Goal: Communication & Community: Answer question/provide support

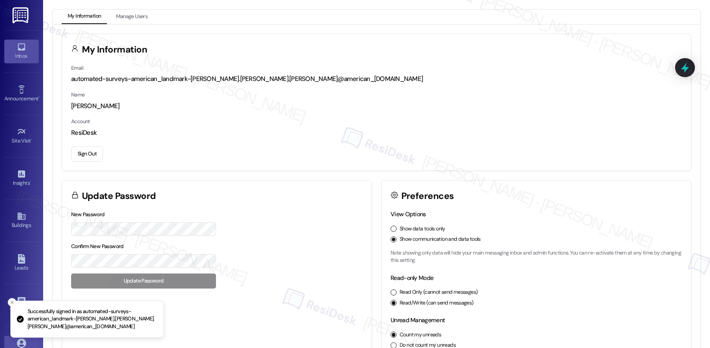
click at [16, 52] on div "Inbox" at bounding box center [21, 56] width 43 height 9
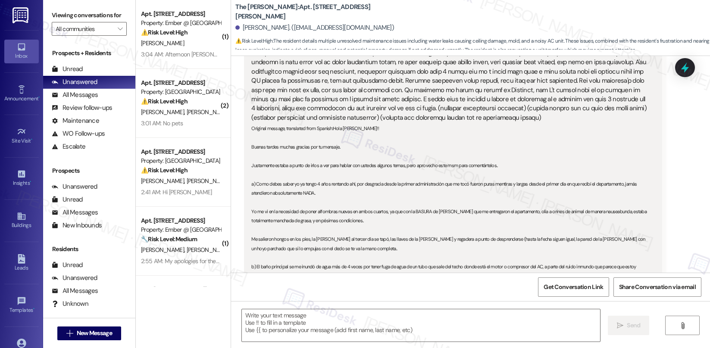
type textarea "Fetching suggested responses. Please feel free to read through the conversation…"
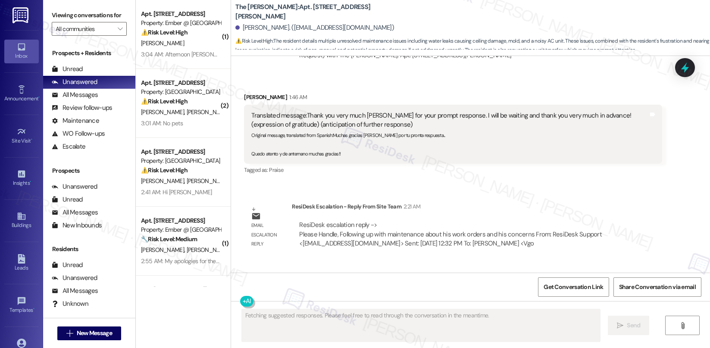
scroll to position [1248, 0]
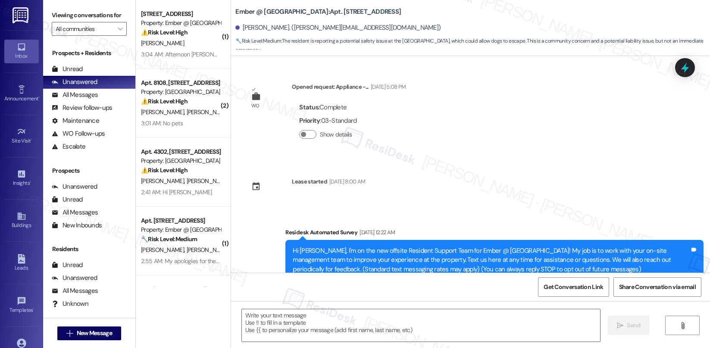
scroll to position [963, 0]
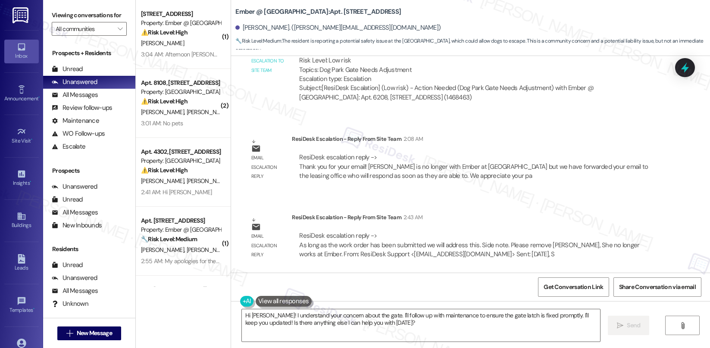
click at [341, 234] on div "ResiDesk escalation reply -> As long as the work order has been submitted we wi…" at bounding box center [469, 244] width 340 height 27
click at [314, 11] on b "Ember @ Alamo Ranch: Apt. 6208, 11022 Culebra Rd" at bounding box center [318, 11] width 166 height 9
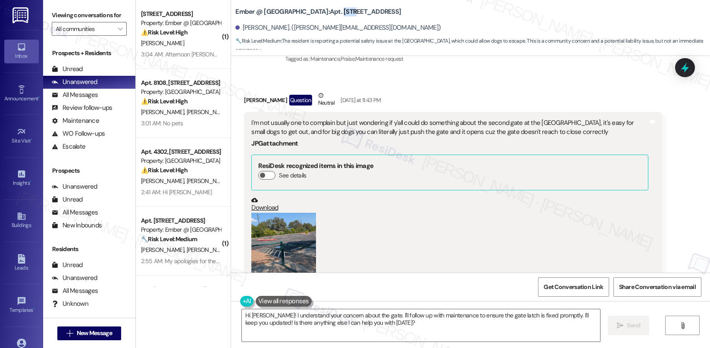
scroll to position [379, 0]
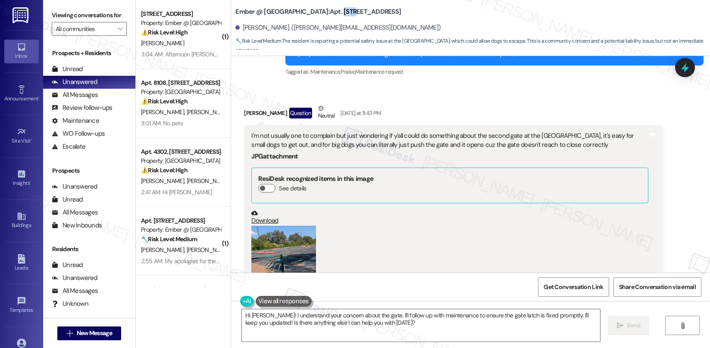
click at [346, 136] on div "I'm not usually one to complain but just wondering if y'all could do something …" at bounding box center [449, 140] width 397 height 19
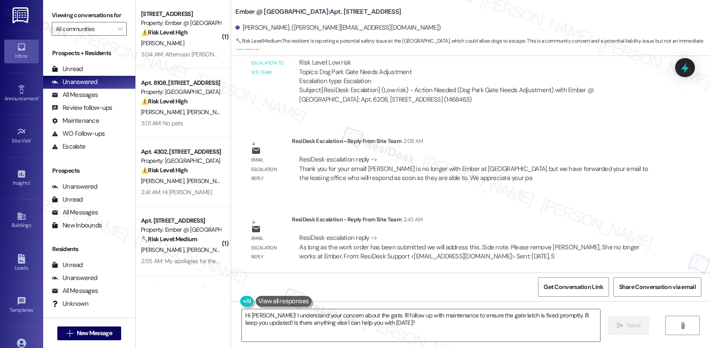
scroll to position [963, 0]
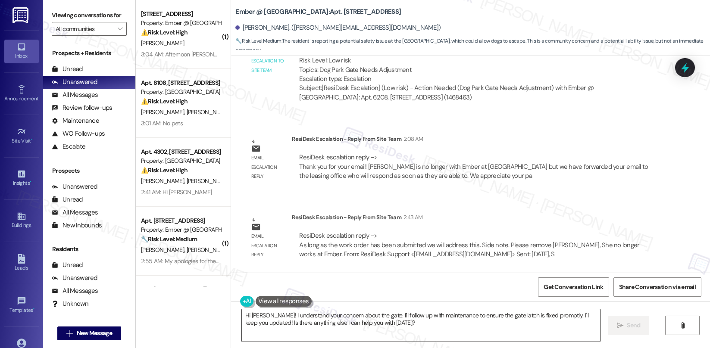
click at [337, 328] on textarea "Hi Jesse! I understand your concern about the gate. I'll follow up with mainten…" at bounding box center [421, 325] width 358 height 32
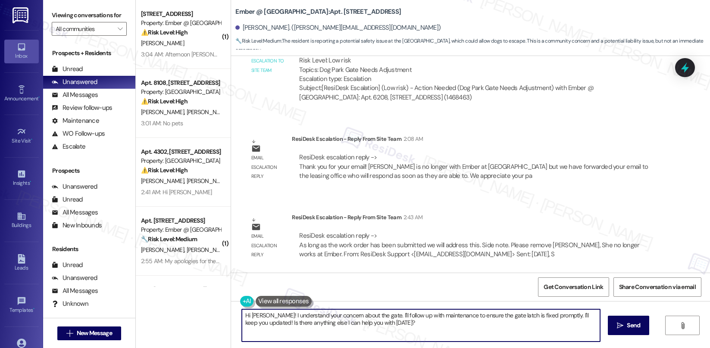
click at [337, 328] on textarea "Hi Jesse! I understand your concern about the gate. I'll follow up with mainten…" at bounding box center [421, 325] width 358 height 32
paste textarea "4049-1"
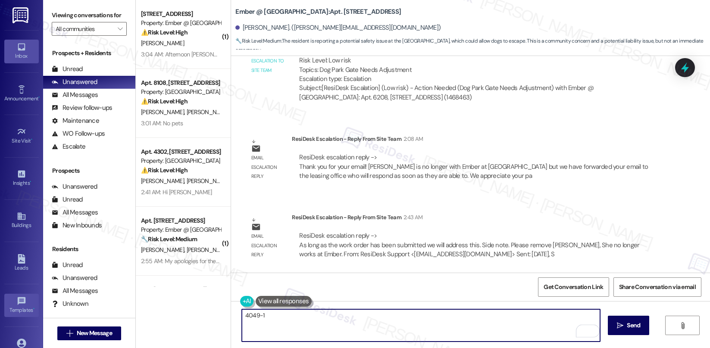
type textarea "4049-1"
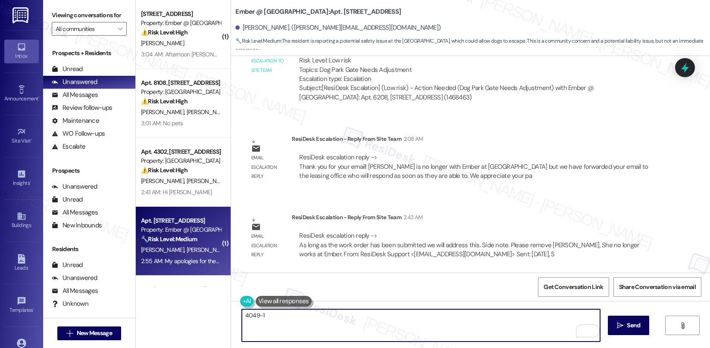
click at [205, 274] on div "Apt. 3301, 11022 Culebra Rd Property: Ember @ Alamo Ranch 🔧 Risk Level: Medium …" at bounding box center [183, 241] width 95 height 69
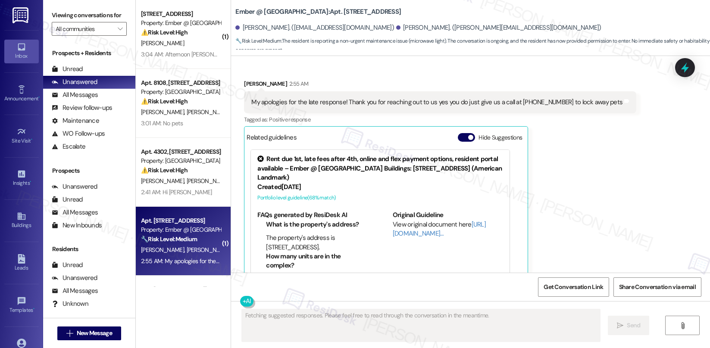
scroll to position [831, 0]
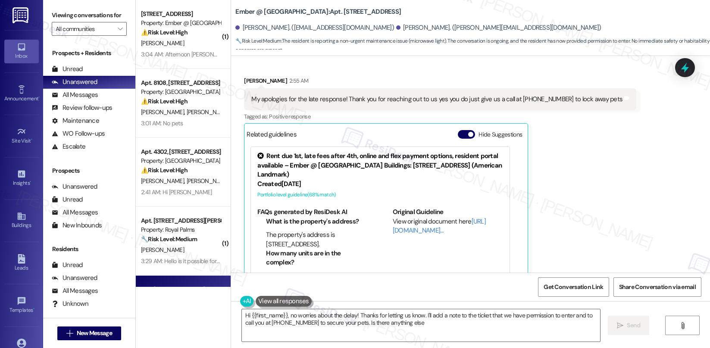
type textarea "Hi {{first_name}}, no worries about the delay! Thanks for letting us know. I'll…"
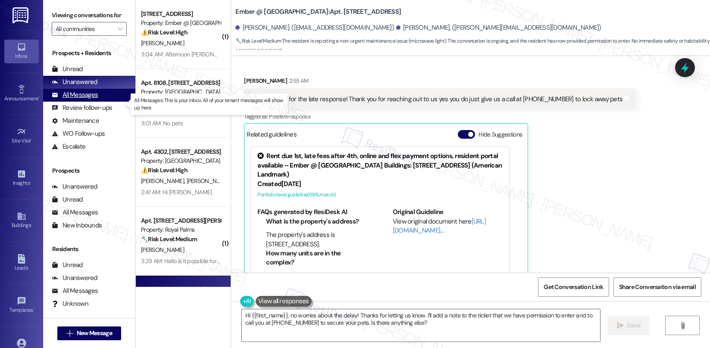
click at [84, 100] on div "All Messages" at bounding box center [75, 95] width 46 height 9
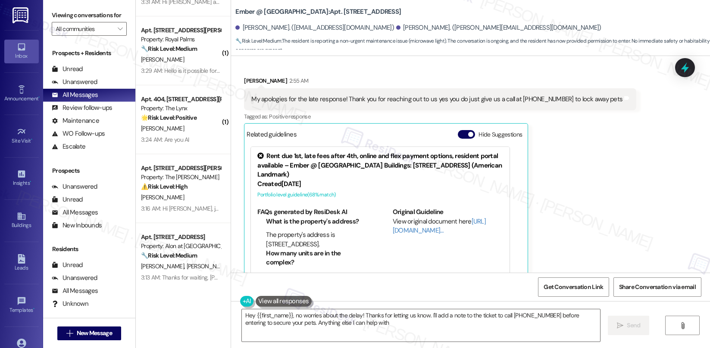
type textarea "Hey {{first_name}}, no worries about the delay! Thanks for letting us know. I'l…"
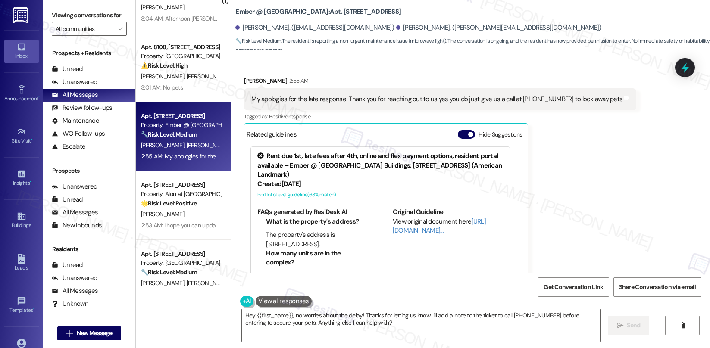
scroll to position [453, 0]
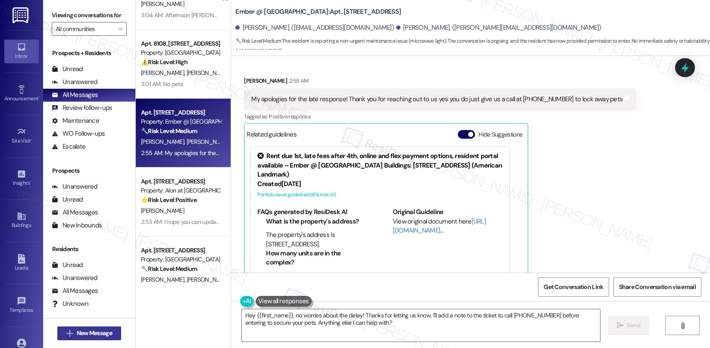
click at [103, 334] on span "New Message" at bounding box center [94, 333] width 35 height 9
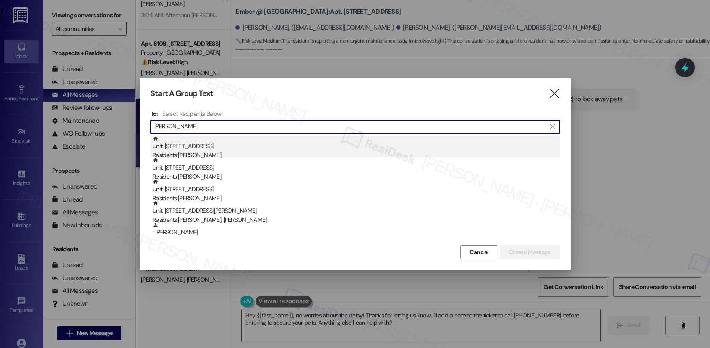
type input "jesse"
click at [216, 155] on div "Residents: Jesse Jalomos" at bounding box center [356, 155] width 407 height 9
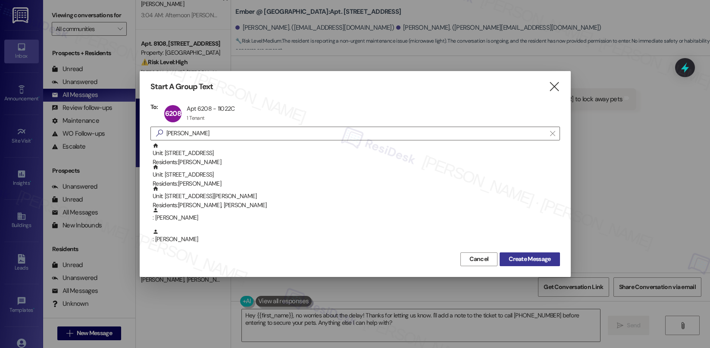
click at [523, 260] on span "Create Message" at bounding box center [530, 259] width 42 height 9
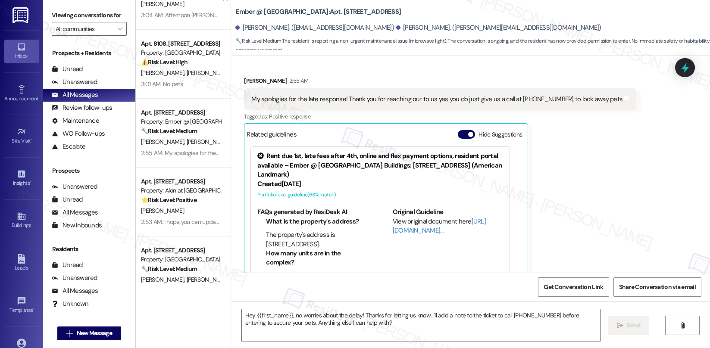
type textarea "Fetching suggested responses. Please feel free to read through the conversation…"
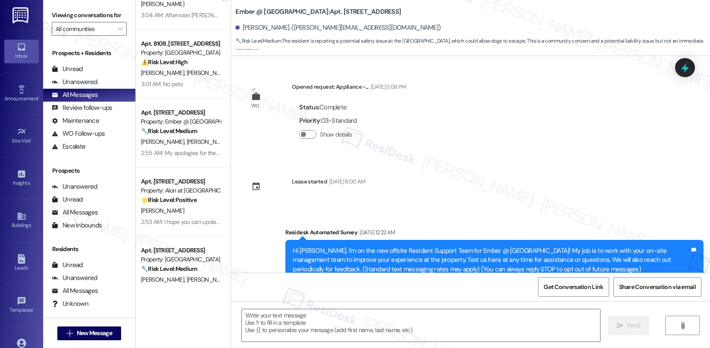
scroll to position [963, 0]
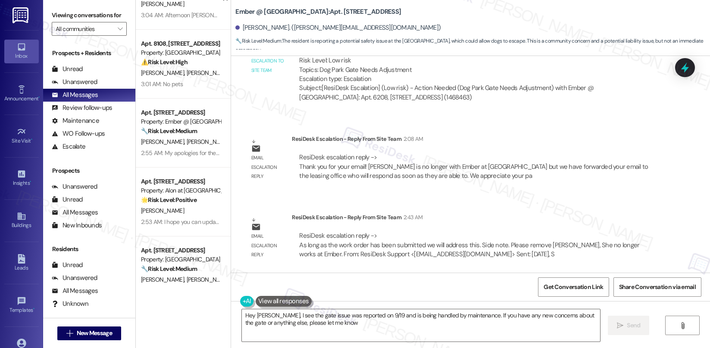
type textarea "Hey Jesse, I see the gate issue was reported on 9/19 and is being handled by ma…"
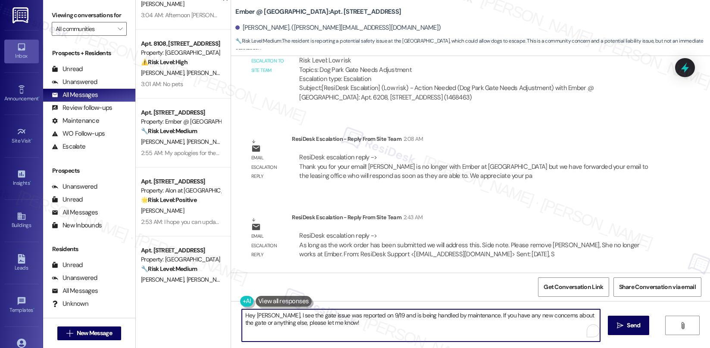
drag, startPoint x: 356, startPoint y: 324, endPoint x: 359, endPoint y: 299, distance: 24.7
click at [356, 324] on textarea "Hey Jesse, I see the gate issue was reported on 9/19 and is being handled by ma…" at bounding box center [421, 325] width 358 height 32
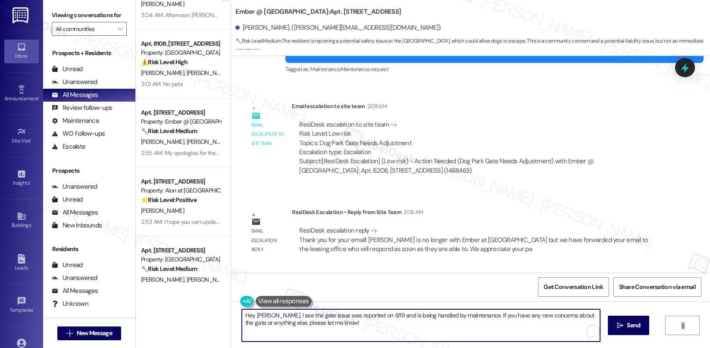
scroll to position [888, 0]
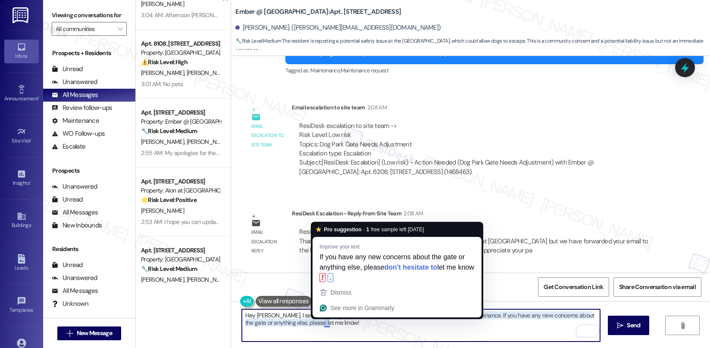
click at [320, 320] on textarea "Hey Jesse, I see the gate issue was reported on 9/19 and is being handled by ma…" at bounding box center [421, 325] width 358 height 32
click at [321, 320] on textarea "Hey Jesse, I see the gate issue was reported on 9/19 and is being handled by ma…" at bounding box center [421, 325] width 358 height 32
click at [345, 328] on textarea "Hey Jesse, I see the gate issue was reported on 9/19 and is being handled by ma…" at bounding box center [421, 325] width 358 height 32
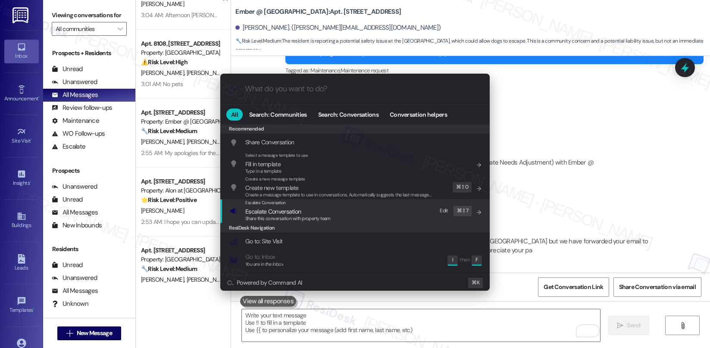
click at [273, 216] on span "Share this conversation with property team" at bounding box center [287, 219] width 85 height 6
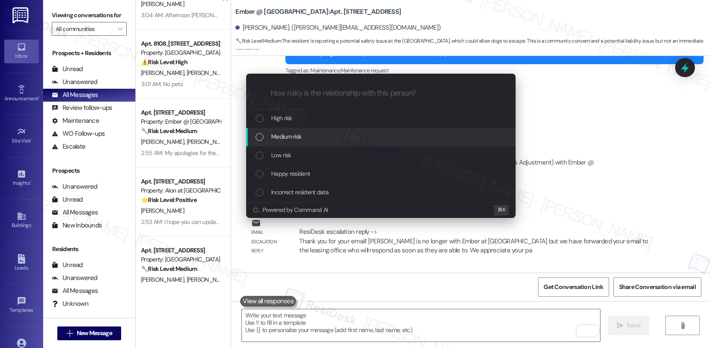
click at [291, 132] on span "Medium risk" at bounding box center [286, 136] width 30 height 9
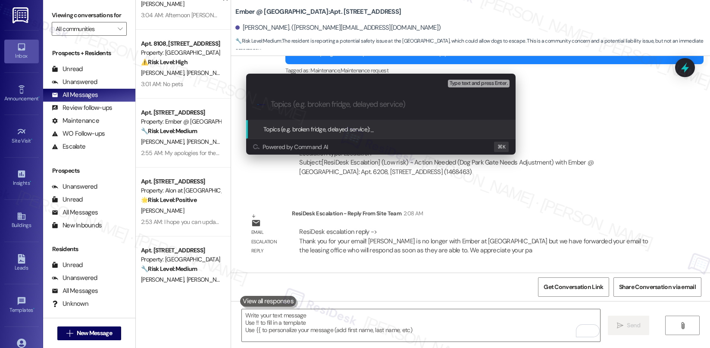
paste input "Work order submitted by Residesk | Work order #"
drag, startPoint x: 447, startPoint y: 101, endPoint x: 456, endPoint y: 102, distance: 9.1
click at [447, 101] on input "Work order submitted by Residesk | Work order #" at bounding box center [384, 104] width 227 height 9
paste input "Work order submitted by Residesk | Work order #"
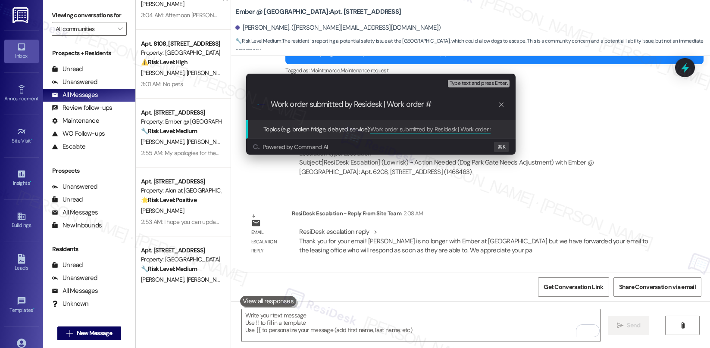
paste input "4049-1"
type input "Work order submitted by Residesk | Work order #4049-1 Dog Park Gate"
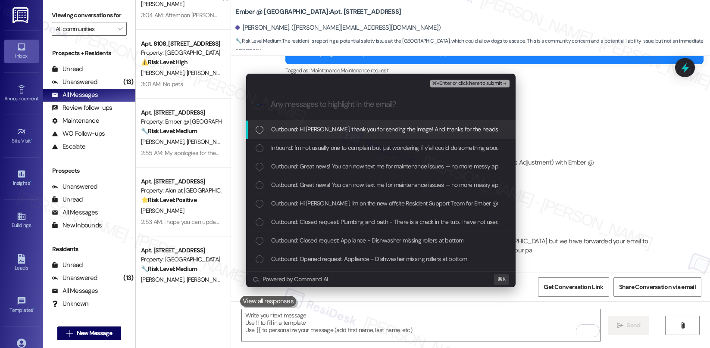
click at [373, 130] on span "Outbound: Hi Jesse, thank you for sending the image! And thanks for the heads-u…" at bounding box center [538, 129] width 535 height 9
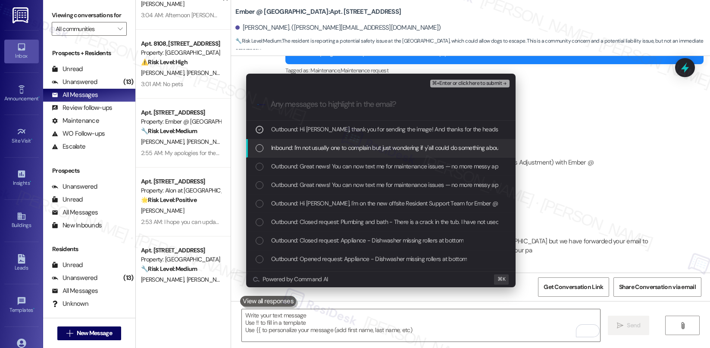
click at [366, 152] on span "Inbound: I'm not usually one to complain but just wondering if y'all could do s…" at bounding box center [623, 147] width 704 height 9
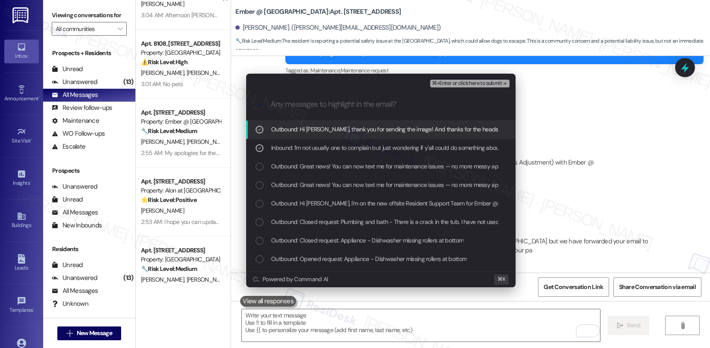
click at [453, 82] on span "⌘+Enter or click here to submit" at bounding box center [467, 84] width 70 height 6
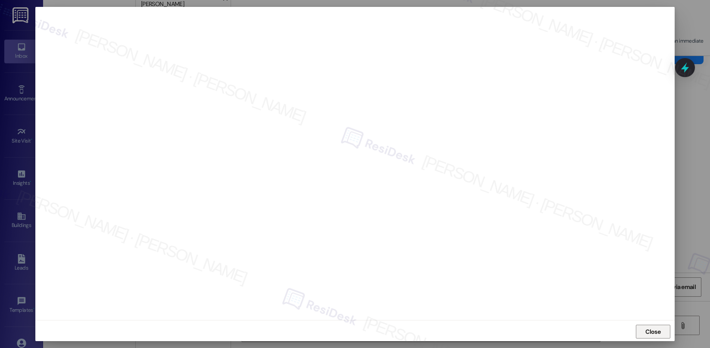
click at [659, 331] on span "Close" at bounding box center [653, 332] width 19 height 9
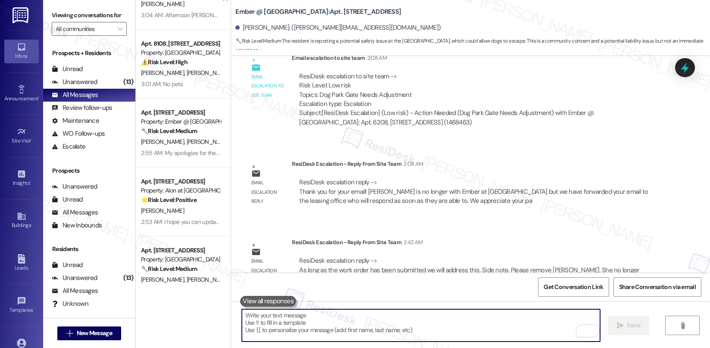
scroll to position [963, 0]
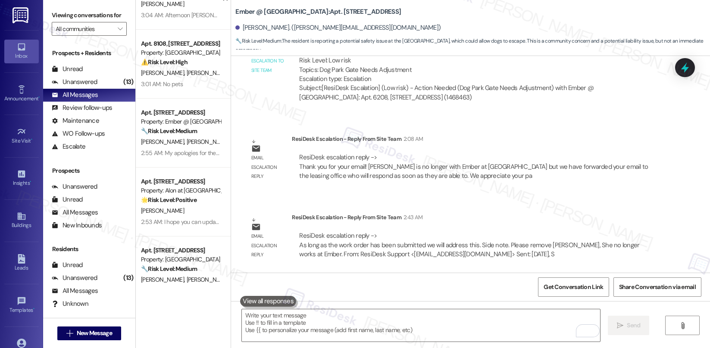
click at [301, 11] on b "Ember @ Alamo Ranch: Apt. 6208, 11022 Culebra Rd" at bounding box center [318, 11] width 166 height 9
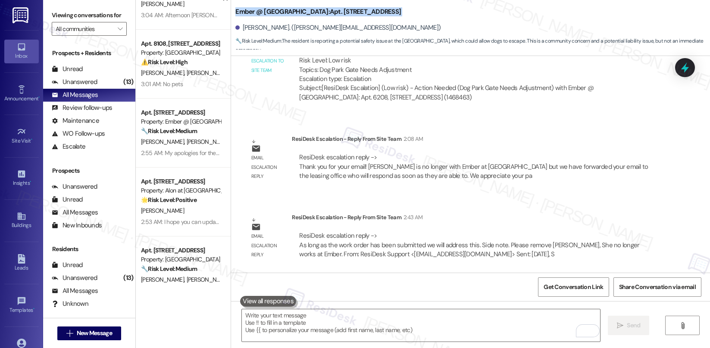
drag, startPoint x: 301, startPoint y: 11, endPoint x: 287, endPoint y: 37, distance: 29.5
click at [301, 10] on b "Ember @ Alamo Ranch: Apt. 6208, 11022 Culebra Rd" at bounding box center [318, 11] width 166 height 9
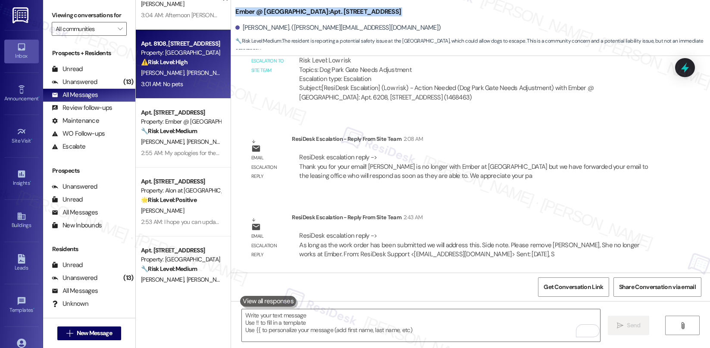
copy div "Ember @ Alamo Ranch: Apt. 6208, 11022 Culebra Rd"
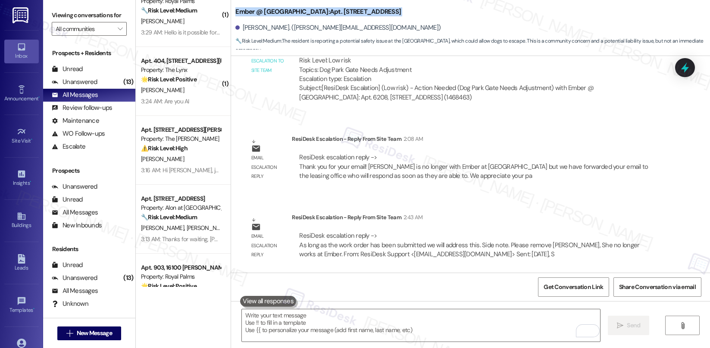
scroll to position [0, 0]
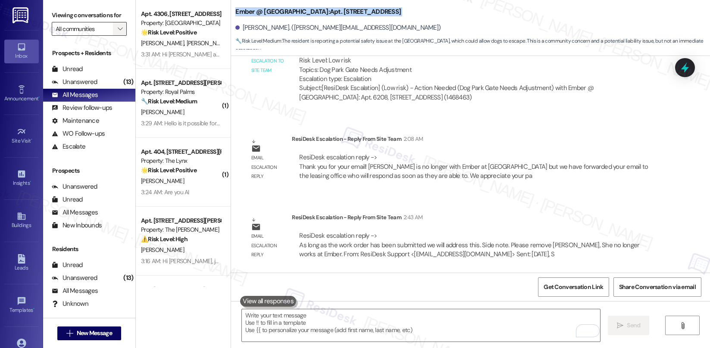
click at [118, 32] on icon "" at bounding box center [120, 28] width 5 height 7
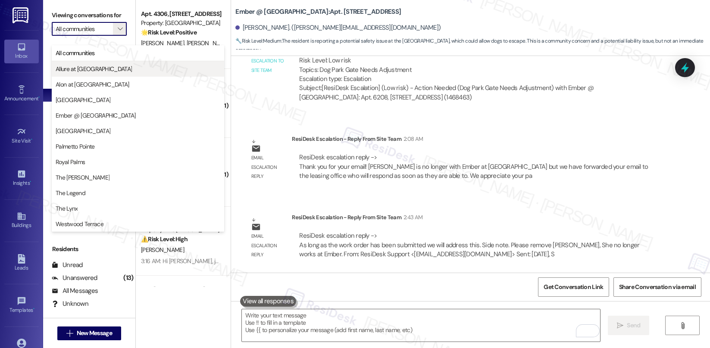
click at [91, 72] on span "Allure at [GEOGRAPHIC_DATA]" at bounding box center [94, 69] width 76 height 9
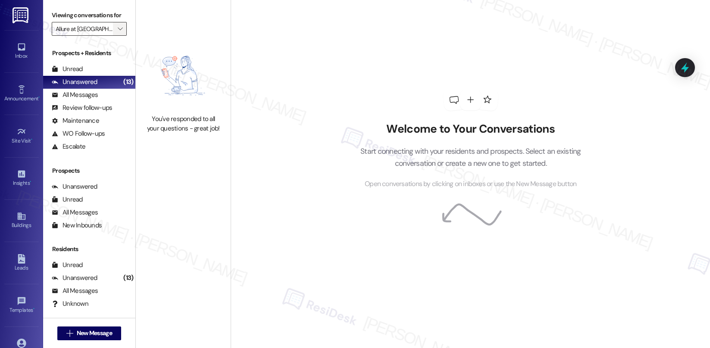
click at [118, 32] on icon "" at bounding box center [120, 28] width 5 height 7
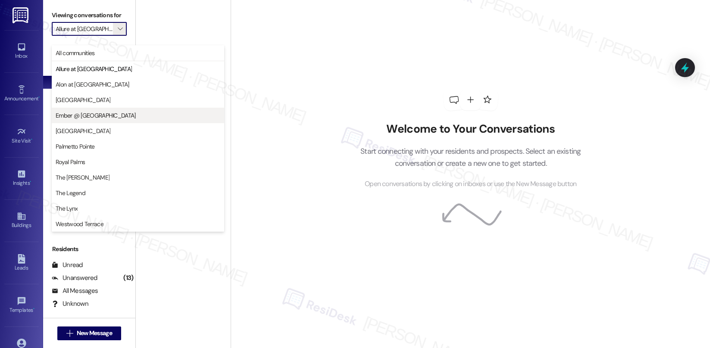
click at [78, 114] on span "Ember @ [GEOGRAPHIC_DATA]" at bounding box center [96, 115] width 80 height 9
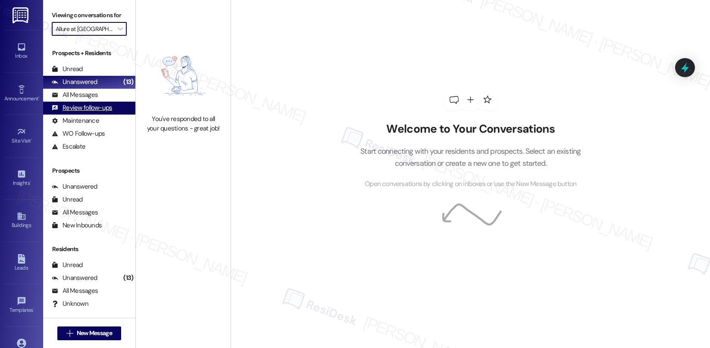
type input "Ember @ [GEOGRAPHIC_DATA]"
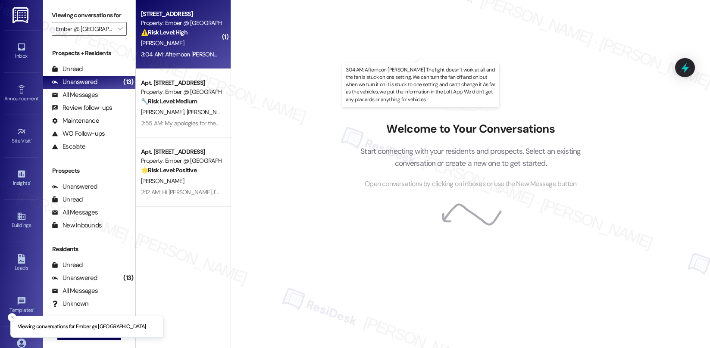
click at [182, 50] on div "3:04 AM: Afternoon Sarah The light doesn’t work at all and the fan is stuck on …" at bounding box center [529, 54] width 776 height 8
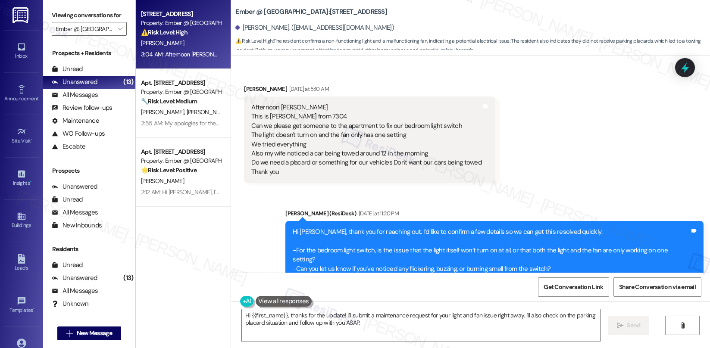
scroll to position [50, 0]
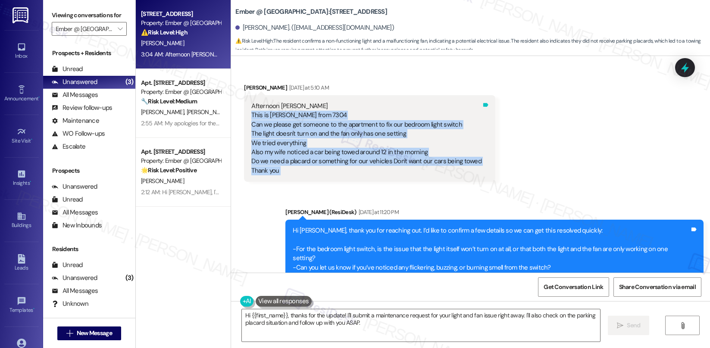
drag, startPoint x: 246, startPoint y: 116, endPoint x: 472, endPoint y: 156, distance: 230.2
click at [472, 156] on div "Afternoon Sarah This is Manuel Cruz from 7304 Can we please get someone to the …" at bounding box center [369, 138] width 251 height 87
copy div "This is Manuel Cruz from 7304 Can we please get someone to the apartment to fix…"
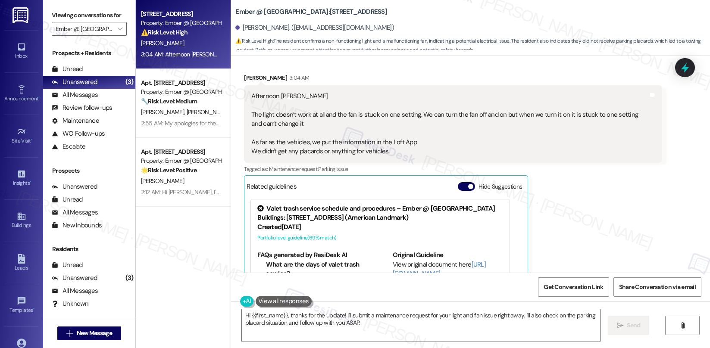
scroll to position [341, 0]
click at [317, 11] on b "Ember @ Alamo Ranch: Apt. 7304, 11022 Culebra Rd" at bounding box center [311, 11] width 152 height 9
copy b "7304"
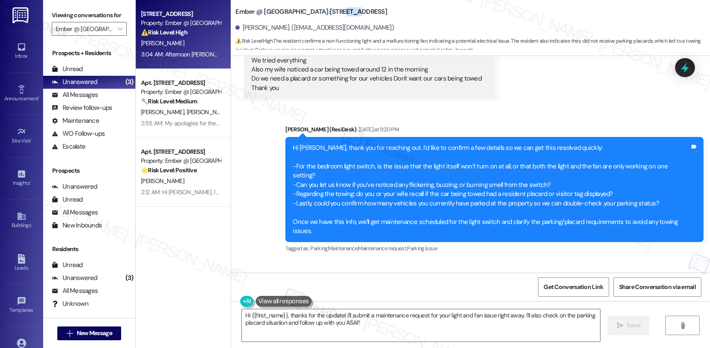
scroll to position [393, 0]
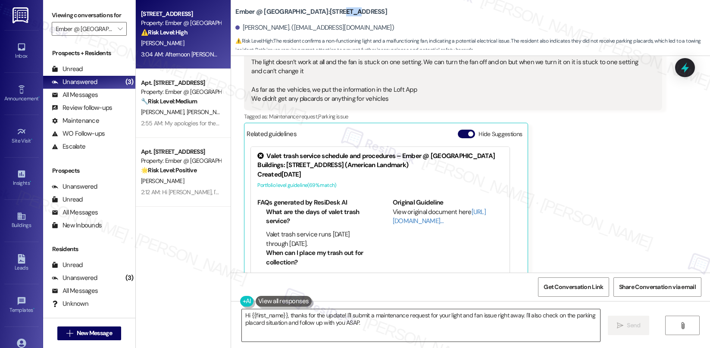
click at [331, 326] on textarea "Hi {{first_name}}, thanks for the update! I'll submit a maintenance request for…" at bounding box center [421, 325] width 358 height 32
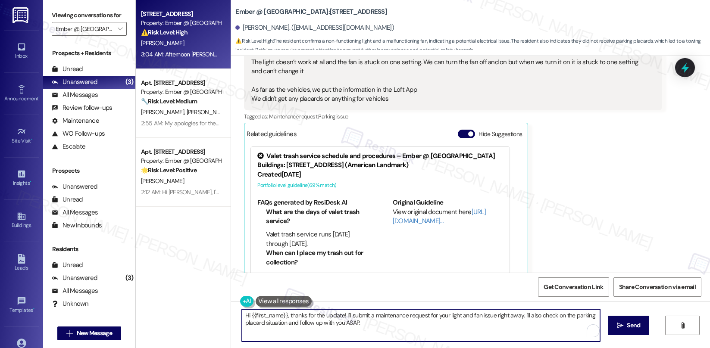
click at [331, 326] on textarea "Hi {{first_name}}, thanks for the update! I'll submit a maintenance request for…" at bounding box center [421, 325] width 358 height 32
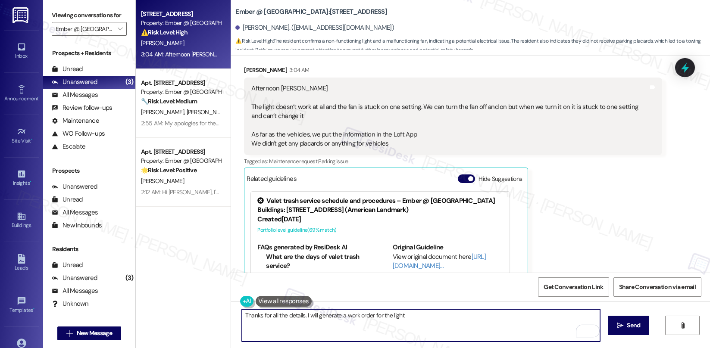
scroll to position [312, 0]
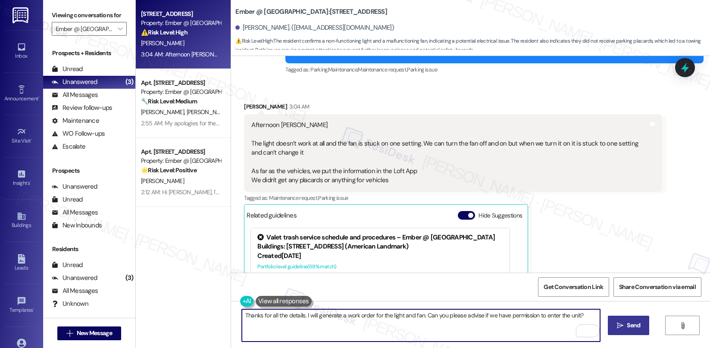
click at [632, 325] on span "Send" at bounding box center [633, 325] width 13 height 9
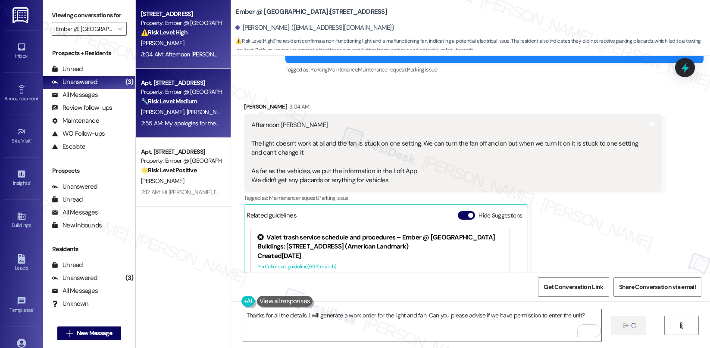
type textarea "Fetching suggested responses. Please feel free to read through the conversation…"
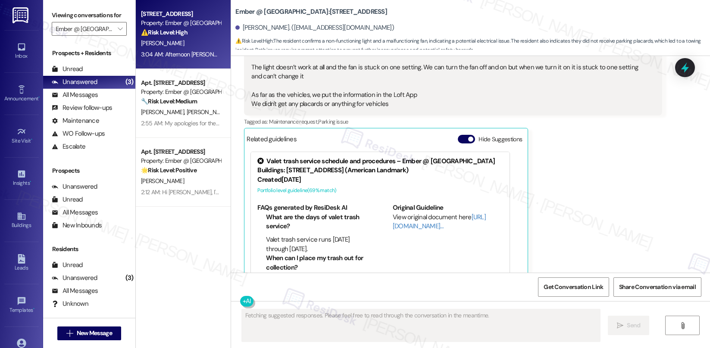
scroll to position [393, 0]
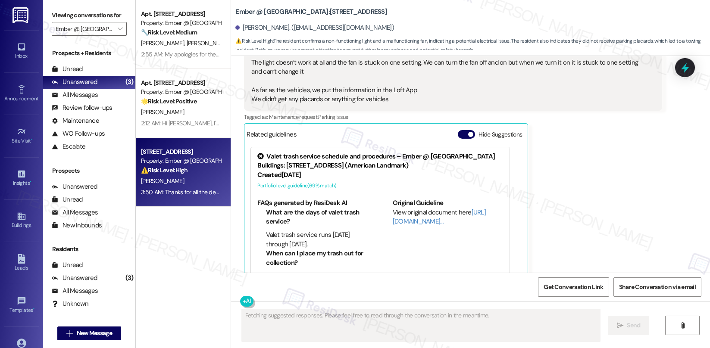
click at [175, 184] on div "M. Cruz" at bounding box center [180, 181] width 81 height 11
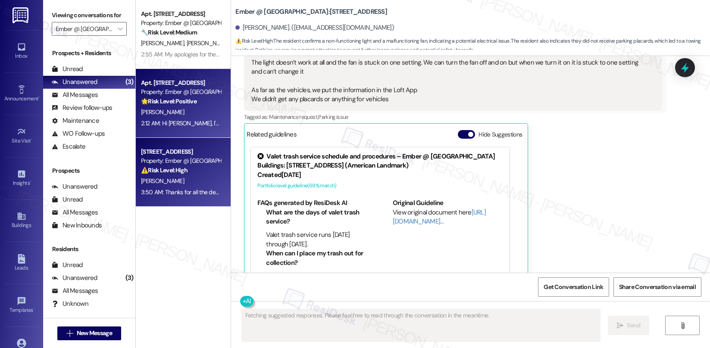
click at [177, 117] on div "A. Dorsey" at bounding box center [180, 112] width 81 height 11
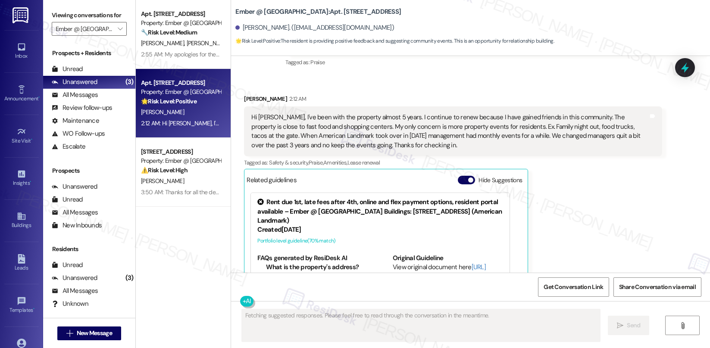
scroll to position [691, 0]
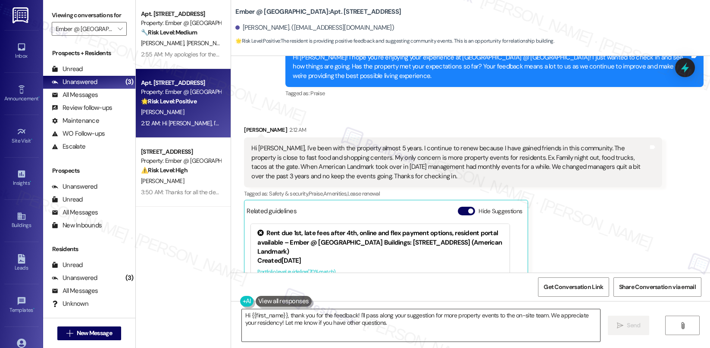
click at [389, 326] on textarea "Hi {{first_name}}, thank you for the feedback! I'll pass along your suggestion …" at bounding box center [421, 325] width 358 height 32
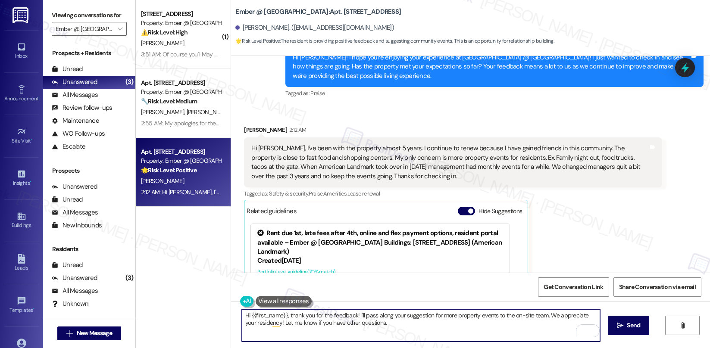
click at [353, 315] on textarea "Hi {{first_name}}, thank you for the feedback! I'll pass along your suggestion …" at bounding box center [421, 325] width 358 height 32
type textarea "Hi {{first_name}}, thank you for the feedback! This is a good idea for everyone…"
click at [320, 321] on textarea "Hi {{first_name}}, thank you for the feedback! This is a good idea for everyone…" at bounding box center [421, 325] width 358 height 32
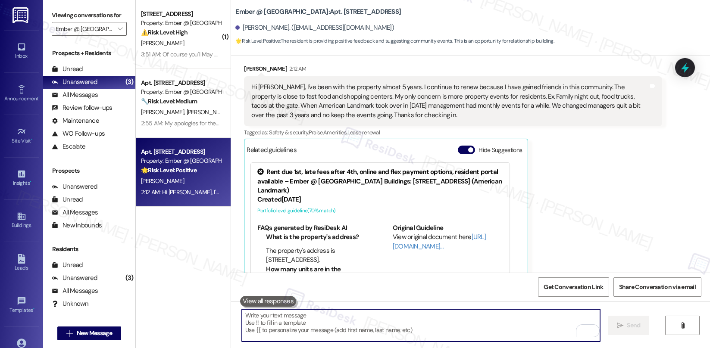
scroll to position [786, 0]
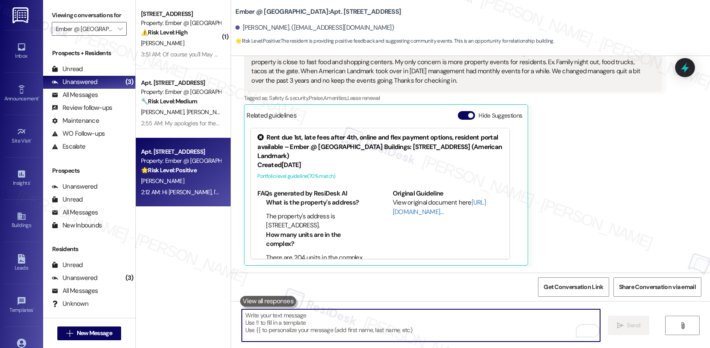
click at [484, 309] on textarea "To enrich screen reader interactions, please activate Accessibility in Grammarl…" at bounding box center [421, 325] width 358 height 32
paste textarea "Hi {{first_name}}, thank you for your feedback! That’s a great idea to help eve…"
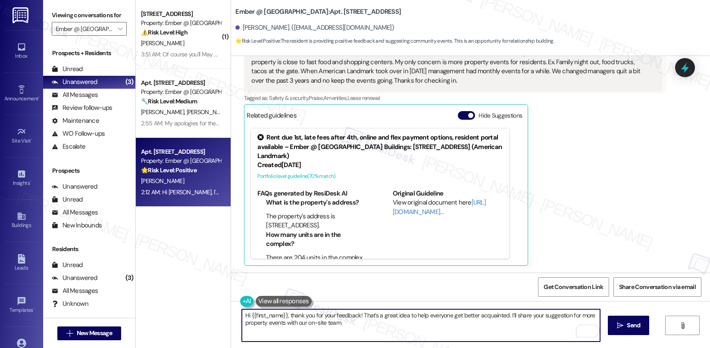
click at [246, 24] on div "Alicia Dorsey. (aliciadorsey1@gmail.com)" at bounding box center [314, 27] width 159 height 9
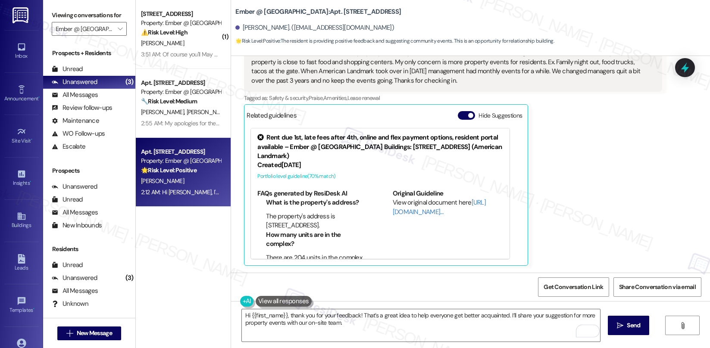
click at [246, 24] on div "Alicia Dorsey. (aliciadorsey1@gmail.com)" at bounding box center [314, 27] width 159 height 9
copy div "Alicia"
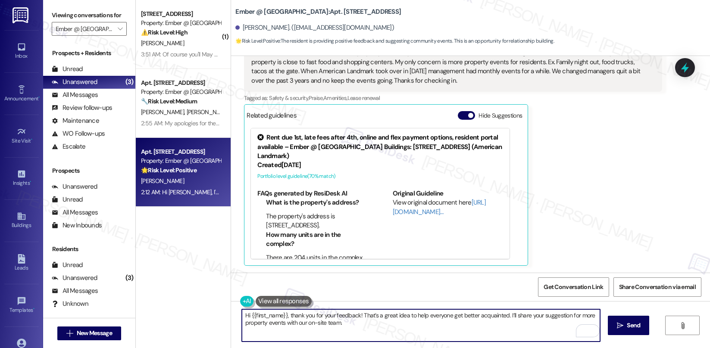
drag, startPoint x: 280, startPoint y: 313, endPoint x: 247, endPoint y: 313, distance: 33.2
click at [247, 313] on textarea "Hi {{first_name}}, thank you for your feedback! That’s a great idea to help eve…" at bounding box center [421, 325] width 358 height 32
paste textarea "Alicia"
click at [331, 322] on textarea "Hi Alicia, thank you for your feedback! That’s a great idea to help everyone ge…" at bounding box center [421, 325] width 358 height 32
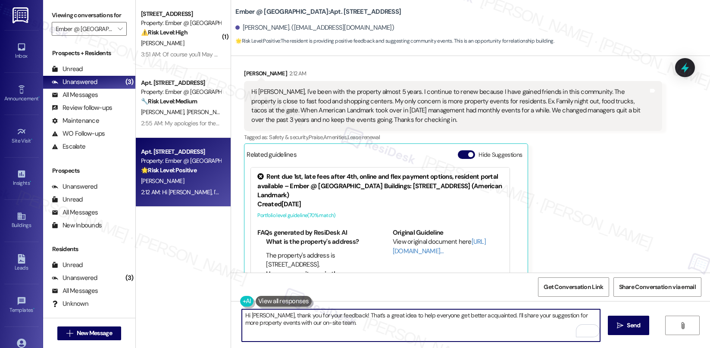
scroll to position [734, 0]
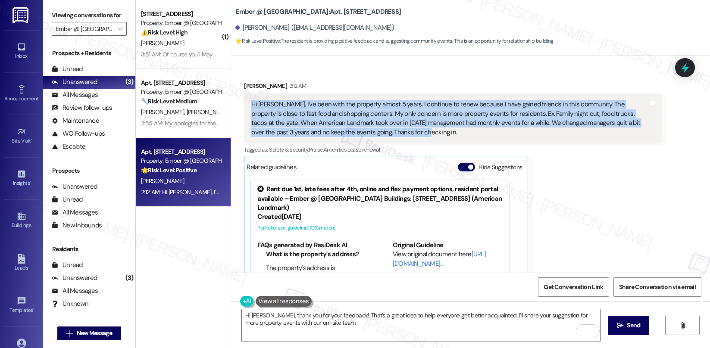
drag, startPoint x: 244, startPoint y: 104, endPoint x: 380, endPoint y: 130, distance: 138.7
click at [380, 130] on div "Hi Sarah, I've been with the property almost 5 years. I continue to renew becau…" at bounding box center [449, 118] width 399 height 37
copy div "Hi Sarah, I've been with the property almost 5 years. I continue to renew becau…"
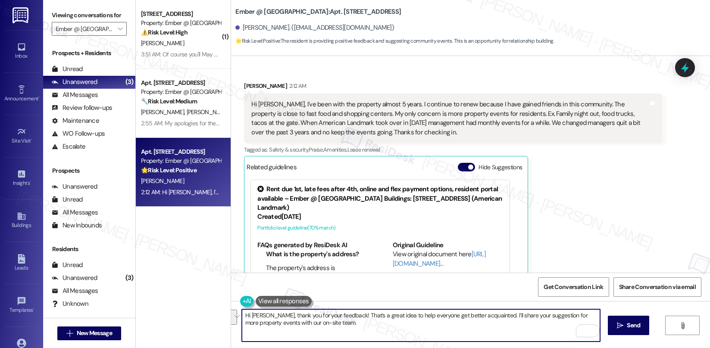
drag, startPoint x: 317, startPoint y: 323, endPoint x: 261, endPoint y: 312, distance: 57.5
click at [261, 312] on textarea "Hi Alicia, thank you for your feedback! That’s a great idea to help everyone ge…" at bounding box center [421, 325] width 358 height 32
paste textarea "so much for sharing your experience and for being part of our community for nea…"
type textarea "Hi Alicia, thank you so much for sharing your experience and for being part of …"
click at [622, 332] on button " Send" at bounding box center [629, 325] width 42 height 19
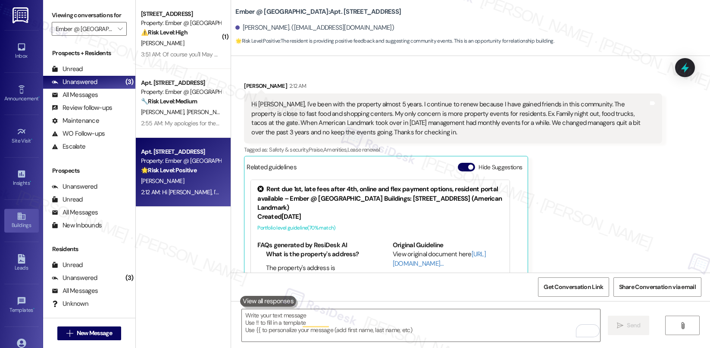
scroll to position [786, 0]
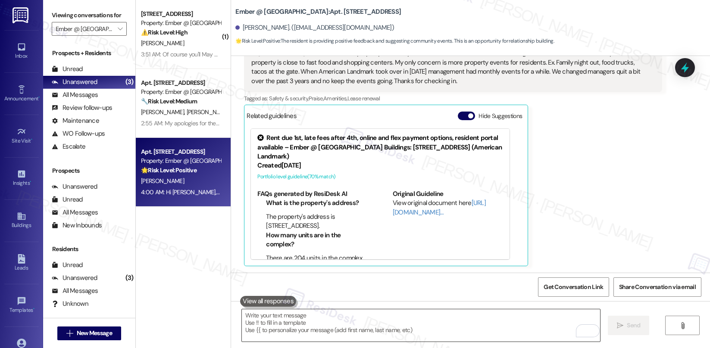
click at [365, 329] on textarea "To enrich screen reader interactions, please activate Accessibility in Grammarl…" at bounding box center [421, 325] width 358 height 32
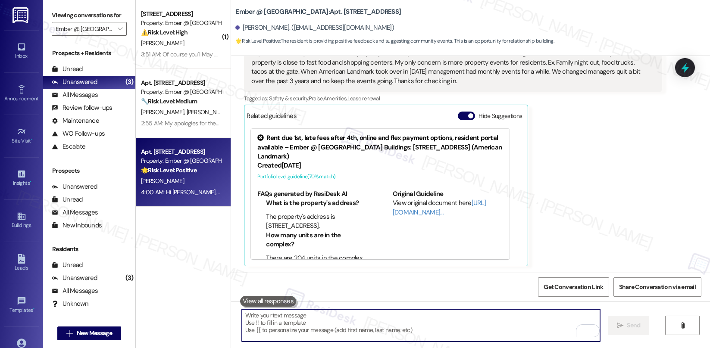
paste textarea "I also hear your concern about property events. That’s a great idea to help eve…"
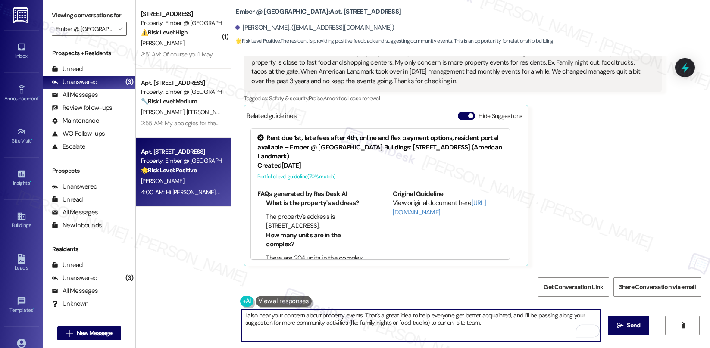
scroll to position [856, 0]
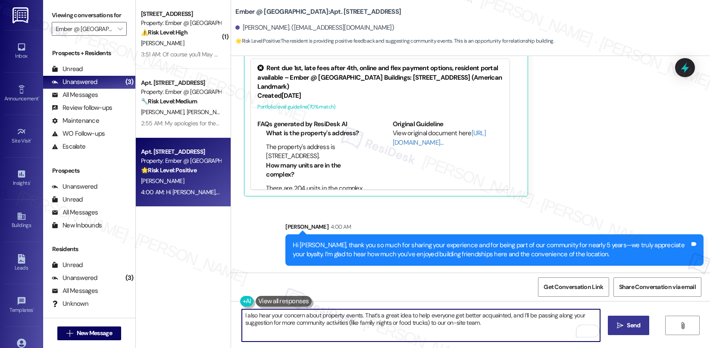
type textarea "I also hear your concern about property events. That’s a great idea to help eve…"
click at [615, 327] on span " Send" at bounding box center [628, 325] width 27 height 9
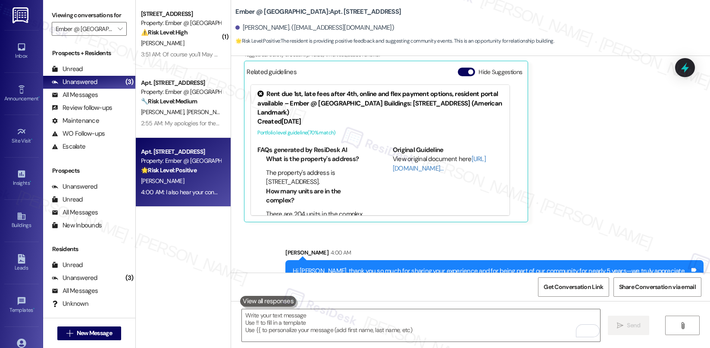
scroll to position [925, 0]
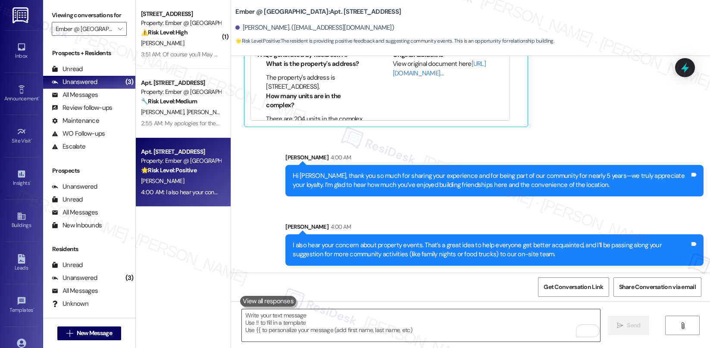
click at [404, 325] on textarea "To enrich screen reader interactions, please activate Accessibility in Grammarl…" at bounding box center [421, 325] width 358 height 32
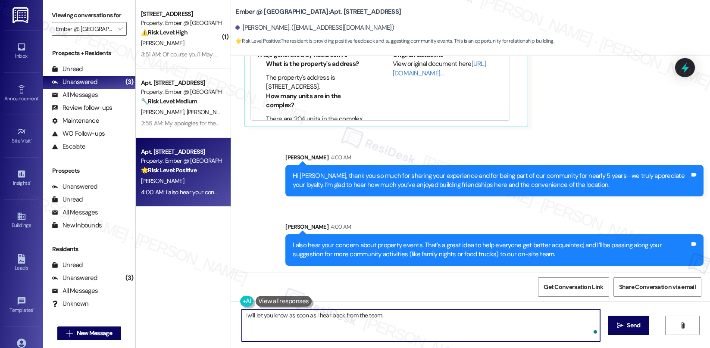
type textarea "I will let you know as soon as I hear back from the team."
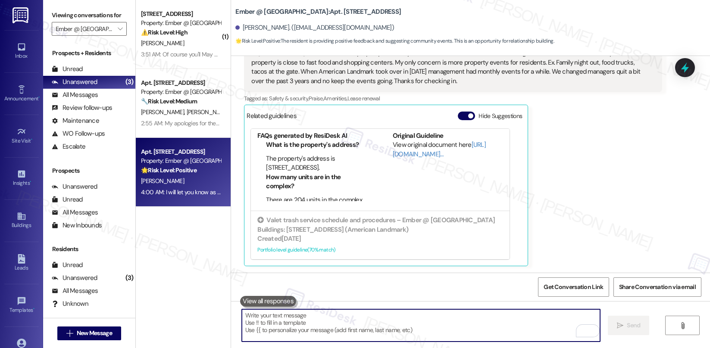
scroll to position [985, 0]
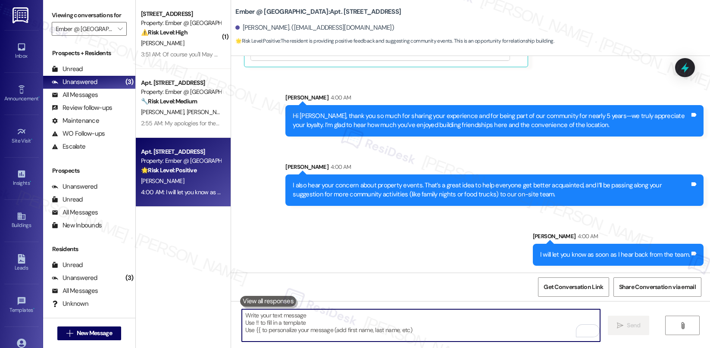
click at [447, 332] on textarea "To enrich screen reader interactions, please activate Accessibility in Grammarl…" at bounding box center [421, 325] width 358 height 32
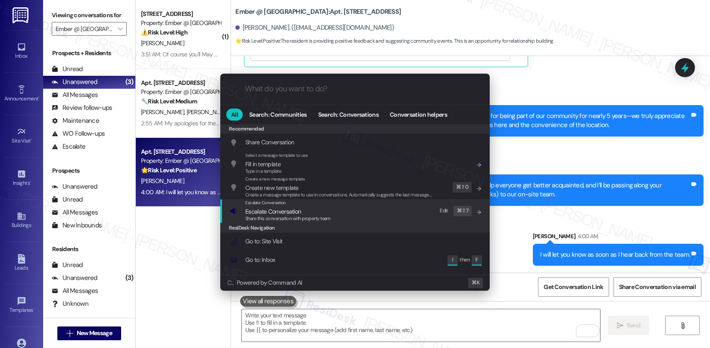
click at [373, 209] on div "Escalate Conversation Escalate Conversation Share this conversation with proper…" at bounding box center [356, 211] width 252 height 23
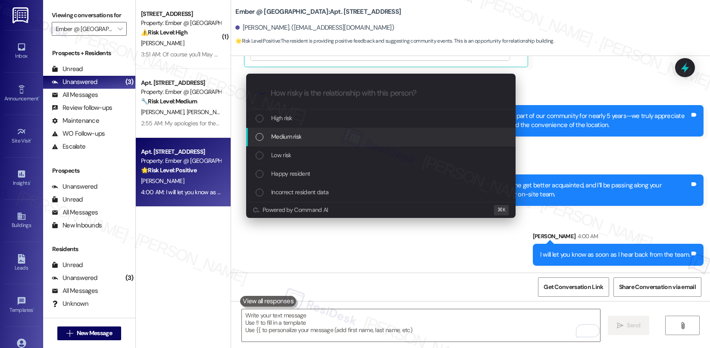
click at [369, 133] on div "Medium risk" at bounding box center [382, 136] width 252 height 9
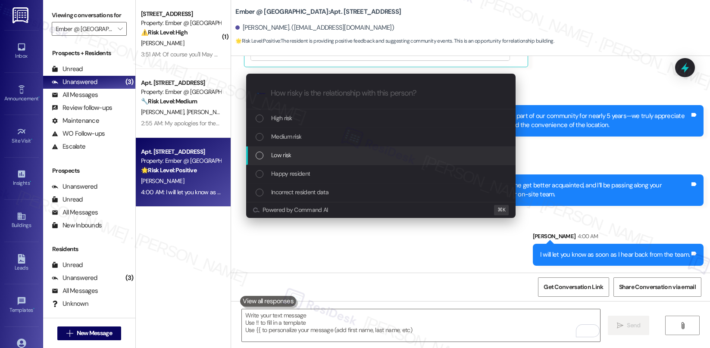
click at [360, 150] on div "Low risk" at bounding box center [380, 156] width 269 height 19
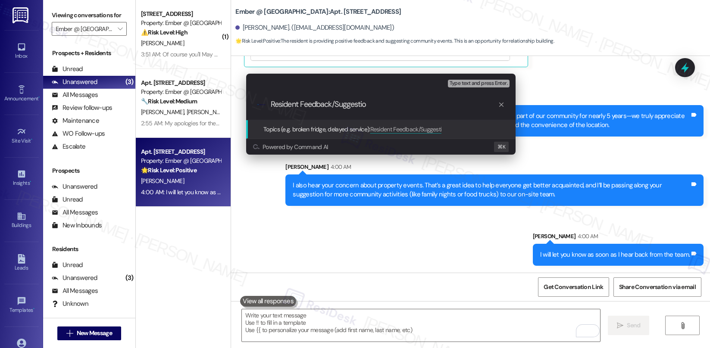
type input "Resident Feedback/Suggestion"
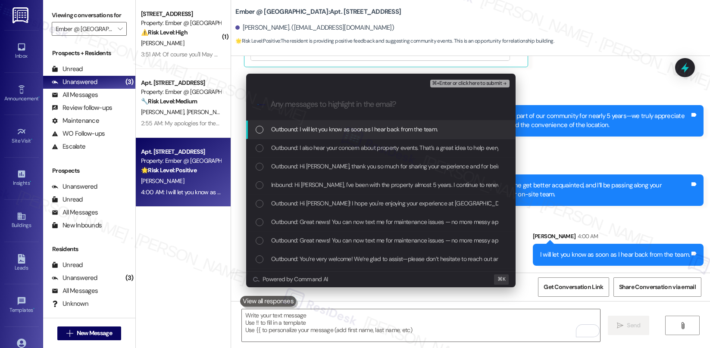
click at [415, 131] on span "Outbound: I will let you know as soon as I hear back from the team." at bounding box center [354, 129] width 166 height 9
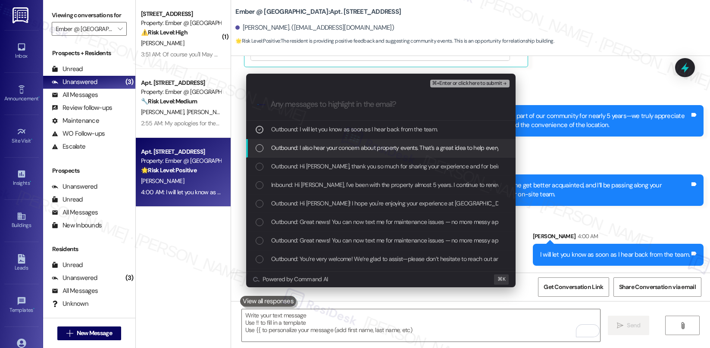
click at [403, 153] on div "Outbound: I also hear your concern about property events. That’s a great idea t…" at bounding box center [380, 148] width 269 height 19
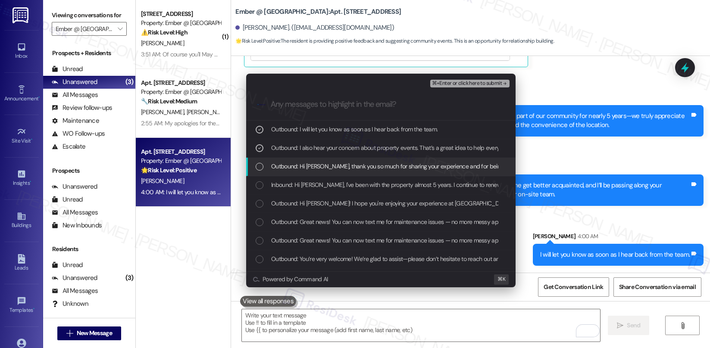
click at [393, 167] on span "Outbound: Hi Alicia, thank you so much for sharing your experience and for bein…" at bounding box center [611, 166] width 680 height 9
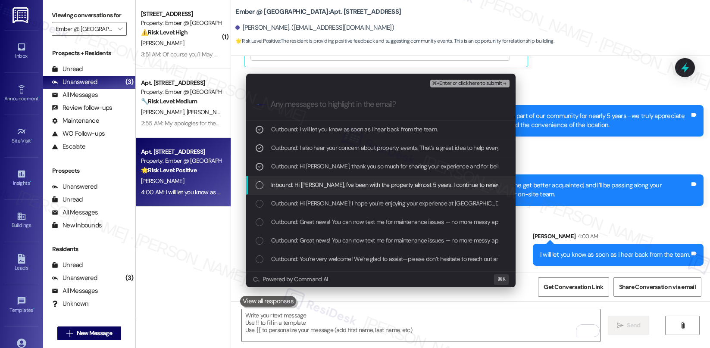
click at [379, 193] on div "Inbound: Hi Sarah, I've been with the property almost 5 years. I continue to re…" at bounding box center [380, 185] width 269 height 19
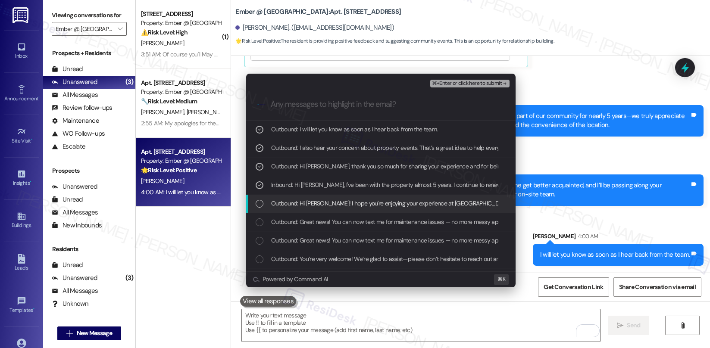
click at [391, 203] on span "Outbound: Hi Alicia! I hope you're enjoying your experience at Ember @ Alamo Ra…" at bounding box center [709, 203] width 877 height 9
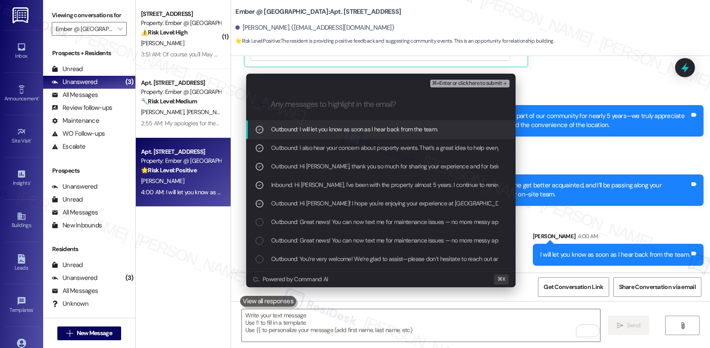
click at [475, 82] on span "⌘+Enter or click here to submit" at bounding box center [467, 84] width 70 height 6
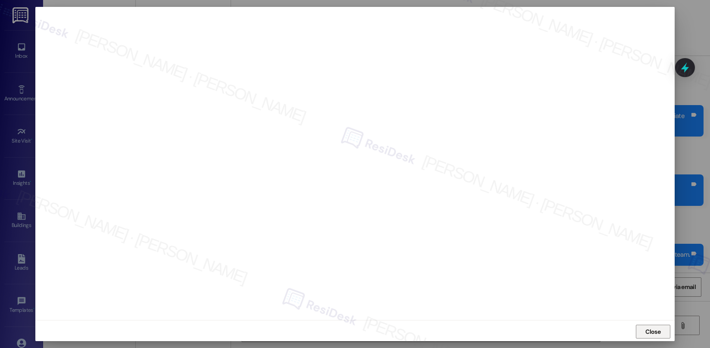
click at [656, 330] on span "Close" at bounding box center [652, 332] width 15 height 9
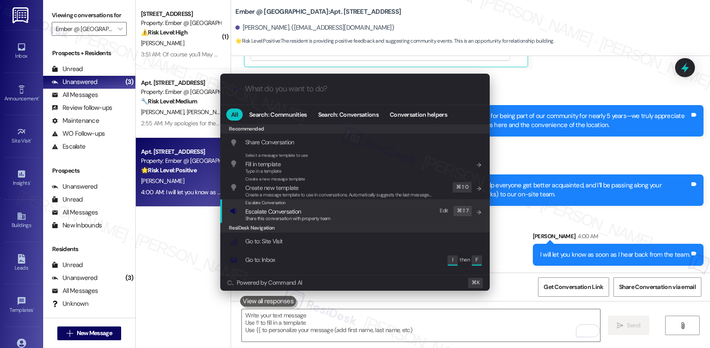
click at [281, 218] on span "Share this conversation with property team" at bounding box center [287, 219] width 85 height 6
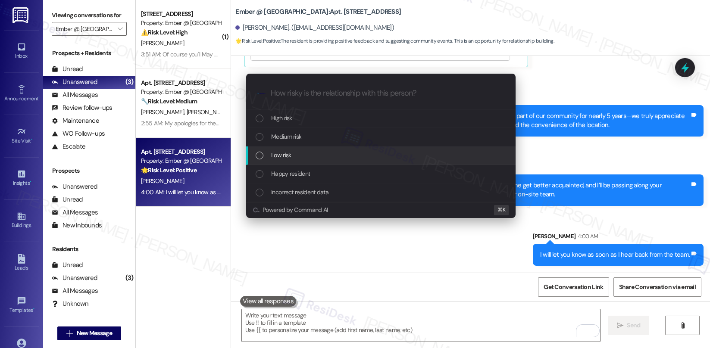
click at [296, 155] on div "Low risk" at bounding box center [382, 154] width 252 height 9
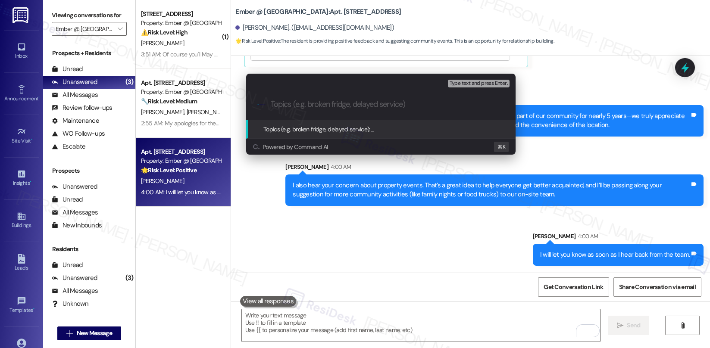
paste input "Resident Feedback/Suggestion"
type input "Resident Feedback/Suggestion"
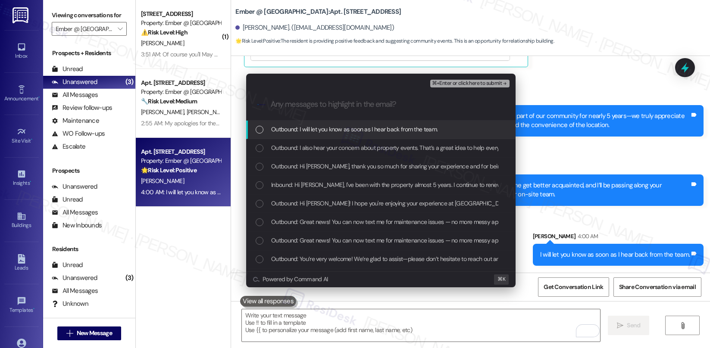
click at [315, 129] on span "Outbound: I will let you know as soon as I hear back from the team." at bounding box center [354, 129] width 166 height 9
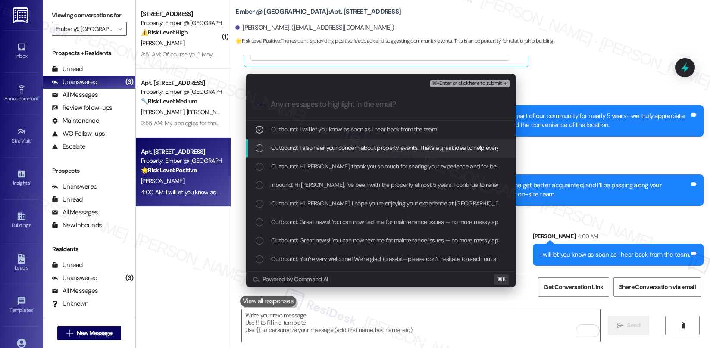
click at [311, 148] on span "Outbound: I also hear your concern about property events. That’s a great idea t…" at bounding box center [573, 147] width 605 height 9
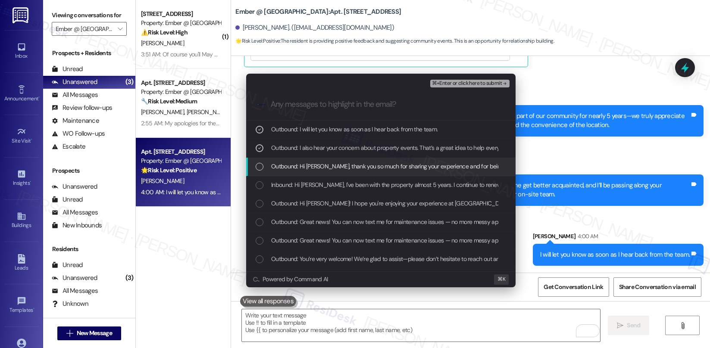
click at [308, 164] on span "Outbound: Hi Alicia, thank you so much for sharing your experience and for bein…" at bounding box center [611, 166] width 680 height 9
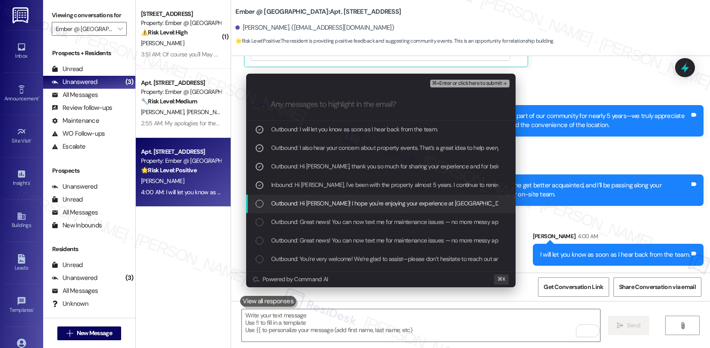
click at [294, 207] on span "Outbound: Hi Alicia! I hope you're enjoying your experience at Ember @ Alamo Ra…" at bounding box center [709, 203] width 877 height 9
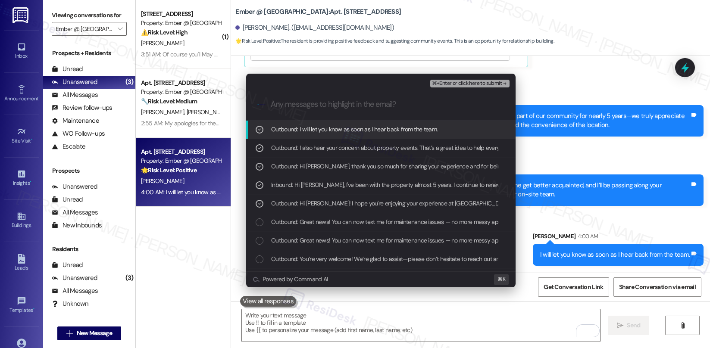
click at [453, 84] on span "⌘+Enter or click here to submit" at bounding box center [467, 84] width 70 height 6
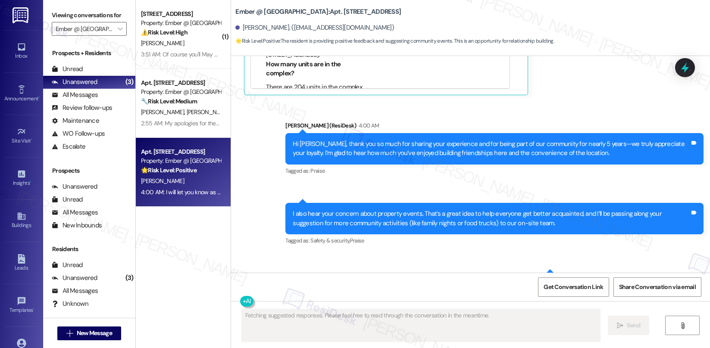
scroll to position [986, 0]
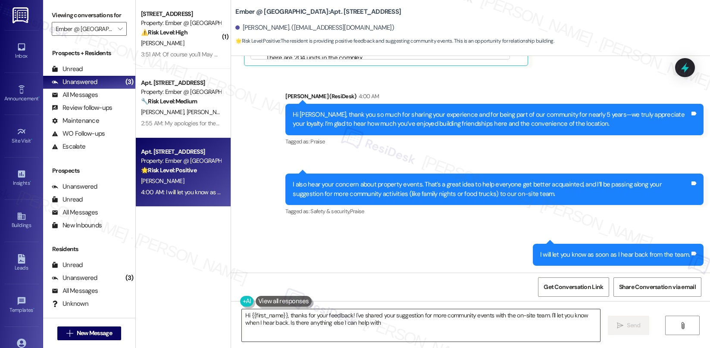
type textarea "Hi {{first_name}}, thanks for your feedback! I've shared your suggestion for mo…"
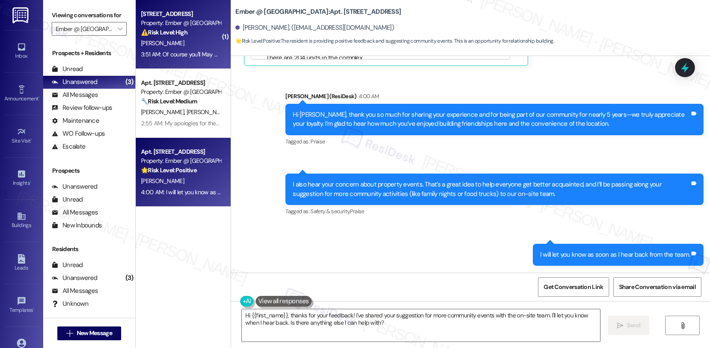
click at [179, 47] on div "M. Cruz" at bounding box center [180, 43] width 81 height 11
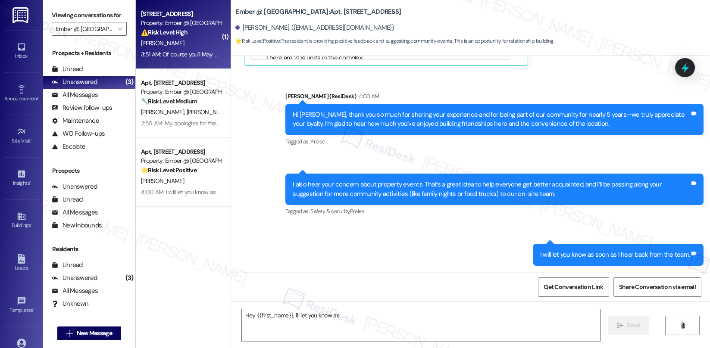
scroll to position [571, 0]
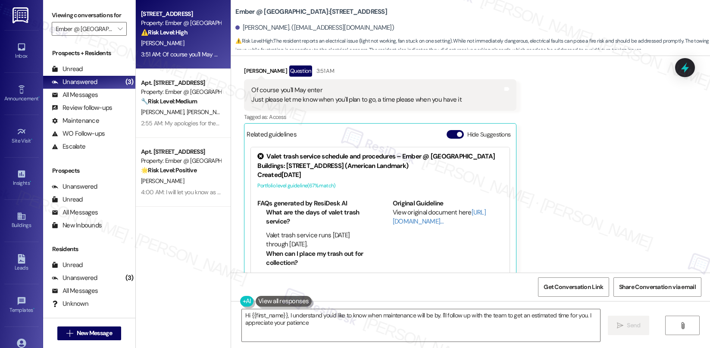
type textarea "Hi {{first_name}}, I understand you'd like to know when maintenance will be by.…"
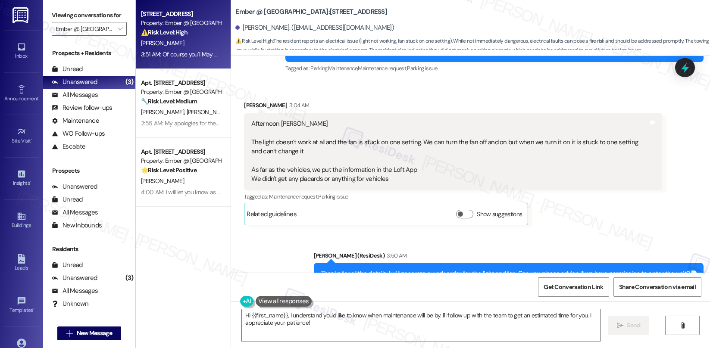
scroll to position [311, 0]
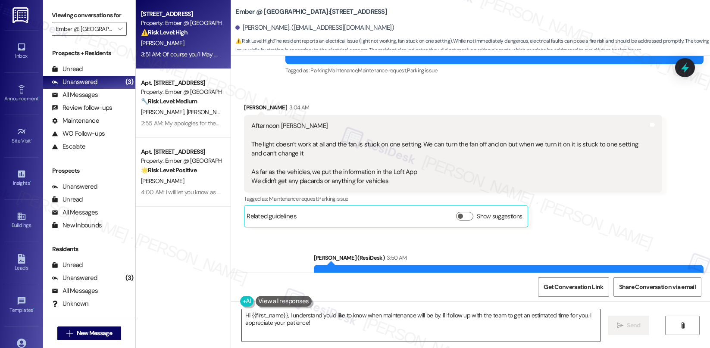
click at [299, 319] on textarea "Hi {{first_name}}, I understand you'd like to know when maintenance will be by.…" at bounding box center [421, 325] width 358 height 32
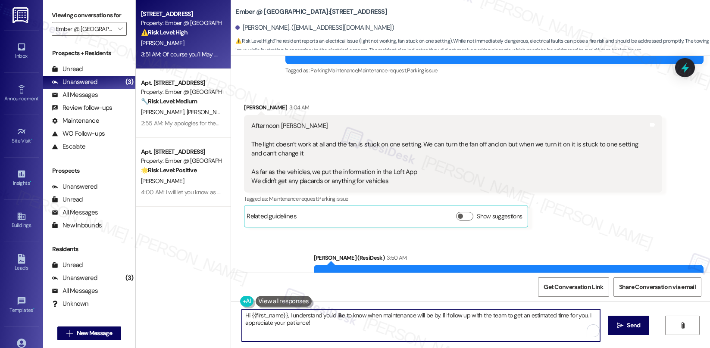
click at [299, 319] on textarea "Hi {{first_name}}, I understand you'd like to know when maintenance will be by.…" at bounding box center [421, 325] width 358 height 32
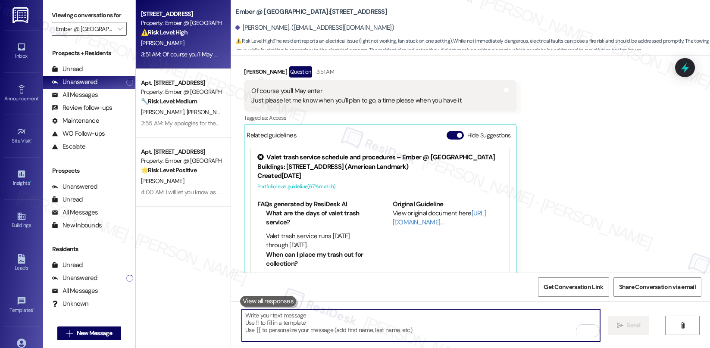
scroll to position [572, 0]
click at [372, 330] on textarea "To enrich screen reader interactions, please activate Accessibility in Grammarl…" at bounding box center [421, 325] width 358 height 32
drag, startPoint x: 371, startPoint y: 328, endPoint x: 380, endPoint y: 325, distance: 9.3
click at [371, 328] on textarea "To enrich screen reader interactions, please activate Accessibility in Grammarl…" at bounding box center [421, 325] width 358 height 32
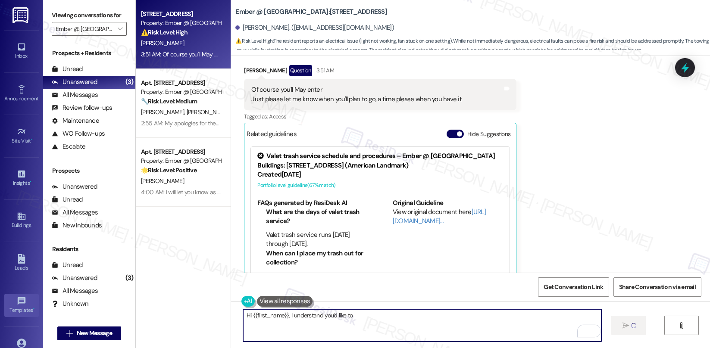
scroll to position [571, 0]
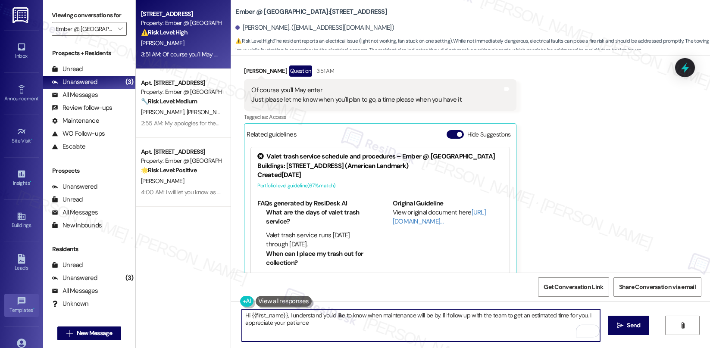
type textarea "Hi {{first_name}}, I understand you'd like to know when maintenance will be by.…"
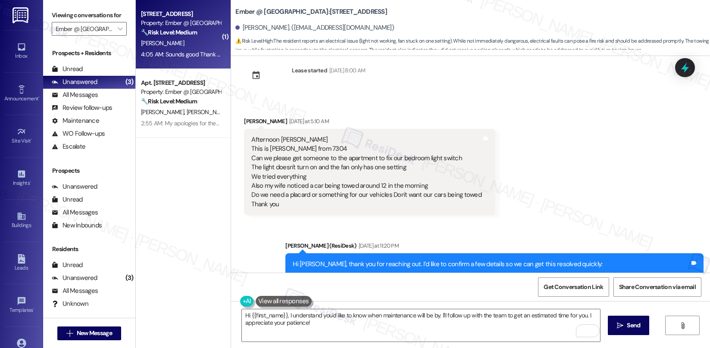
scroll to position [15, 0]
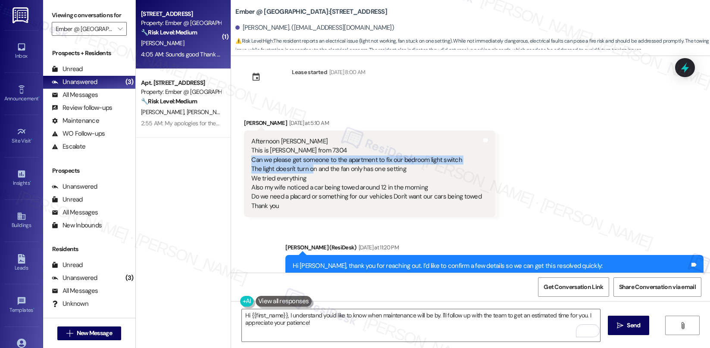
drag, startPoint x: 246, startPoint y: 160, endPoint x: 307, endPoint y: 166, distance: 61.5
click at [307, 166] on div "Afternoon Sarah This is Manuel Cruz from 7304 Can we please get someone to the …" at bounding box center [366, 174] width 230 height 74
click at [299, 172] on div "Afternoon Sarah This is Manuel Cruz from 7304 Can we please get someone to the …" at bounding box center [366, 174] width 230 height 74
click at [250, 161] on div "Afternoon Sarah This is Manuel Cruz from 7304 Can we please get someone to the …" at bounding box center [366, 174] width 232 height 74
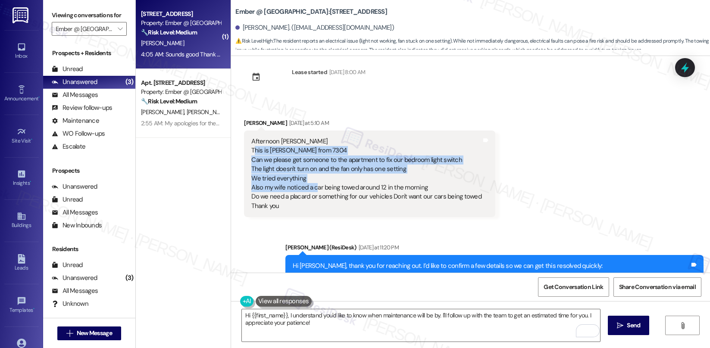
drag, startPoint x: 247, startPoint y: 152, endPoint x: 270, endPoint y: 165, distance: 26.6
click at [309, 187] on div "Afternoon Sarah This is Manuel Cruz from 7304 Can we please get someone to the …" at bounding box center [366, 174] width 230 height 74
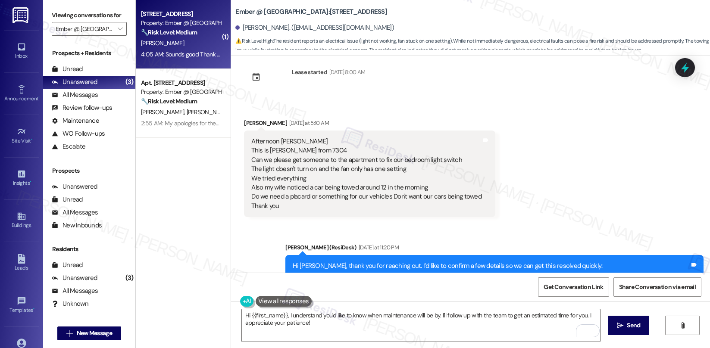
click at [251, 153] on div "Afternoon Sarah This is Manuel Cruz from 7304 Can we please get someone to the …" at bounding box center [366, 174] width 230 height 74
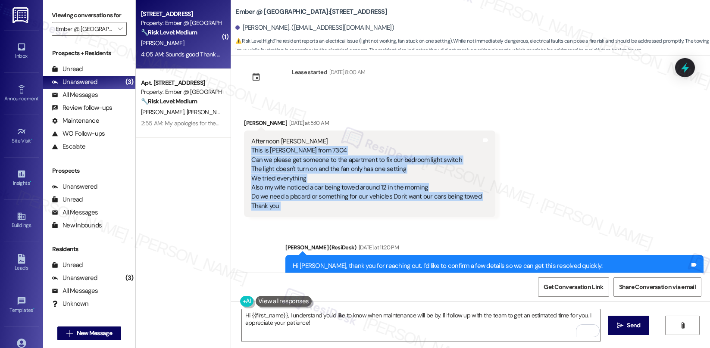
drag, startPoint x: 244, startPoint y: 151, endPoint x: 482, endPoint y: 200, distance: 242.4
click at [482, 200] on div "Afternoon Sarah This is Manuel Cruz from 7304 Can we please get someone to the …" at bounding box center [369, 174] width 251 height 87
copy div "This is Manuel Cruz from 7304 Can we please get someone to the apartment to fix…"
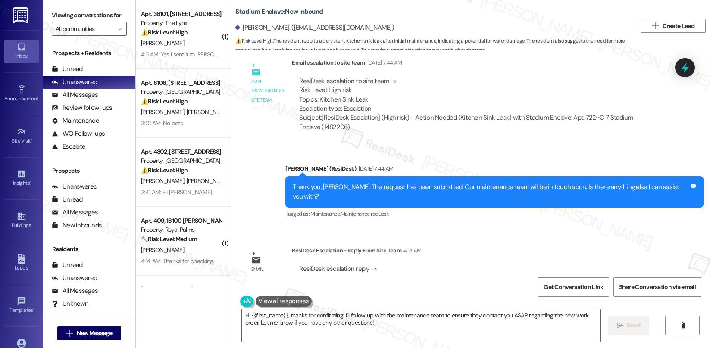
scroll to position [709, 0]
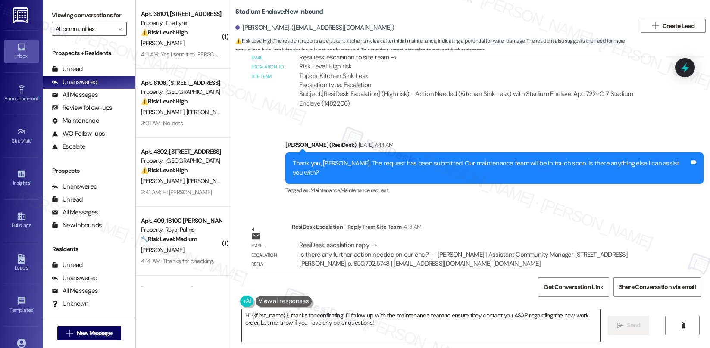
click at [331, 315] on textarea "Hi {{first_name}}, thanks for confirming! I'll follow up with the maintenance t…" at bounding box center [421, 325] width 358 height 32
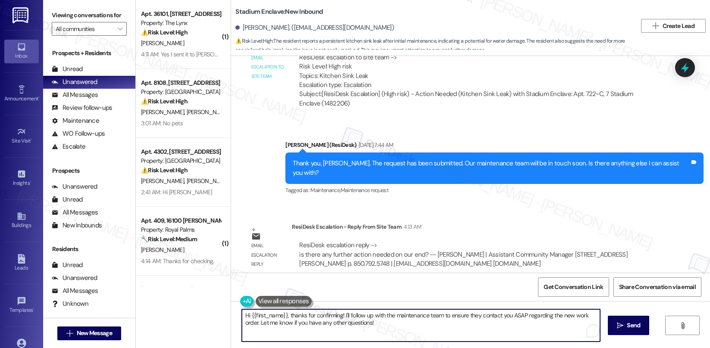
click at [331, 315] on textarea "Hi {{first_name}}, thanks for confirming! I'll follow up with the maintenance t…" at bounding box center [421, 325] width 358 height 32
type textarea "Hi Lily, just checking in to see if the kitchen sink leak has already been addr…"
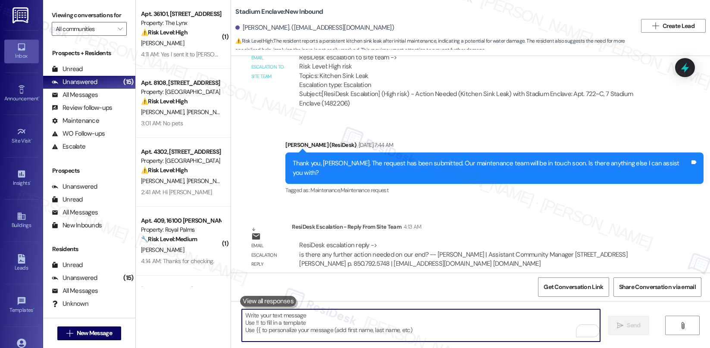
click at [344, 322] on textarea "To enrich screen reader interactions, please activate Accessibility in Grammarl…" at bounding box center [421, 325] width 358 height 32
paste textarea "Hi Lily, I just wanted to check in and see if the kitchen sink leak has already…"
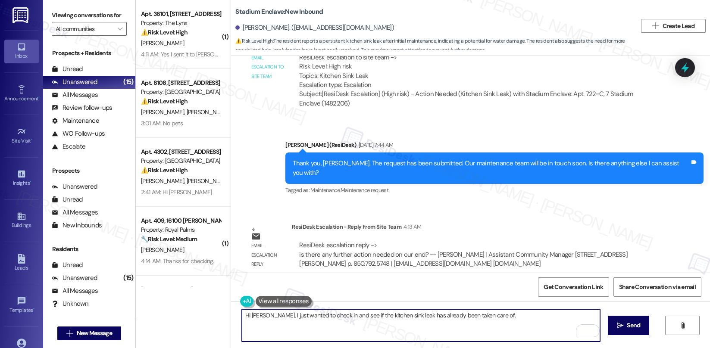
click at [484, 314] on textarea "Hi Lily, I just wanted to check in and see if the kitchen sink leak has already…" at bounding box center [421, 325] width 358 height 32
type textarea "Hi Lily, I just wanted to check in and see if the kitchen sink leak has already…"
click at [634, 331] on button " Send" at bounding box center [629, 325] width 42 height 19
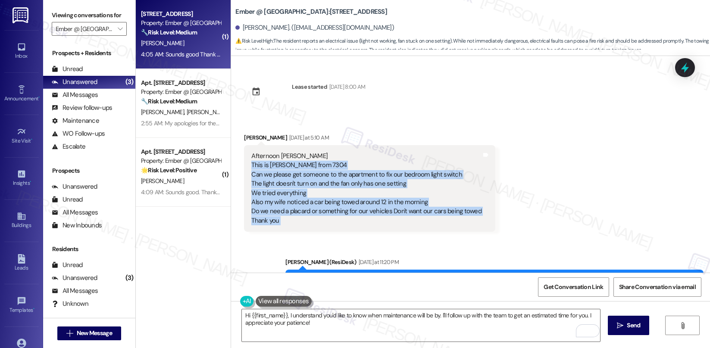
scroll to position [15, 0]
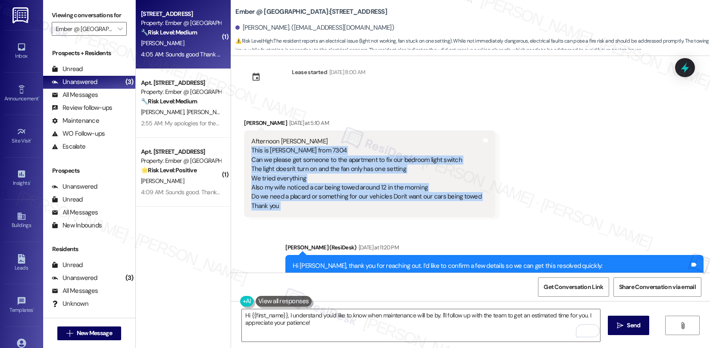
click at [122, 41] on div "Viewing conversations for Ember @ Alamo Ranch " at bounding box center [89, 22] width 92 height 44
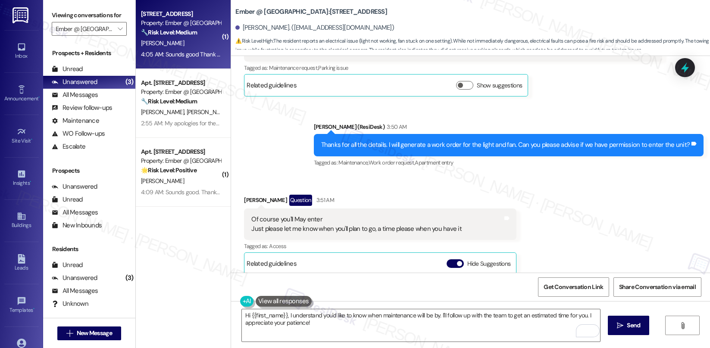
scroll to position [701, 0]
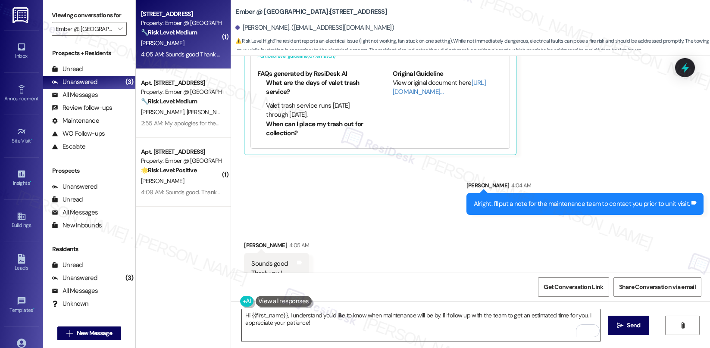
click at [311, 317] on textarea "Hi {{first_name}}, I understand you'd like to know when maintenance will be by.…" at bounding box center [421, 325] width 358 height 32
click at [311, 318] on textarea "Hi {{first_name}}, I understand you'd like to know when maintenance will be by.…" at bounding box center [421, 325] width 358 height 32
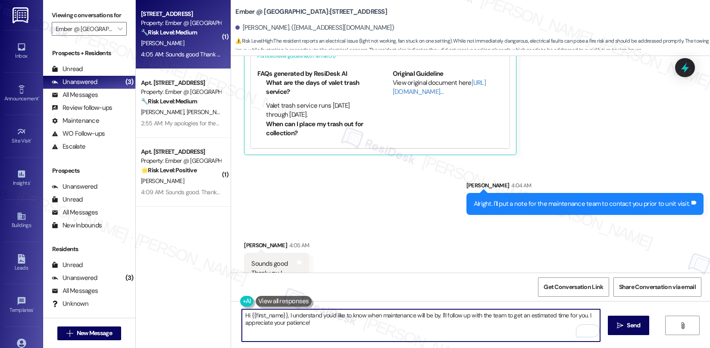
click at [311, 318] on textarea "Hi {{first_name}}, I understand you'd like to know when maintenance will be by.…" at bounding box center [421, 325] width 358 height 32
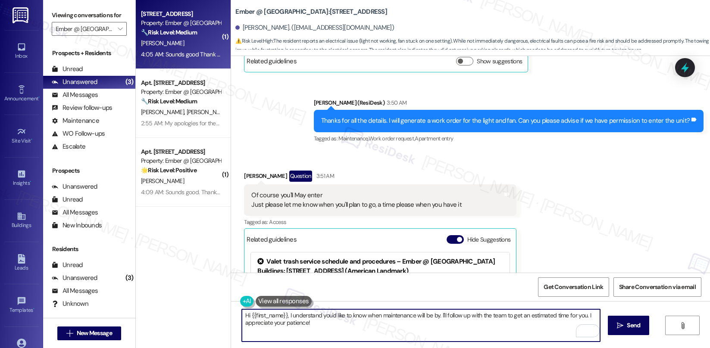
scroll to position [438, 0]
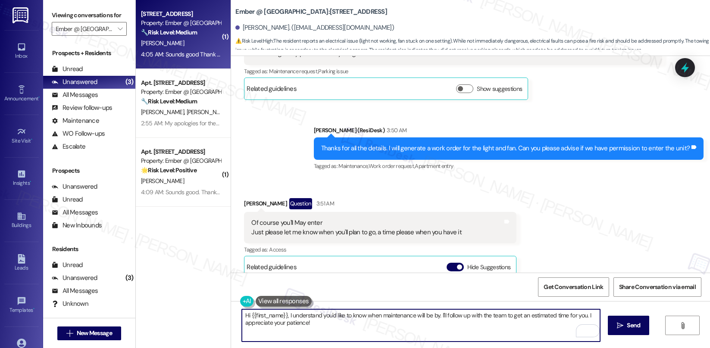
click at [318, 10] on b "Ember @ Alamo Ranch: Apt. 7304, 11022 Culebra Rd" at bounding box center [311, 11] width 152 height 9
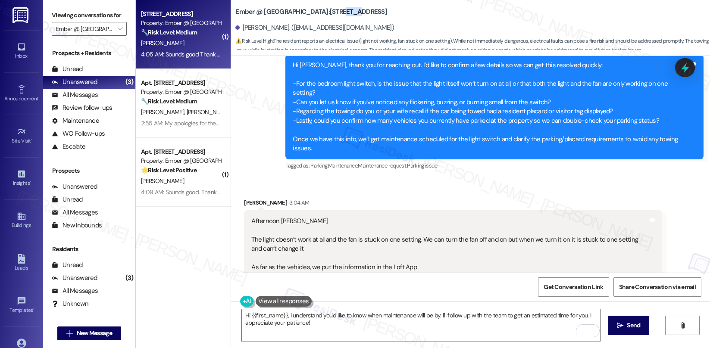
scroll to position [216, 0]
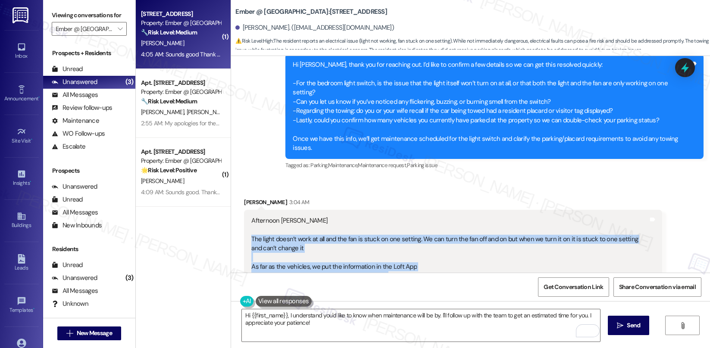
drag, startPoint x: 244, startPoint y: 220, endPoint x: 392, endPoint y: 257, distance: 152.0
click at [392, 257] on div "Afternoon Sarah The light doesn’t work at all and the fan is stuck on one setti…" at bounding box center [449, 248] width 397 height 65
copy div "The light doesn’t work at all and the fan is stuck on one setting. We can turn …"
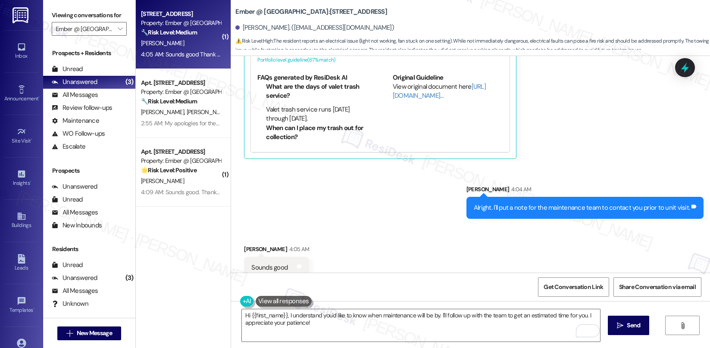
scroll to position [701, 0]
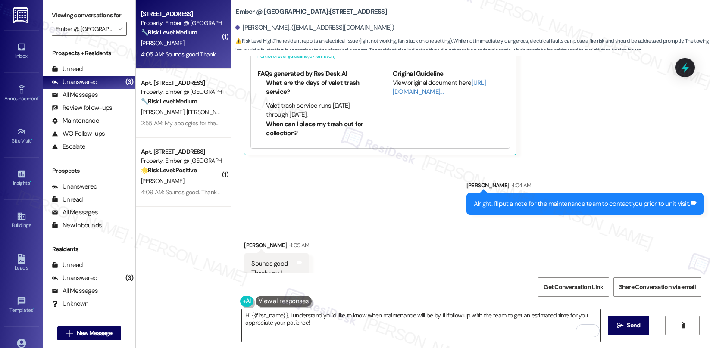
click at [289, 328] on textarea "Hi {{first_name}}, I understand you'd like to know when maintenance will be by.…" at bounding box center [421, 325] width 358 height 32
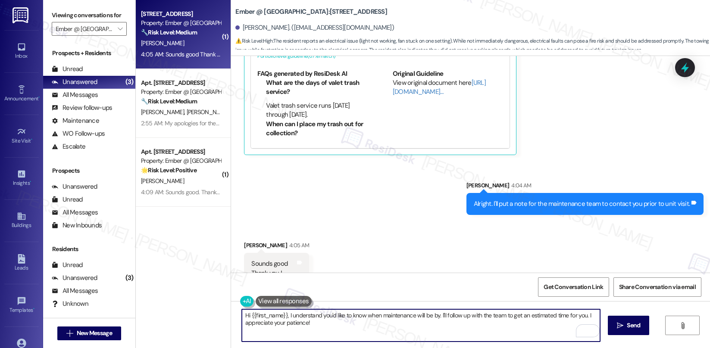
click at [289, 328] on textarea "Hi {{first_name}}, I understand you'd like to know when maintenance will be by.…" at bounding box center [421, 325] width 358 height 32
type textarea "You are welcome! :)"
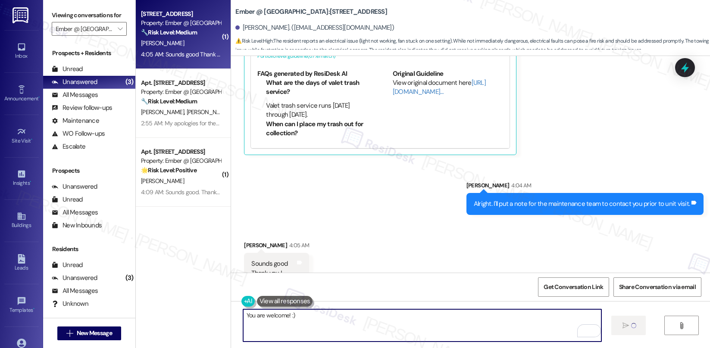
click at [448, 332] on textarea "You are welcome! :)" at bounding box center [422, 325] width 358 height 32
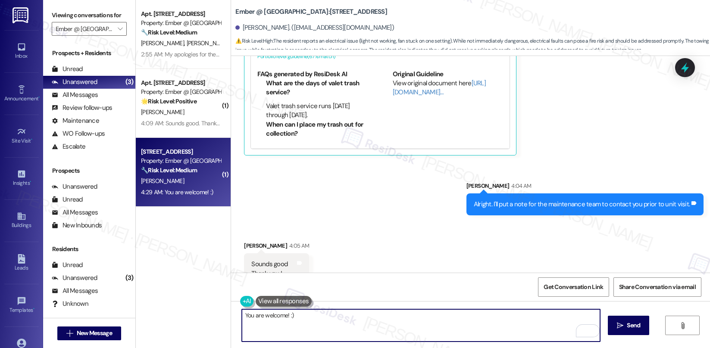
scroll to position [761, 0]
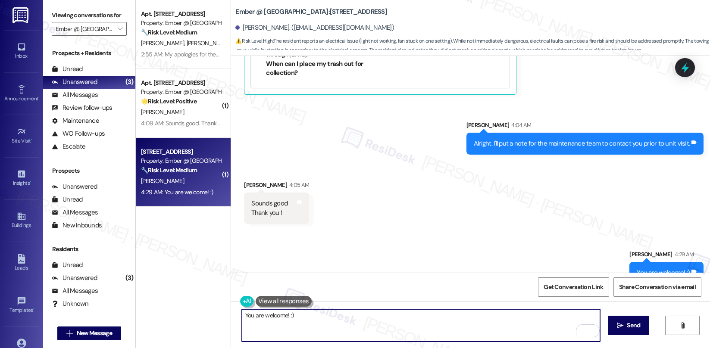
click at [309, 322] on textarea "You are welcome! :)" at bounding box center [421, 325] width 358 height 32
click at [307, 320] on textarea "You are welcome! :)" at bounding box center [421, 325] width 358 height 32
click at [305, 318] on textarea "You are welcome! :)" at bounding box center [421, 325] width 358 height 32
click at [303, 316] on textarea "You are welcome! :)" at bounding box center [421, 325] width 358 height 32
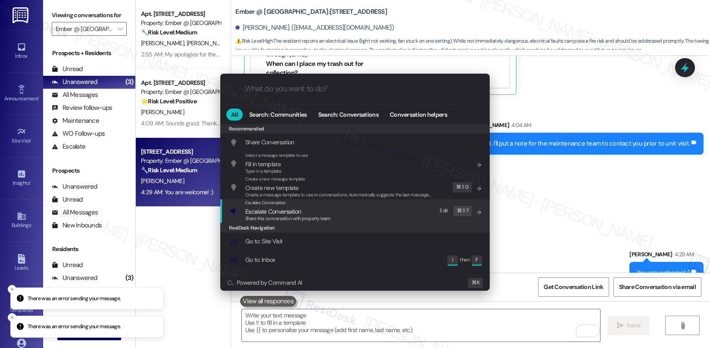
click at [270, 207] on span "Escalate Conversation" at bounding box center [273, 211] width 56 height 9
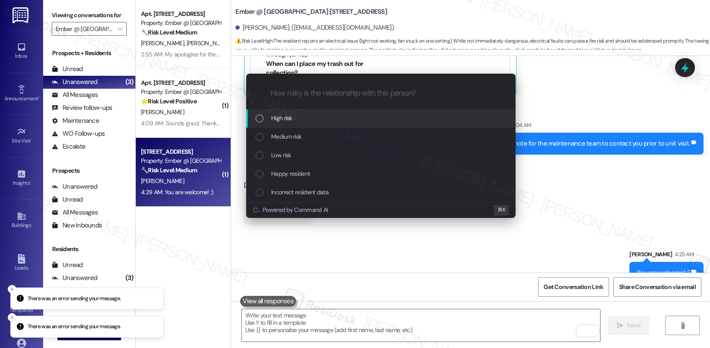
click at [279, 110] on div "High risk" at bounding box center [380, 118] width 269 height 19
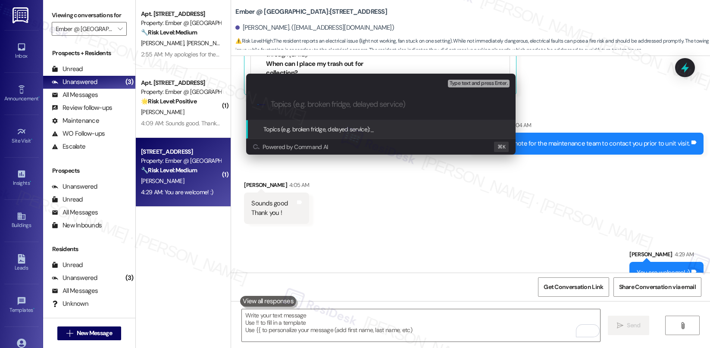
click at [306, 108] on input "Topics (e.g. broken fridge, delayed service)" at bounding box center [388, 104] width 234 height 9
paste input "4050-"
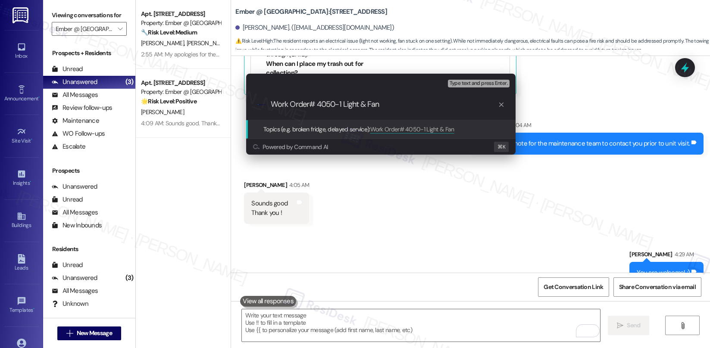
click at [272, 105] on input "Work Order# 4050-1 Light & Fan" at bounding box center [384, 104] width 227 height 9
paste input "Work order submitted by Residesk |"
type input "Work order submitted by Residesk | Work Order# 4050-1 Light & Fan"
click at [432, 102] on input "Work order submitted by Residesk | Work Order# 4050-1 Light & Fan" at bounding box center [384, 104] width 227 height 9
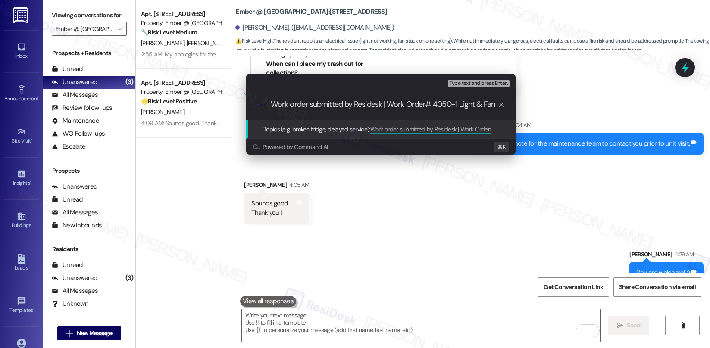
click at [432, 102] on input "Work order submitted by Residesk | Work Order# 4050-1 Light & Fan" at bounding box center [384, 104] width 227 height 9
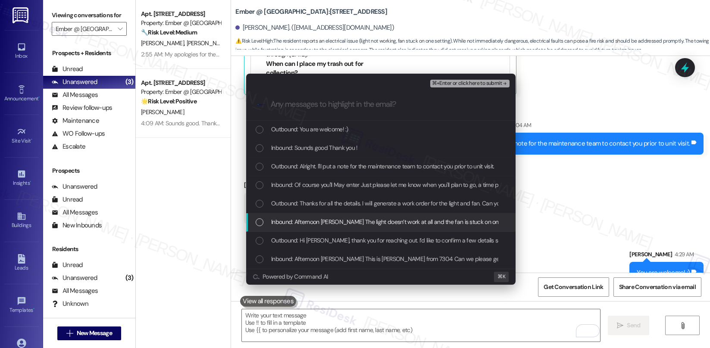
click at [323, 228] on div "Inbound: Afternoon Sarah The light doesn’t work at all and the fan is stuck on …" at bounding box center [380, 222] width 269 height 19
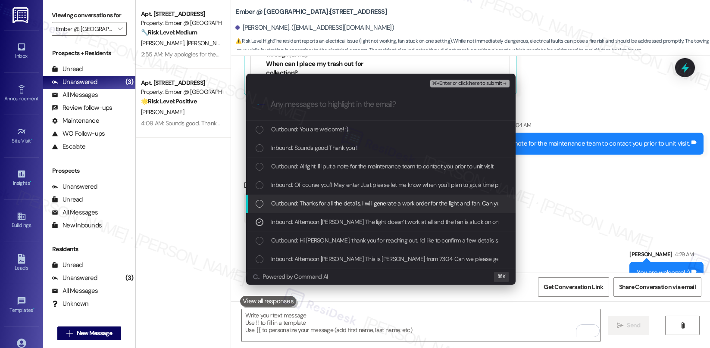
click at [323, 204] on span "Outbound: Thanks for all the details. I will generate a work order for the ligh…" at bounding box center [454, 203] width 367 height 9
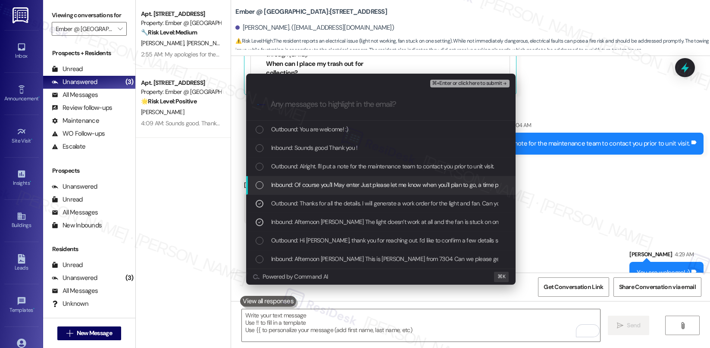
click at [320, 190] on div "Inbound: Of course you'll May enter Just please let me know when you'll plan to…" at bounding box center [380, 185] width 269 height 19
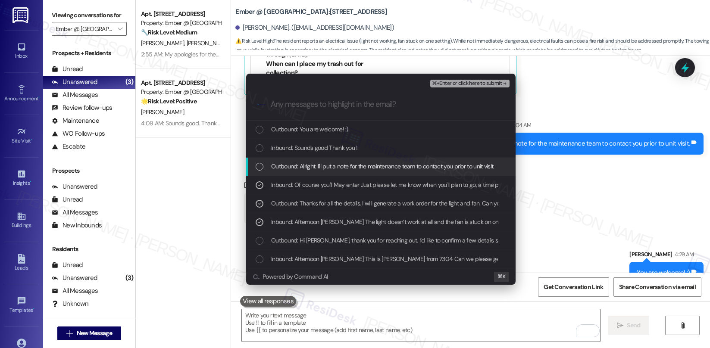
click at [308, 166] on span "Outbound: Alright. I'll put a note for the maintenance team to contact you prio…" at bounding box center [382, 166] width 223 height 9
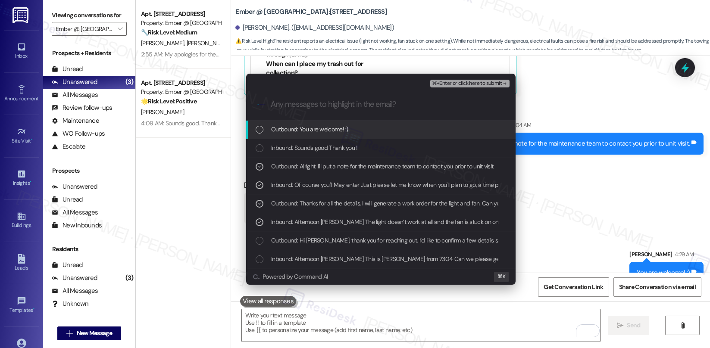
click at [458, 87] on button "⌘+Enter or click here to submit" at bounding box center [469, 84] width 79 height 8
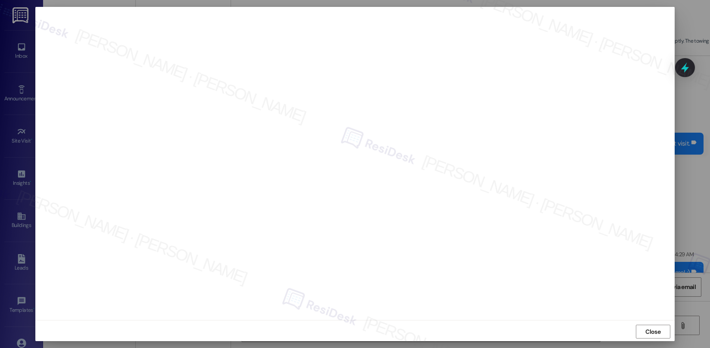
drag, startPoint x: 638, startPoint y: 334, endPoint x: 633, endPoint y: 334, distance: 4.7
click at [638, 334] on button "Close" at bounding box center [653, 332] width 34 height 14
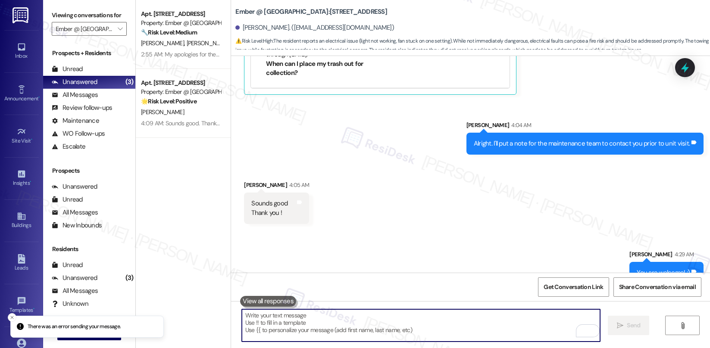
drag, startPoint x: 379, startPoint y: 326, endPoint x: 390, endPoint y: 325, distance: 11.2
click at [381, 326] on textarea "To enrich screen reader interactions, please activate Accessibility in Grammarl…" at bounding box center [421, 325] width 358 height 32
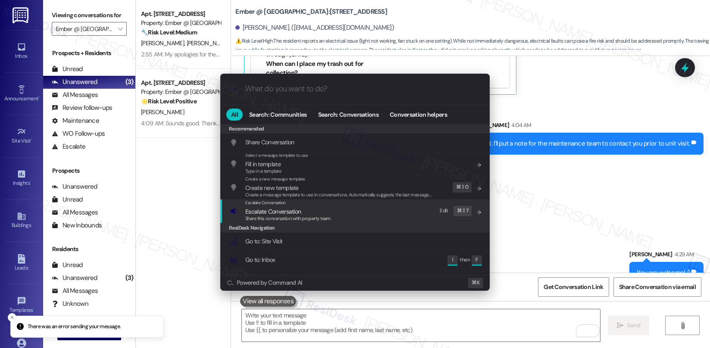
click at [308, 216] on span "Share this conversation with property team" at bounding box center [287, 219] width 85 height 6
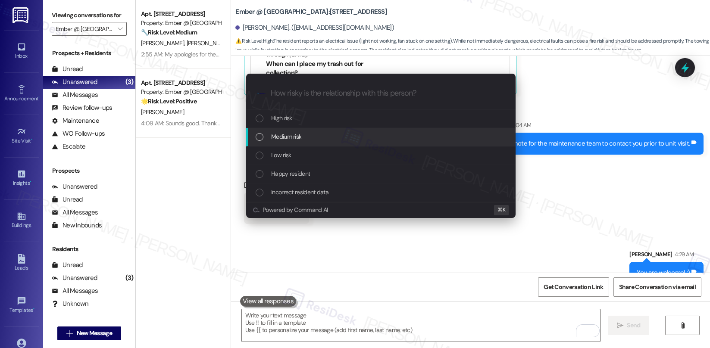
click at [323, 133] on div "Medium risk" at bounding box center [382, 136] width 252 height 9
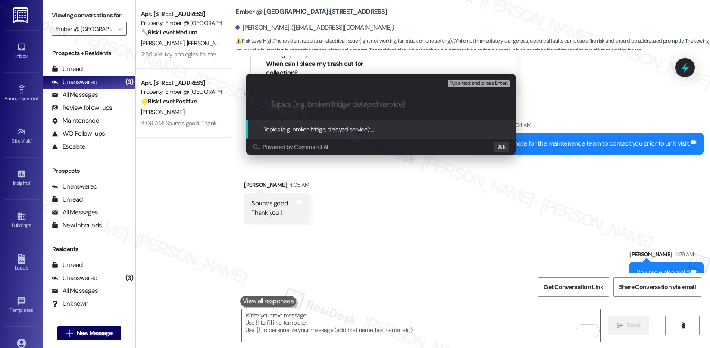
paste input "Work order submitted by Residesk | Work Order# 4050-1 Light & Fan"
type input "Work order submitted by Residesk | Work Order# 4050-1 Light & Fan"
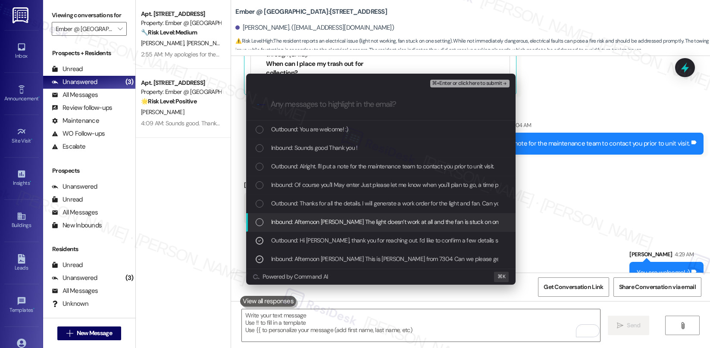
click at [328, 221] on span "Inbound: Afternoon Sarah The light doesn’t work at all and the fan is stuck on …" at bounding box center [658, 221] width 775 height 9
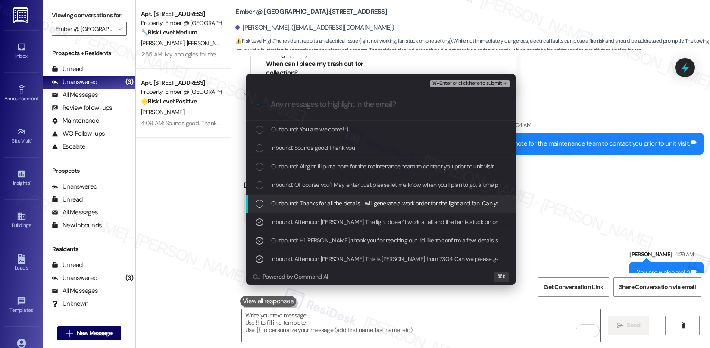
click at [332, 210] on div "Outbound: Thanks for all the details. I will generate a work order for the ligh…" at bounding box center [380, 204] width 269 height 19
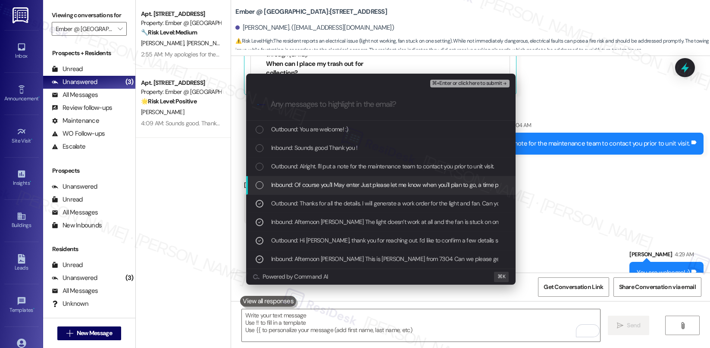
click at [343, 189] on span "Inbound: Of course you'll May enter Just please let me know when you'll plan to…" at bounding box center [413, 184] width 284 height 9
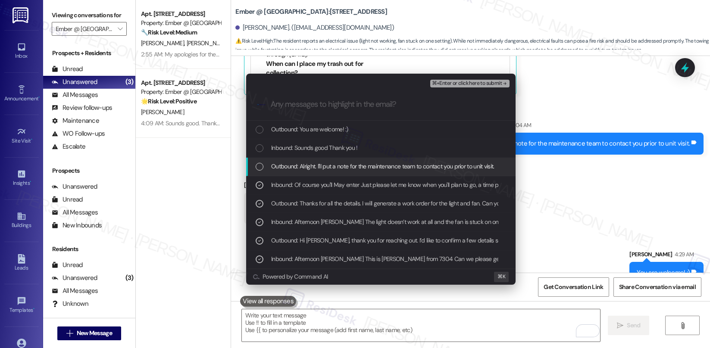
click at [358, 167] on span "Outbound: Alright. I'll put a note for the maintenance team to contact you prio…" at bounding box center [382, 166] width 223 height 9
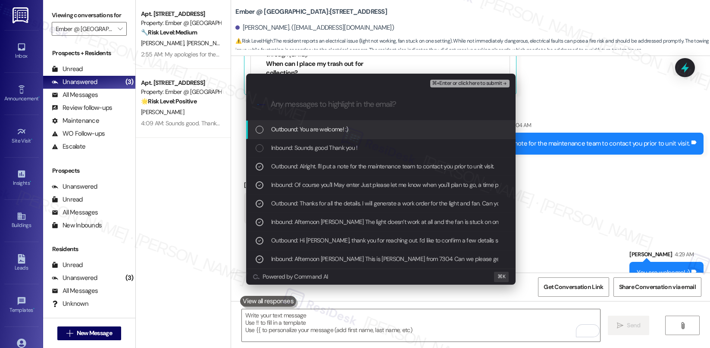
click at [489, 81] on span "⌘+Enter or click here to submit" at bounding box center [467, 84] width 70 height 6
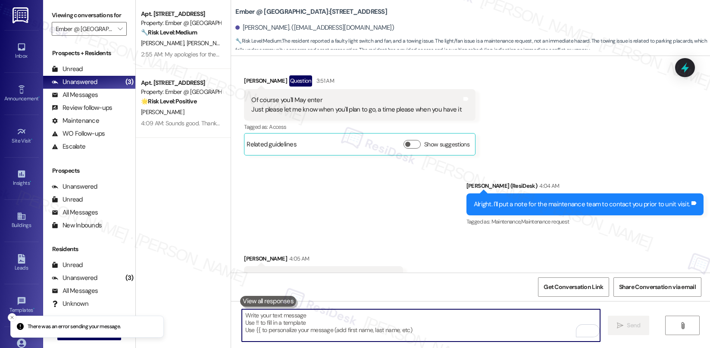
scroll to position [660, 0]
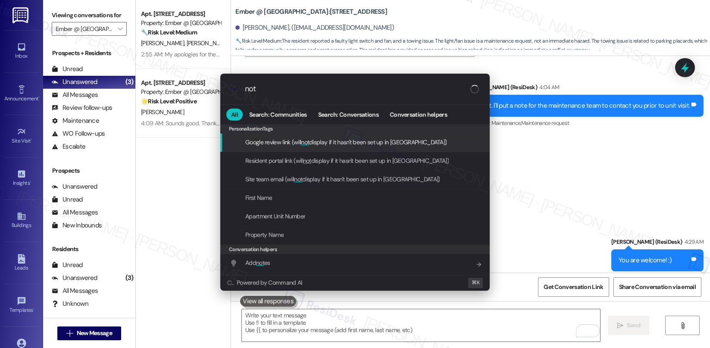
type input "note"
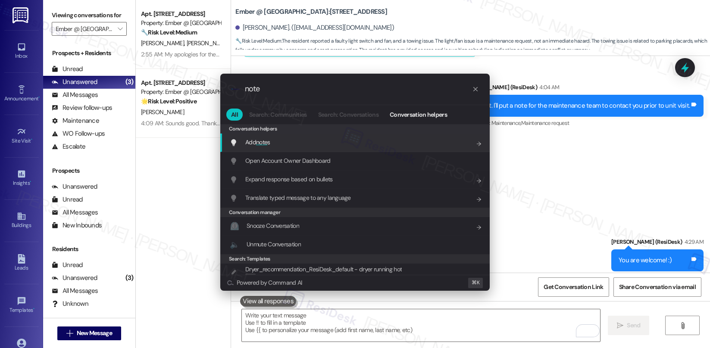
click at [402, 141] on div "Add note s Add shortcut" at bounding box center [356, 141] width 252 height 9
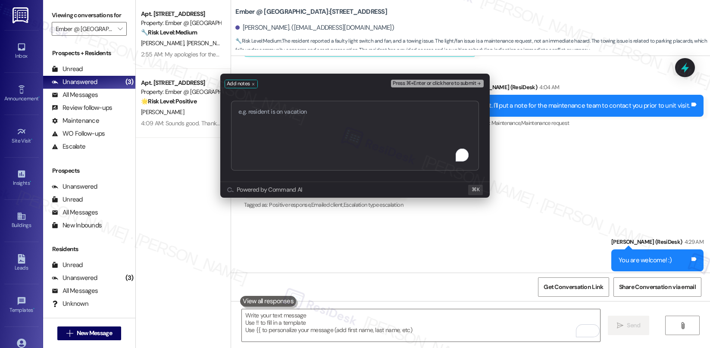
type textarea "Work order submitted by Residesk | Work Order# 4050-1 Light & Fan"
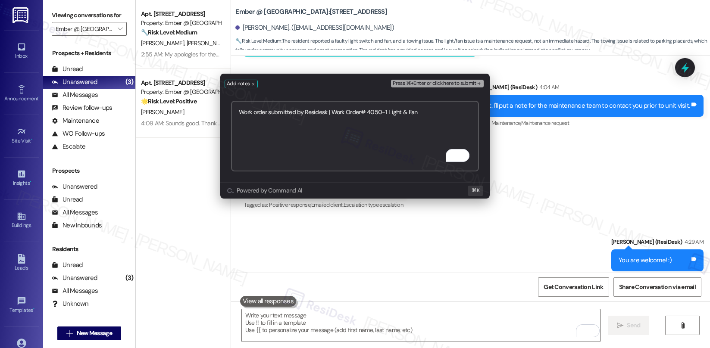
click at [455, 81] on span "Press ⌘+Enter or click here to submit" at bounding box center [434, 84] width 83 height 6
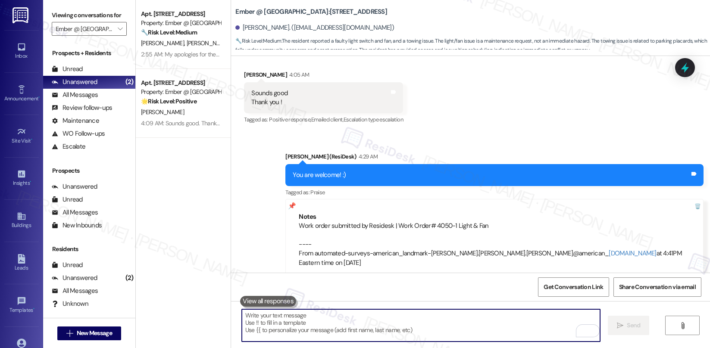
scroll to position [839, 0]
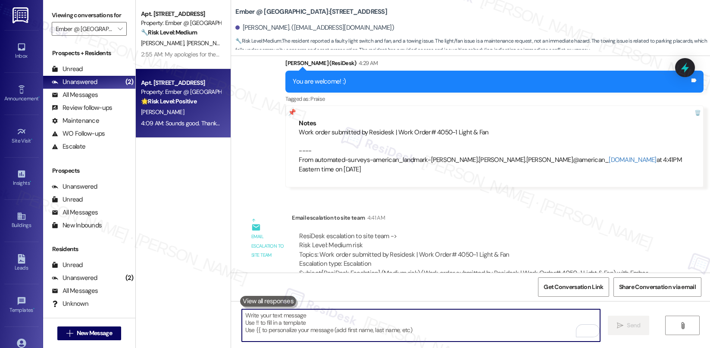
click at [172, 116] on div "A. Dorsey" at bounding box center [180, 112] width 81 height 11
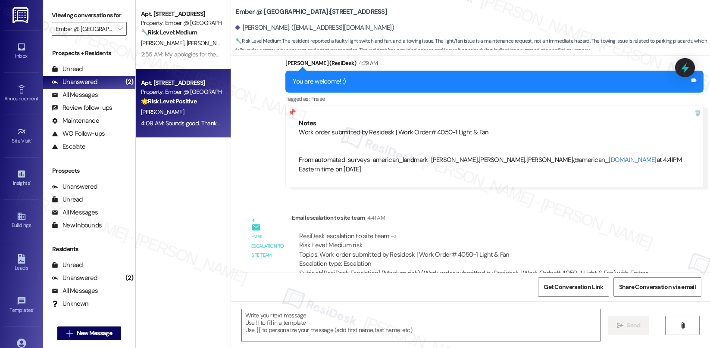
type textarea "Fetching suggested responses. Please feel free to read through the conversation…"
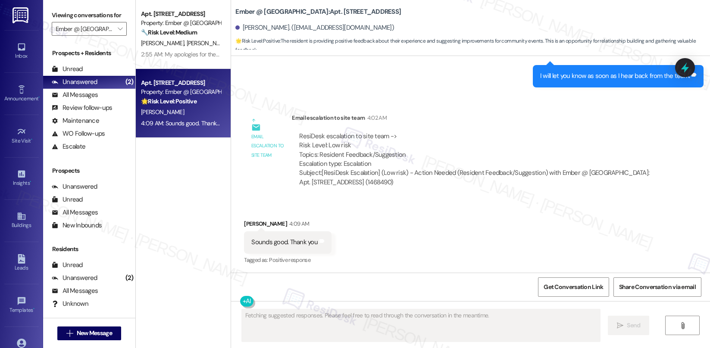
scroll to position [1026, 0]
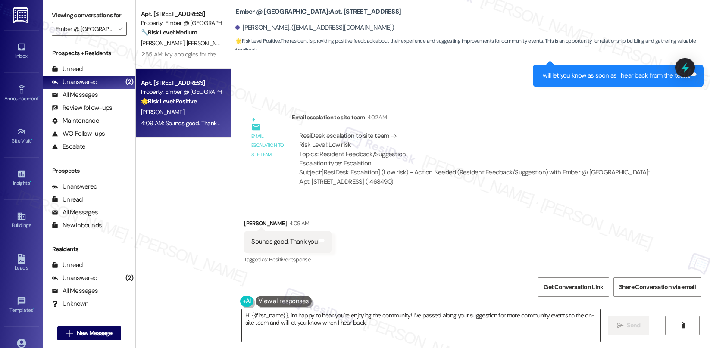
click at [295, 319] on textarea "Hi {{first_name}}, I'm happy to hear you're enjoying the community! I've passed…" at bounding box center [421, 325] width 358 height 32
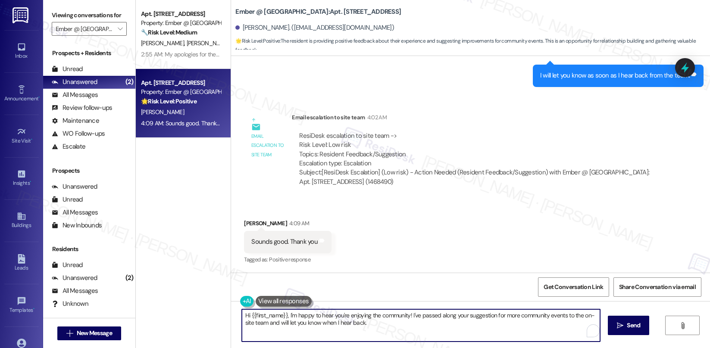
click at [295, 319] on textarea "Hi {{first_name}}, I'm happy to hear you're enjoying the community! I've passed…" at bounding box center [421, 325] width 358 height 32
type textarea "Have a wonderful day!"
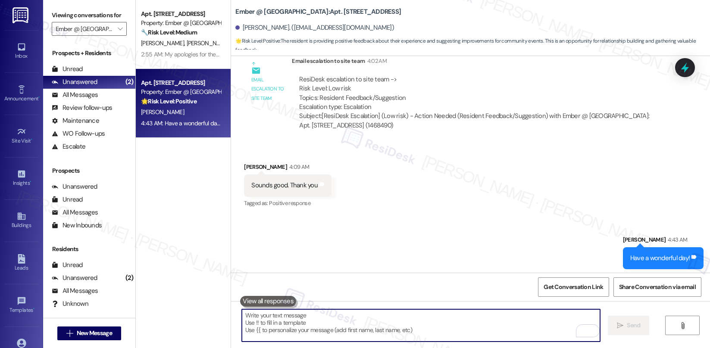
scroll to position [1086, 0]
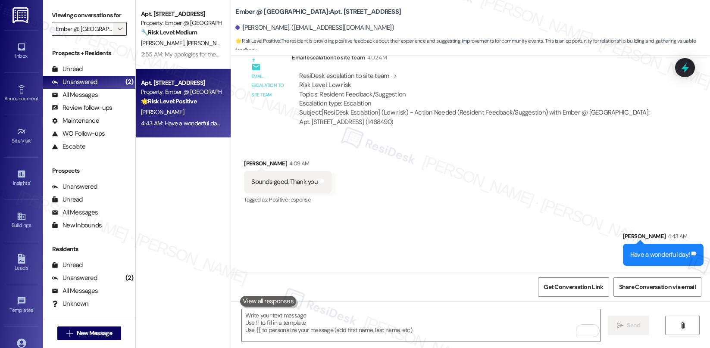
click at [118, 32] on icon "" at bounding box center [120, 28] width 5 height 7
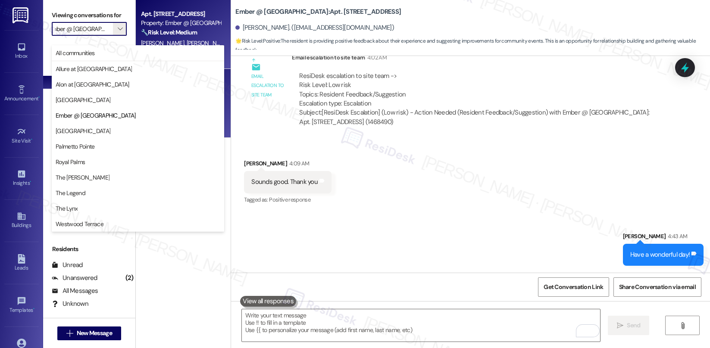
scroll to position [0, 0]
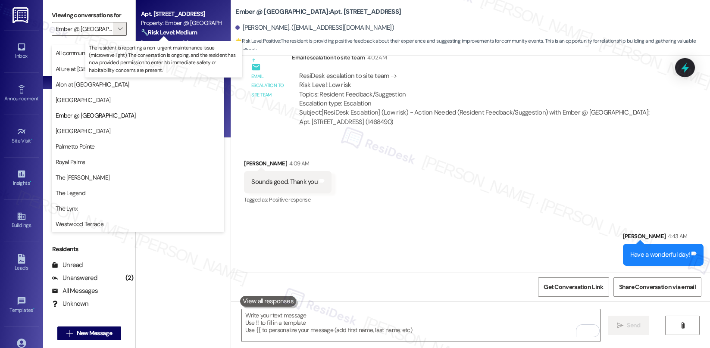
click at [173, 28] on strong "🔧 Risk Level: Medium" at bounding box center [169, 32] width 56 height 8
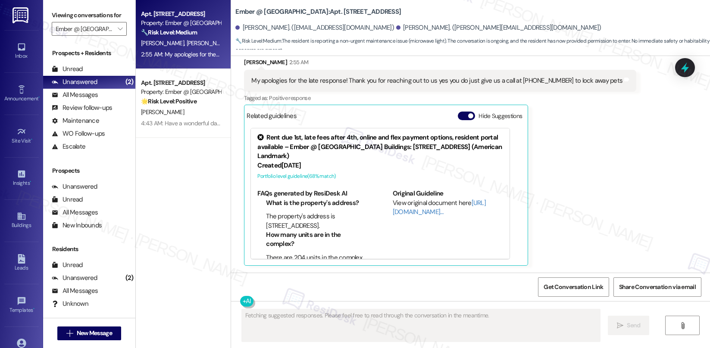
scroll to position [832, 0]
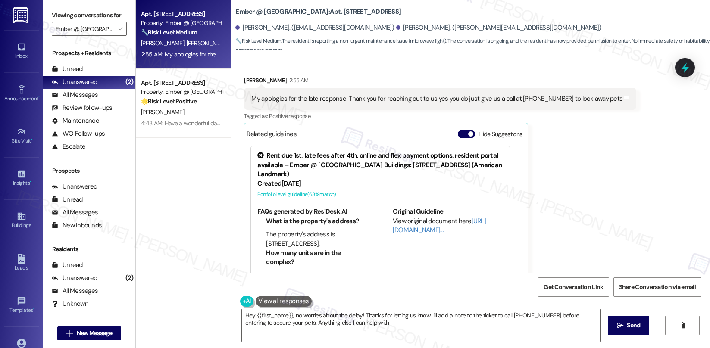
type textarea "Hey {{first_name}}, no worries about the delay! Thanks for letting us know. I'l…"
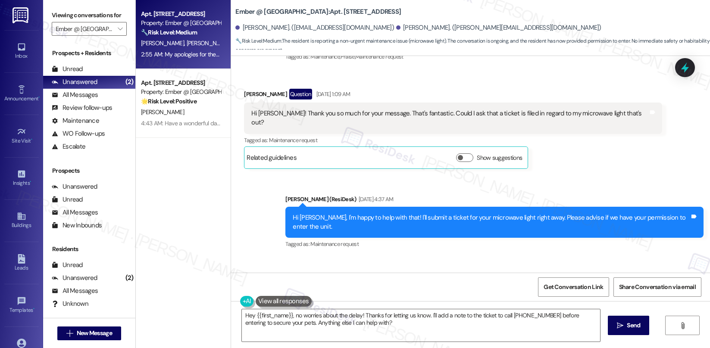
scroll to position [548, 0]
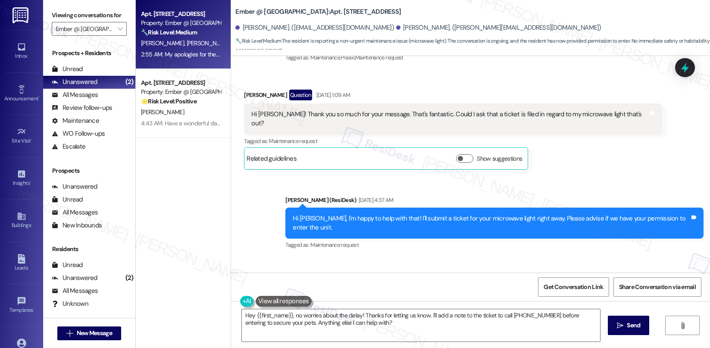
click at [316, 11] on b "Ember @ Alamo Ranch: Apt. 3301, 11022 Culebra Rd" at bounding box center [318, 11] width 166 height 9
copy b "3301"
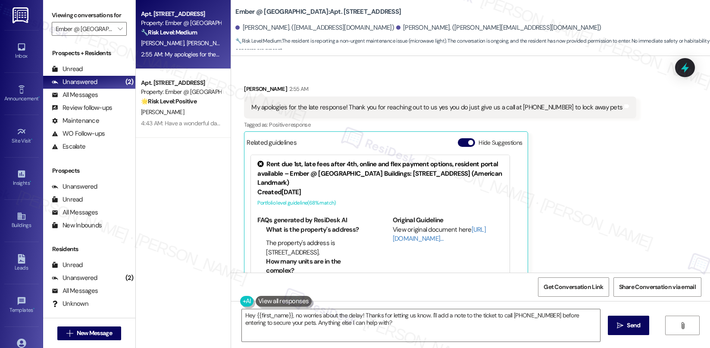
click at [462, 103] on div "My apologies for the late response! Thank you for reaching out to us yes you do…" at bounding box center [436, 107] width 371 height 9
drag, startPoint x: 457, startPoint y: 90, endPoint x: 597, endPoint y: 89, distance: 140.1
click at [597, 103] on div "My apologies for the late response! Thank you for reaching out to us yes you do…" at bounding box center [436, 107] width 371 height 9
copy div "just give us a call at 210-763-4638 to lock away pets"
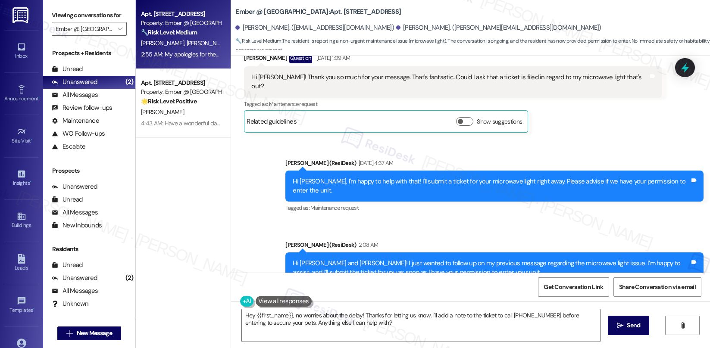
scroll to position [572, 0]
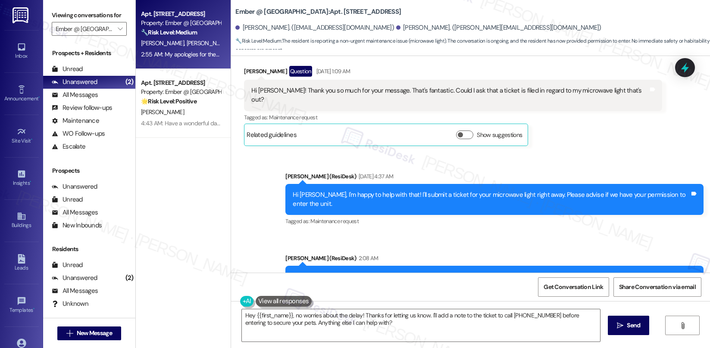
click at [442, 87] on div "Hi Sarah! Thank you so much for your message. That's fantastic. Could I ask tha…" at bounding box center [449, 95] width 397 height 19
drag, startPoint x: 415, startPoint y: 90, endPoint x: 609, endPoint y: 90, distance: 194.4
click at [609, 90] on div "Hi Sarah! Thank you so much for your message. That's fantastic. Could I ask tha…" at bounding box center [449, 95] width 397 height 19
copy div "Could I ask that a ticket is filed in regard to my microwave light that's out?"
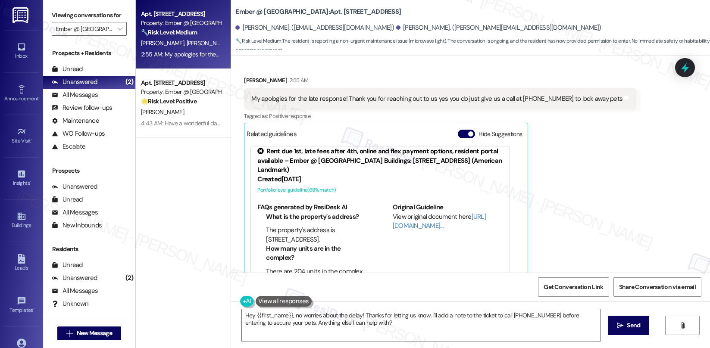
scroll to position [9, 0]
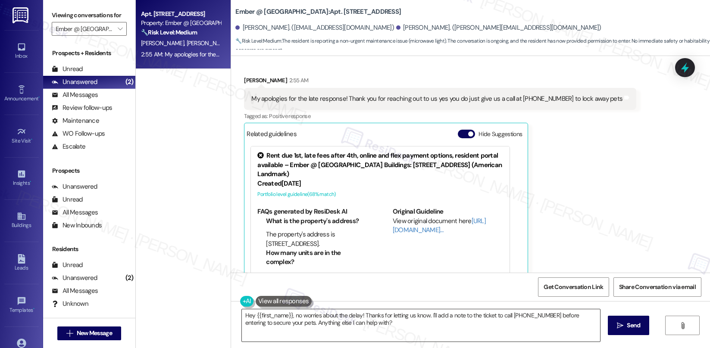
click at [372, 323] on textarea "Hey {{first_name}}, no worries about the delay! Thanks for letting us know. I'l…" at bounding box center [421, 325] width 358 height 32
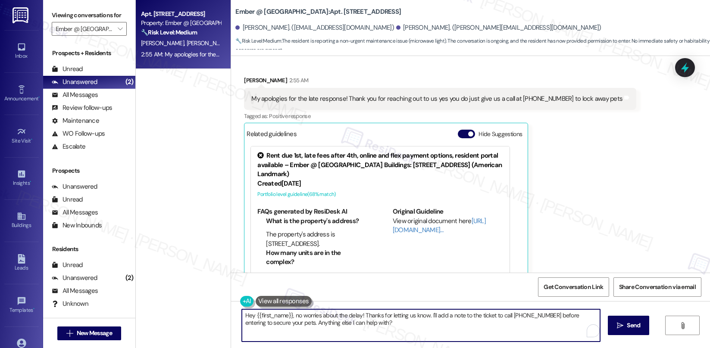
click at [372, 323] on textarea "Hey {{first_name}}, no worries about the delay! Thanks for letting us know. I'l…" at bounding box center [421, 325] width 358 height 32
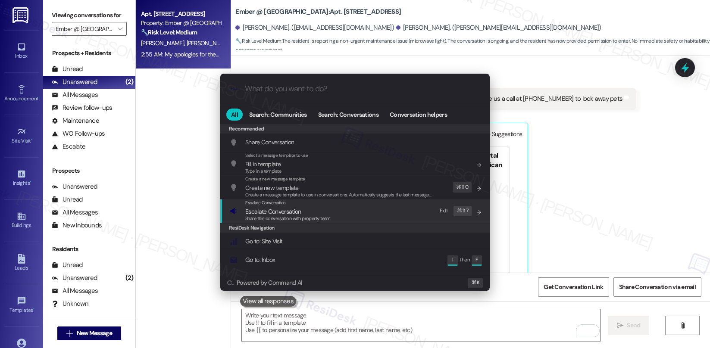
click at [321, 214] on span "Escalate Conversation" at bounding box center [287, 211] width 85 height 9
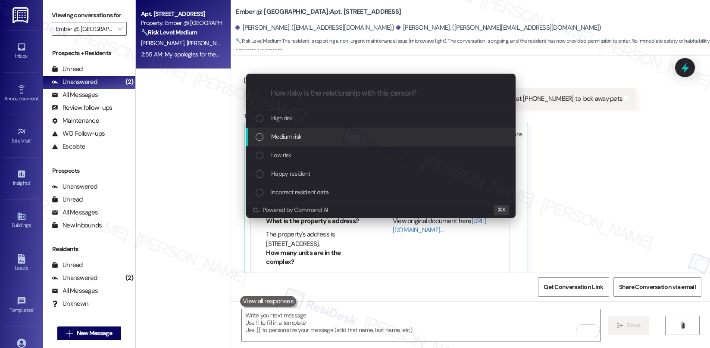
click at [309, 141] on div "Medium risk" at bounding box center [382, 136] width 252 height 9
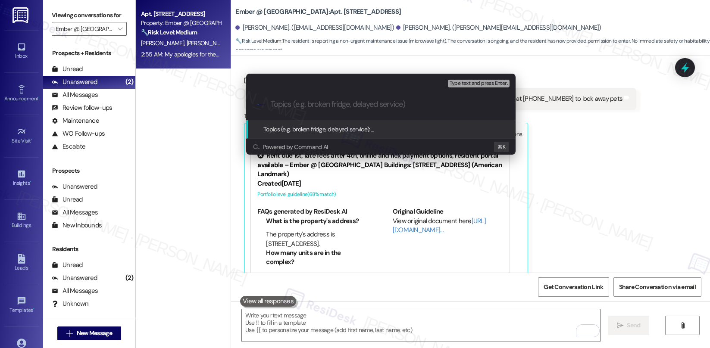
paste input "Work order submitted by Residesk |"
click at [365, 110] on div ".cls-1{fill:#0a055f;}.cls-2{fill:#0cc4c4;} resideskLogoBlueOrange Work order su…" at bounding box center [380, 104] width 269 height 31
click at [453, 106] on input "Work order submitted by Residesk | Work Order#" at bounding box center [384, 104] width 227 height 9
paste input "4051-1"
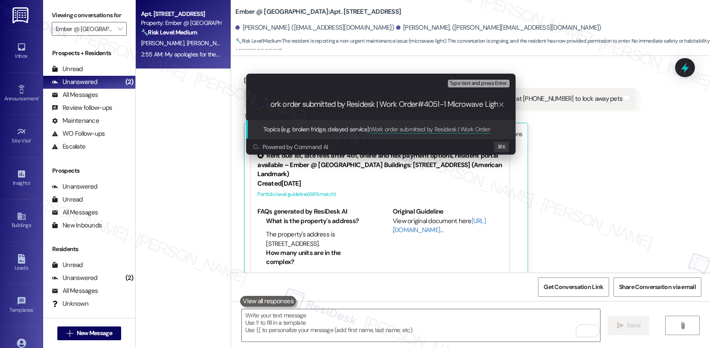
type input "Work order submitted by Residesk | Work Order#4051-1 Microwave Light"
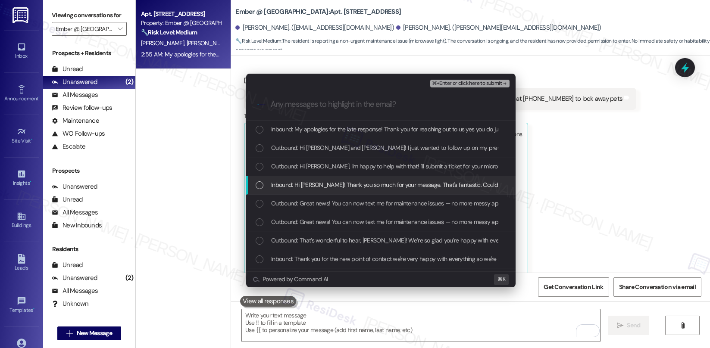
click at [372, 181] on span "Inbound: Hi Sarah! Thank you so much for your message. That's fantastic. Could …" at bounding box center [468, 184] width 394 height 9
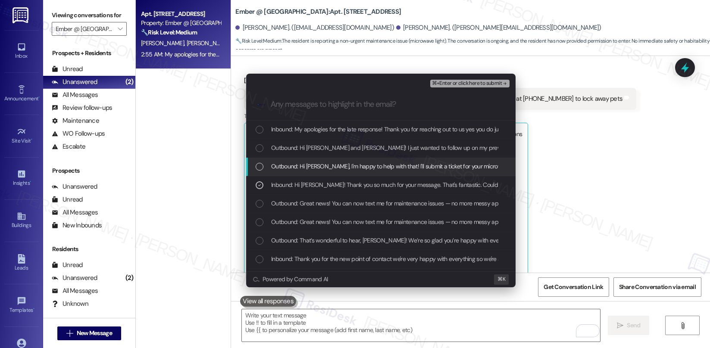
click at [380, 166] on span "Outbound: Hi Nadia, I'm happy to help with that! I'll submit a ticket for your …" at bounding box center [483, 166] width 425 height 9
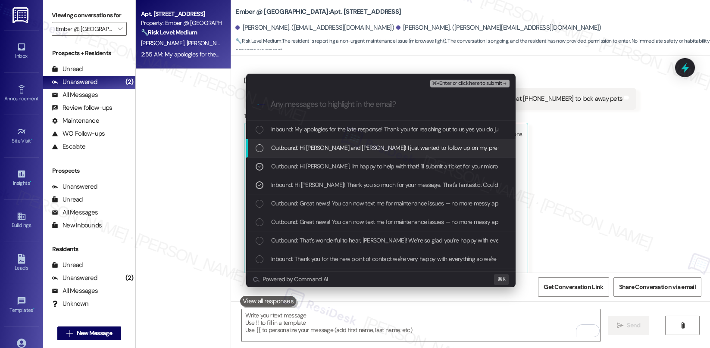
click at [395, 141] on div "Outbound: Hi Vicente and Nadia! I just wanted to follow up on my previous messa…" at bounding box center [380, 148] width 269 height 19
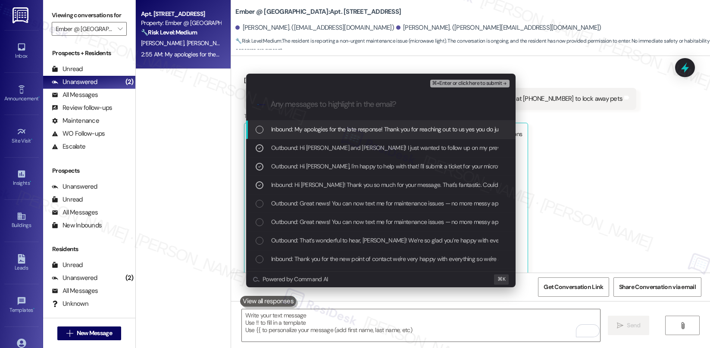
click at [425, 129] on span "Inbound: My apologies for the late response! Thank you for reaching out to us y…" at bounding box center [454, 129] width 366 height 9
click at [457, 81] on span "⌘+Enter or click here to submit" at bounding box center [467, 84] width 70 height 6
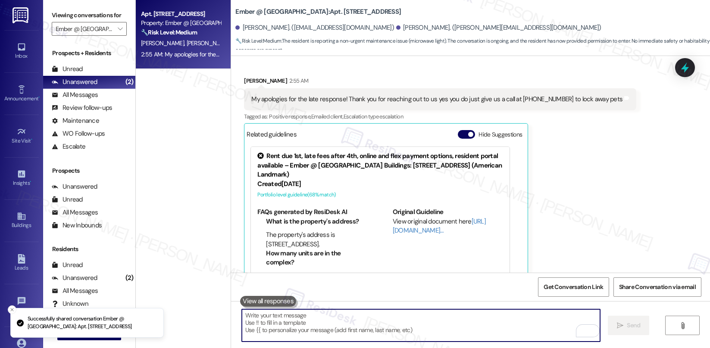
scroll to position [832, 0]
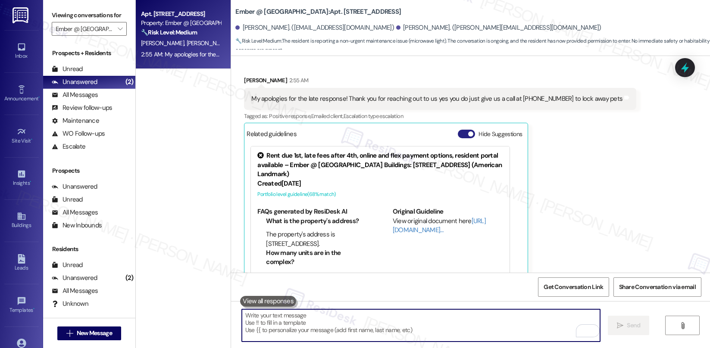
click at [460, 130] on button "Hide Suggestions" at bounding box center [466, 134] width 17 height 9
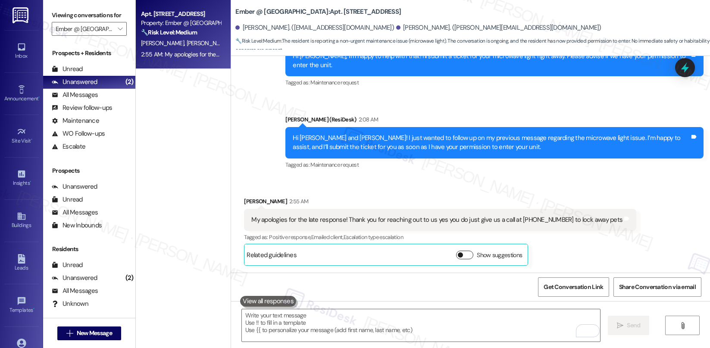
scroll to position [692, 0]
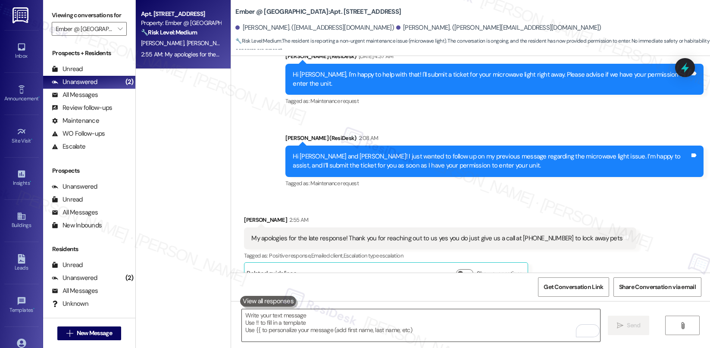
click at [346, 323] on textarea "To enrich screen reader interactions, please activate Accessibility in Grammarl…" at bounding box center [421, 325] width 358 height 32
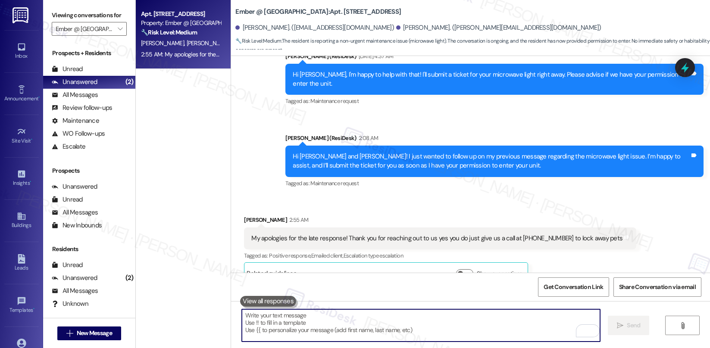
click at [346, 323] on textarea "To enrich screen reader interactions, please activate Accessibility in Grammarl…" at bounding box center [421, 325] width 358 height 32
paste textarea "Thank you, {{first_name}}. The request has been submitted. Our maintenance team…"
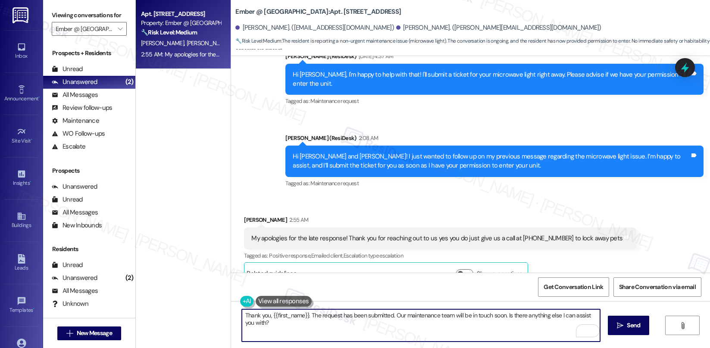
click at [244, 216] on div "Vicente Gonzalez 2:55 AM" at bounding box center [440, 222] width 392 height 12
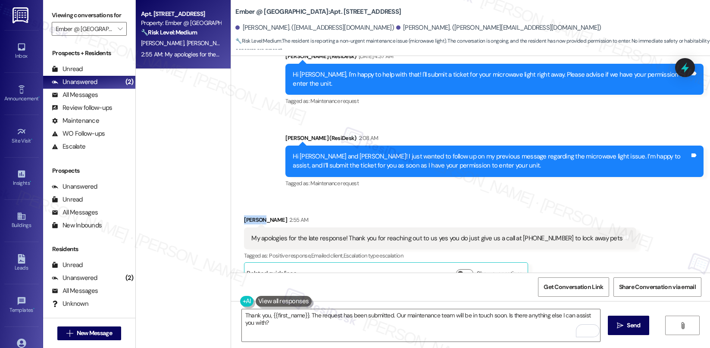
click at [244, 216] on div "Vicente Gonzalez 2:55 AM" at bounding box center [440, 222] width 392 height 12
copy div "Vicente"
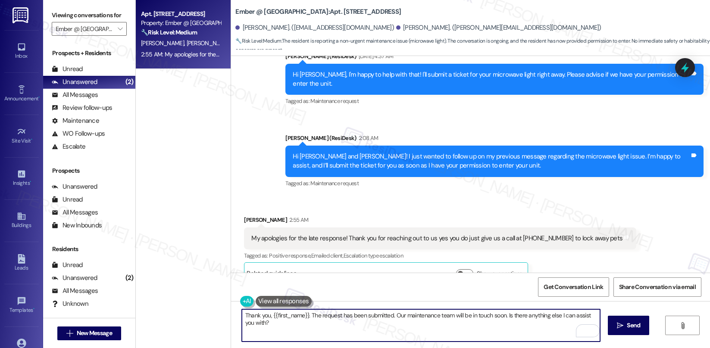
drag, startPoint x: 267, startPoint y: 315, endPoint x: 303, endPoint y: 316, distance: 36.6
click at [303, 316] on textarea "Thank you, {{first_name}}. The request has been submitted. Our maintenance team…" at bounding box center [421, 325] width 358 height 32
paste textarea "Vicente"
type textarea "Thank you, Vicente. The request has been submitted. Our maintenance team will b…"
click at [627, 323] on span "Send" at bounding box center [633, 325] width 13 height 9
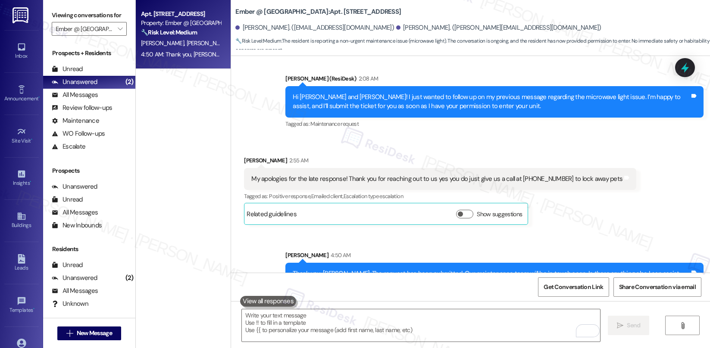
scroll to position [753, 0]
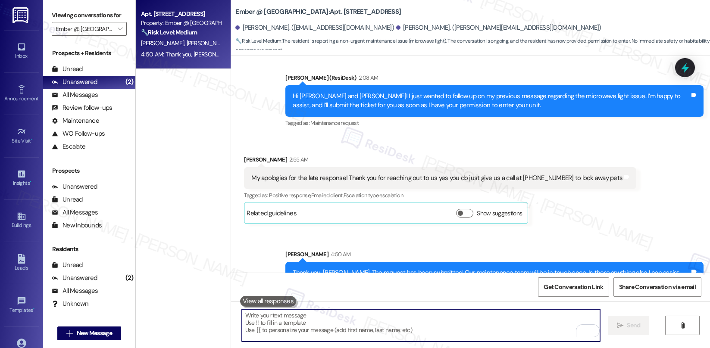
click at [447, 319] on textarea "To enrich screen reader interactions, please activate Accessibility in Grammarl…" at bounding box center [421, 325] width 358 height 32
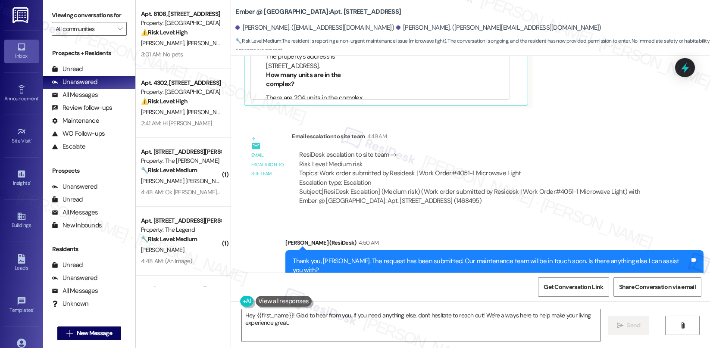
scroll to position [1011, 0]
click at [428, 218] on div "Sent via SMS Sarah (ResiDesk) 4:50 AM Thank you, Vicente. The request has been …" at bounding box center [470, 259] width 479 height 82
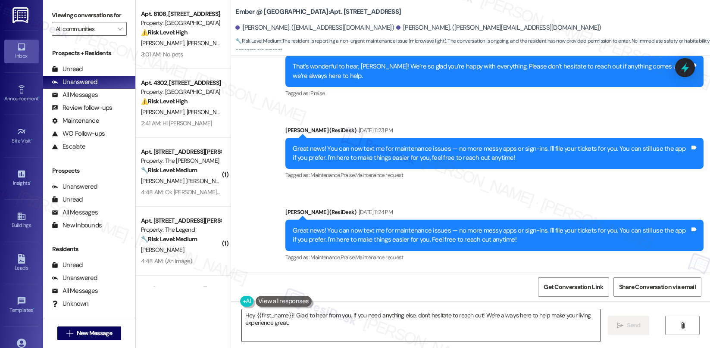
scroll to position [462, 0]
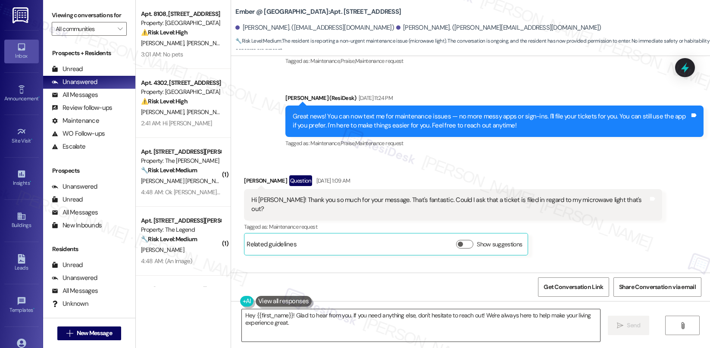
click at [265, 324] on textarea "Hey {{first_name}}! Glad to hear from you. If you need anything else, don't hes…" at bounding box center [421, 325] width 358 height 32
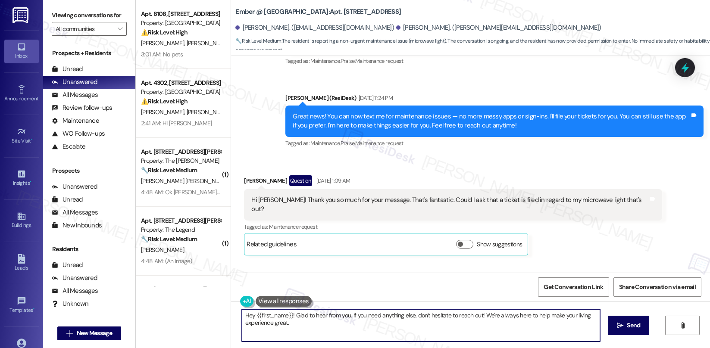
click at [265, 323] on textarea "Hey {{first_name}}! Glad to hear from you. If you need anything else, don't hes…" at bounding box center [421, 325] width 358 height 32
paste textarea "Can I ask a quick favor? If you have a moment, would you mind leaving us a Goog…"
click at [293, 316] on textarea "Can I ask a quick favor? If you have a moment, would you mind leaving us a Goog…" at bounding box center [421, 325] width 358 height 32
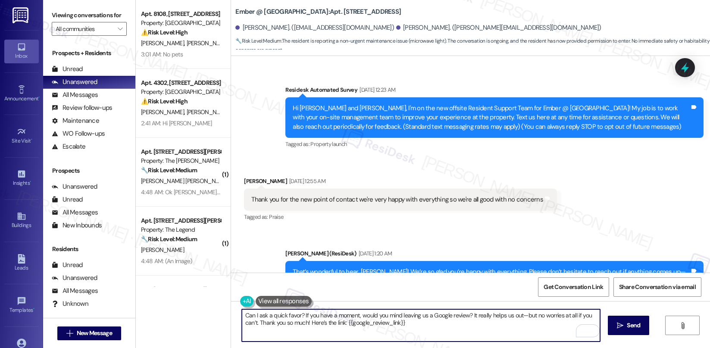
scroll to position [199, 0]
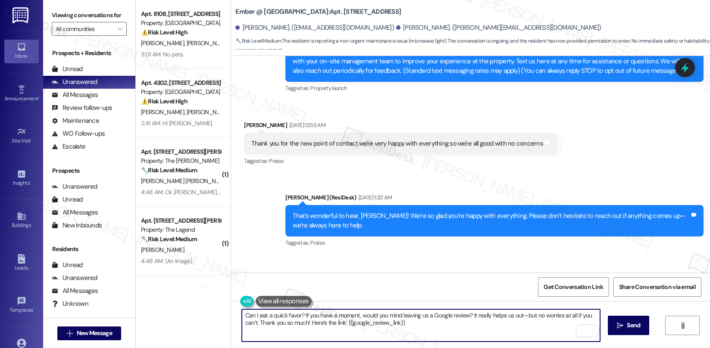
drag, startPoint x: 304, startPoint y: 331, endPoint x: 292, endPoint y: 328, distance: 12.1
click at [304, 331] on textarea "Can I ask a quick favor? If you have a moment, would you mind leaving us a Goog…" at bounding box center [421, 325] width 358 height 32
drag, startPoint x: 312, startPoint y: 314, endPoint x: 419, endPoint y: 322, distance: 106.8
click at [419, 323] on textarea "Can I ask a quick favor? If you have a moment, would you mind leaving us a Goog…" at bounding box center [421, 325] width 358 height 32
click at [418, 325] on textarea "Can I ask a quick favor? If you have a moment, would you mind leaving us a Goog…" at bounding box center [421, 325] width 358 height 32
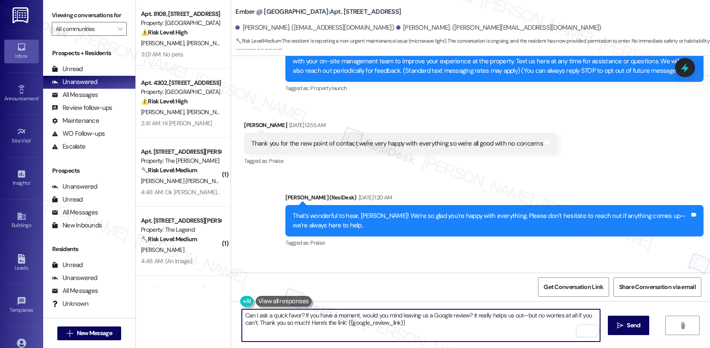
click at [466, 329] on textarea "Can I ask a quick favor? If you have a moment, would you mind leaving us a Goog…" at bounding box center [421, 325] width 358 height 32
click at [466, 331] on textarea "Can I ask a quick favor? If you have a moment, would you mind leaving us a Goog…" at bounding box center [421, 325] width 358 height 32
type textarea "Can I ask a quick favor? If you have a moment, would you mind leaving us a Goog…"
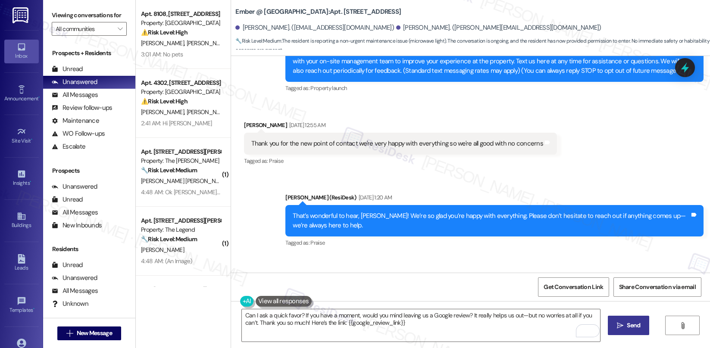
click at [643, 332] on button " Send" at bounding box center [629, 325] width 42 height 19
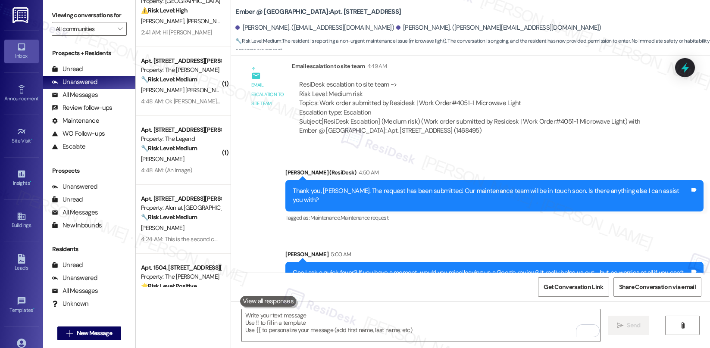
scroll to position [0, 0]
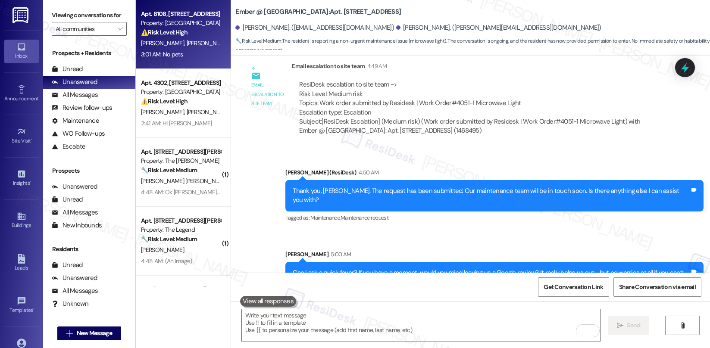
click at [187, 43] on div "A. Mishra S. Mishra" at bounding box center [180, 43] width 81 height 11
type textarea "Fetching suggested responses. Please feel free to read through the conversation…"
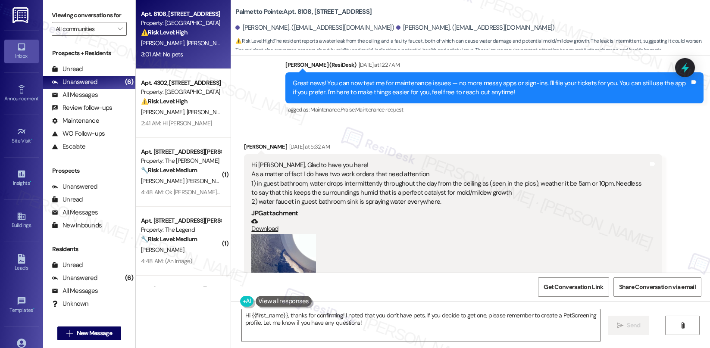
scroll to position [436, 0]
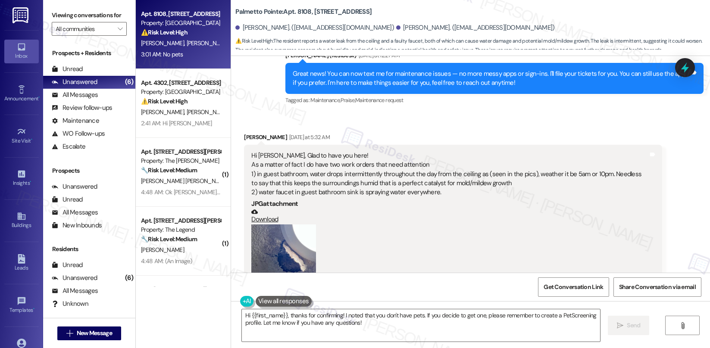
click at [294, 10] on b "Palmetto Pointe: Apt. 8108, 4835 USAA Blvd" at bounding box center [303, 11] width 136 height 9
click at [294, 11] on b "Palmetto Pointe: Apt. 8108, 4835 USAA Blvd" at bounding box center [303, 11] width 136 height 9
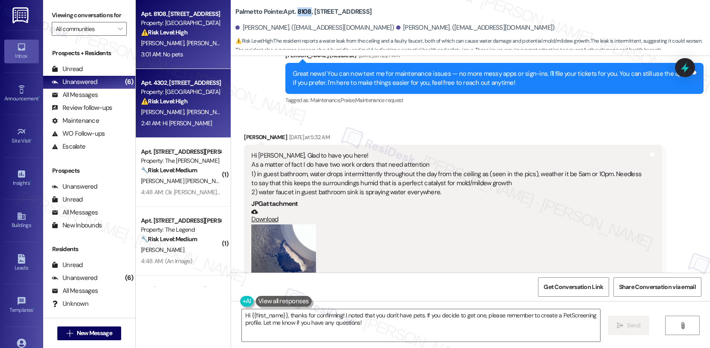
copy b "8108"
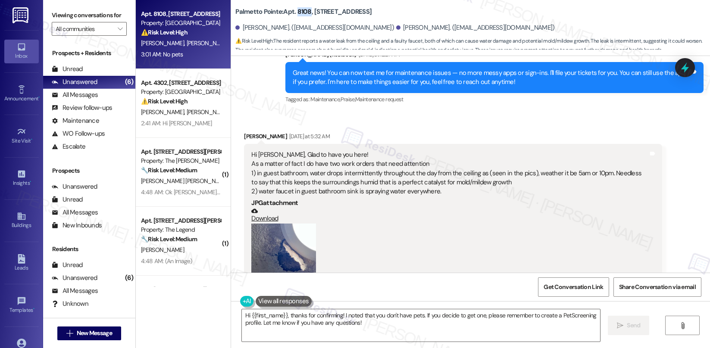
scroll to position [429, 0]
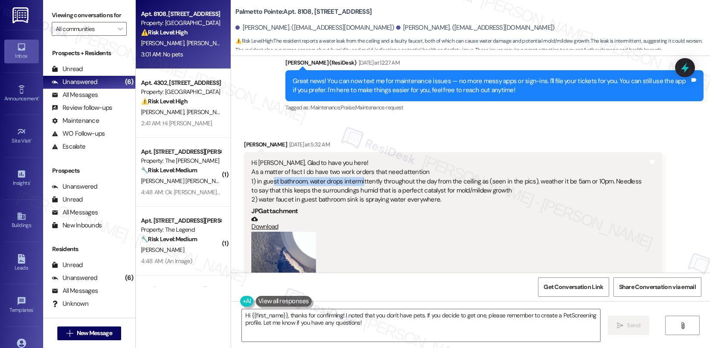
drag, startPoint x: 267, startPoint y: 182, endPoint x: 354, endPoint y: 181, distance: 87.1
click at [354, 181] on div "Hi Sarah, Glad to have you here! As a matter of fact I do have two work orders …" at bounding box center [449, 182] width 397 height 46
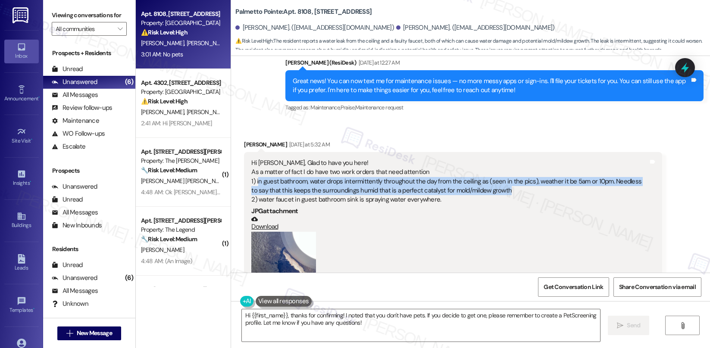
drag, startPoint x: 251, startPoint y: 183, endPoint x: 481, endPoint y: 189, distance: 230.7
click at [481, 189] on div "Hi Sarah, Glad to have you here! As a matter of fact I do have two work orders …" at bounding box center [449, 182] width 397 height 46
copy div "n guest bathroom, water drops intermittently throughout the day from the ceilin…"
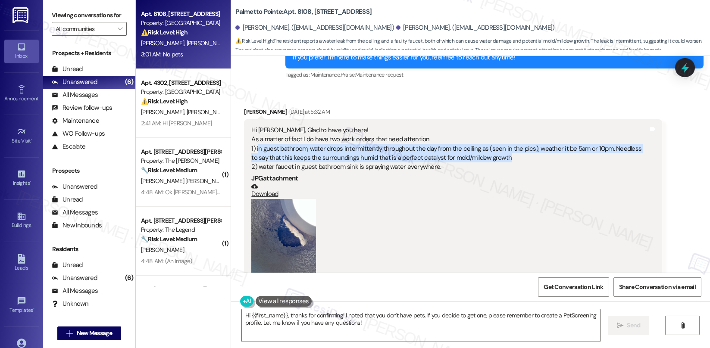
scroll to position [461, 0]
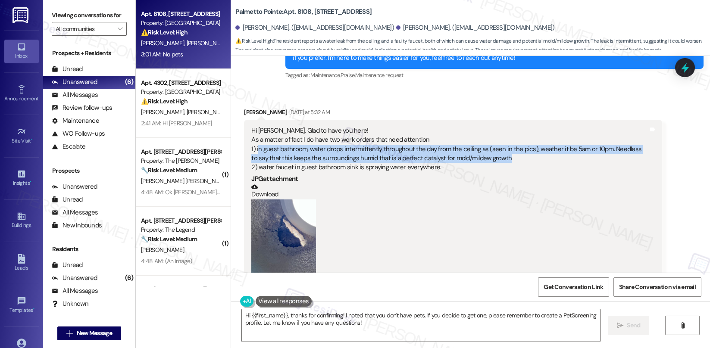
click at [318, 166] on div "Hi Sarah, Glad to have you here! As a matter of fact I do have two work orders …" at bounding box center [449, 149] width 397 height 46
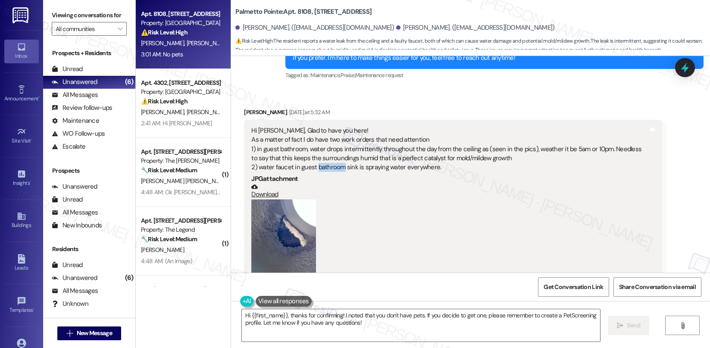
click at [318, 166] on div "Hi Sarah, Glad to have you here! As a matter of fact I do have two work orders …" at bounding box center [449, 149] width 397 height 46
click at [400, 327] on textarea "Hi {{first_name}}, thanks for confirming! I noted that you don't have pets. If …" at bounding box center [421, 325] width 358 height 32
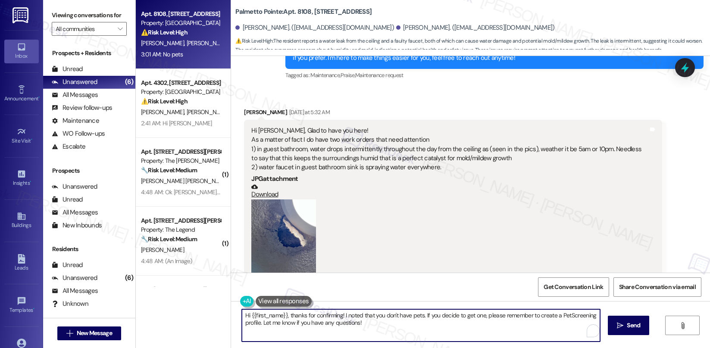
click at [400, 328] on textarea "Hi {{first_name}}, thanks for confirming! I noted that you don't have pets. If …" at bounding box center [421, 325] width 358 height 32
click at [324, 332] on textarea "Hi {{first_name}}, thanks for confirming! I noted that you don't have pets. If …" at bounding box center [421, 325] width 358 height 32
click at [325, 332] on textarea "Hi {{first_name}}, thanks for confirming! I noted that you don't have pets. If …" at bounding box center [421, 325] width 358 height 32
type textarea "c"
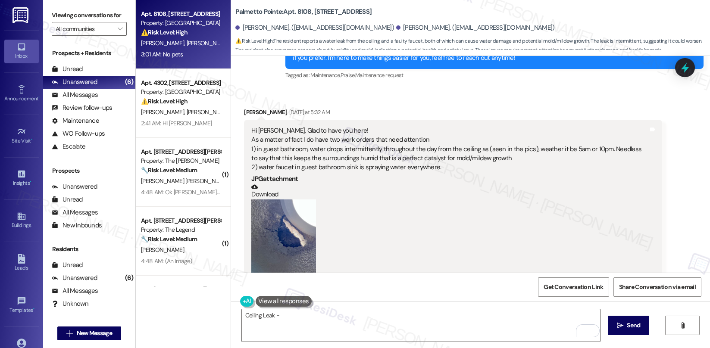
click at [295, 12] on b "Palmetto Pointe: Apt. 8108, 4835 USAA Blvd" at bounding box center [303, 11] width 136 height 9
copy b "8108"
drag, startPoint x: 254, startPoint y: 168, endPoint x: 378, endPoint y: 174, distance: 124.7
click at [446, 171] on div "Hi Sarah, Glad to have you here! As a matter of fact I do have two work orders …" at bounding box center [449, 149] width 397 height 46
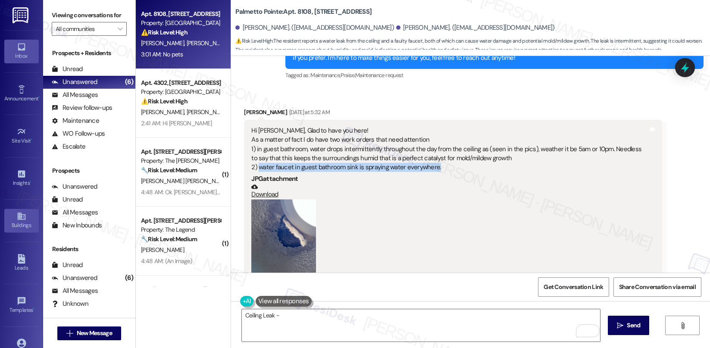
copy div "water faucet in guest bathroom sink is spraying water everywhere."
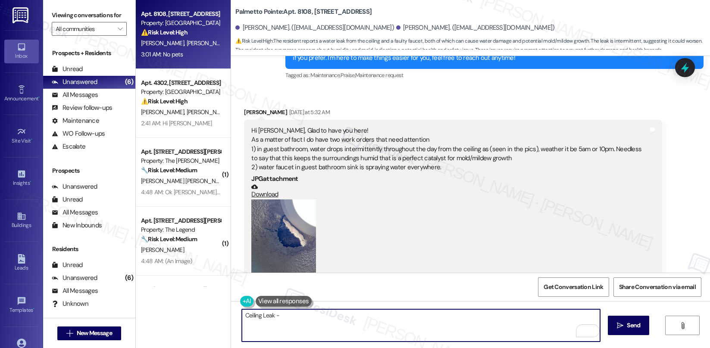
click at [307, 323] on textarea "Ceiling Leak -" at bounding box center [421, 325] width 358 height 32
paste textarea "11402-1"
click at [325, 313] on textarea "Ceiling Leak - Faucet - 11402-1" at bounding box center [421, 325] width 358 height 32
paste textarea "11401-1"
drag, startPoint x: 312, startPoint y: 326, endPoint x: 339, endPoint y: 318, distance: 28.8
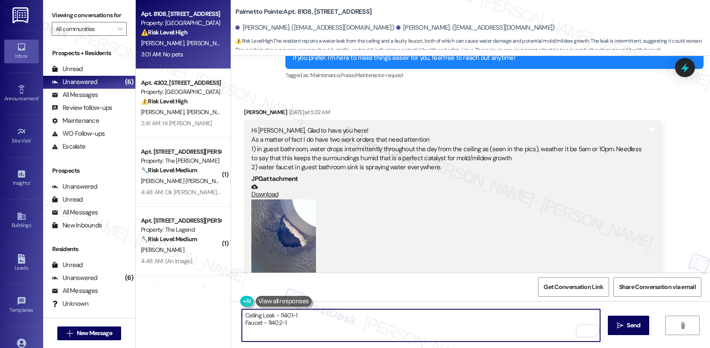
click at [312, 326] on textarea "Ceiling Leak - 11401-1 Faucet - 11402-1" at bounding box center [421, 325] width 358 height 32
paste textarea "Work order submitted by Residesk | Work order #"
drag, startPoint x: 237, startPoint y: 316, endPoint x: 262, endPoint y: 316, distance: 25.0
click at [262, 316] on textarea "Ceiling Leak - 11401-1 Faucet - 11402-1 Work order submitted by Residesk | Work…" at bounding box center [421, 325] width 358 height 32
click at [275, 315] on textarea "Ceiling Leak - 11401-1 Faucet - 11402-1 Work order submitted by Residesk | Work…" at bounding box center [421, 325] width 358 height 32
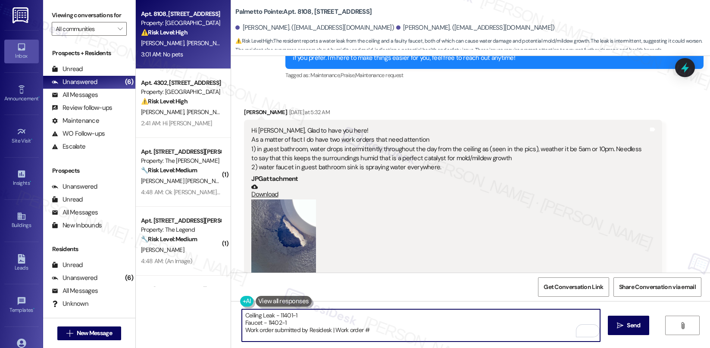
drag, startPoint x: 273, startPoint y: 316, endPoint x: 294, endPoint y: 318, distance: 21.7
click at [302, 317] on textarea "Ceiling Leak - 11401-1 Faucet - 11402-1 Work order submitted by Residesk | Work…" at bounding box center [421, 325] width 358 height 32
click at [254, 317] on textarea "Ceiling Leak - 11401-1 Faucet - 11402-1 Work order submitted by Residesk | Work…" at bounding box center [421, 325] width 358 height 32
click at [255, 317] on textarea "Ceiling Leak - 11401-1 Faucet - 11402-1 Work order submitted by Residesk | Work…" at bounding box center [421, 325] width 358 height 32
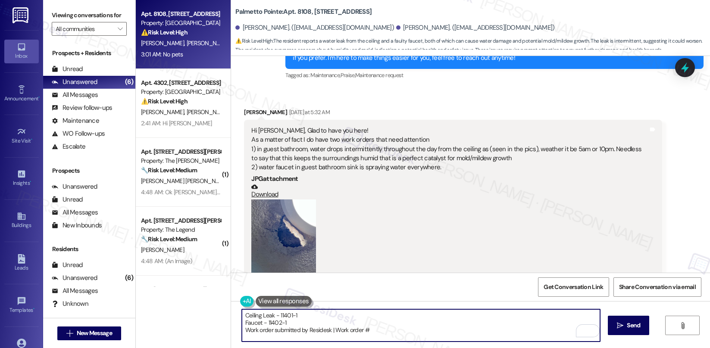
click at [255, 317] on textarea "Ceiling Leak - 11401-1 Faucet - 11402-1 Work order submitted by Residesk | Work…" at bounding box center [421, 325] width 358 height 32
drag, startPoint x: 317, startPoint y: 320, endPoint x: 230, endPoint y: 314, distance: 86.9
click at [237, 314] on div "Ceiling Leak - 11401-1 Faucet - 11402-1 Work order submitted by Residesk | Work…" at bounding box center [416, 325] width 359 height 33
click at [258, 317] on textarea "Ceiling Leak - 11401-1 Faucet - 11402-1 Work order submitted by Residesk | Work…" at bounding box center [421, 325] width 358 height 32
drag, startPoint x: 240, startPoint y: 315, endPoint x: 303, endPoint y: 318, distance: 62.6
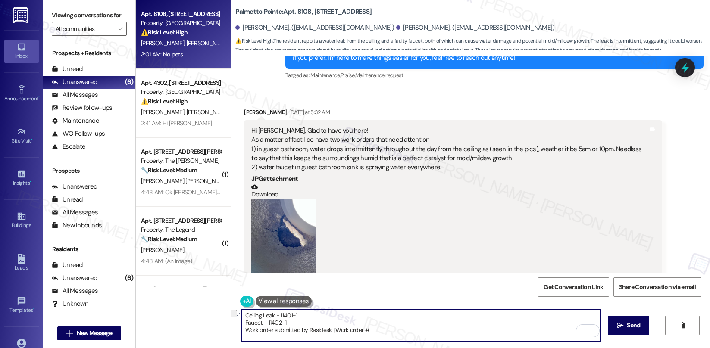
click at [303, 318] on textarea "Ceiling Leak - 11401-1 Faucet - 11402-1 Work order submitted by Residesk | Work…" at bounding box center [421, 325] width 358 height 32
click at [398, 324] on textarea "Faucet - 11402-1 Work order submitted by Residesk | Work order #" at bounding box center [421, 325] width 358 height 32
paste textarea "Ceiling Leak - 11401-1"
click at [250, 316] on textarea "Faucet - 11402-1 Work order submitted by Residesk | Work order # Ceiling Leak -…" at bounding box center [421, 325] width 358 height 32
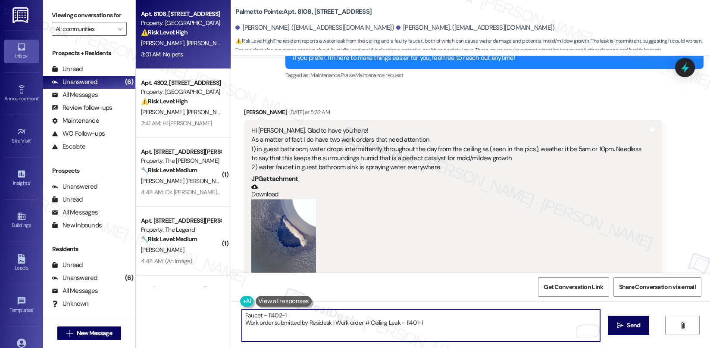
click at [250, 316] on textarea "Faucet - 11402-1 Work order submitted by Residesk | Work order # Ceiling Leak -…" at bounding box center [421, 325] width 358 height 32
click at [439, 319] on textarea "Work order submitted by Residesk | Work order # Ceiling Leak - 11401-1" at bounding box center [421, 325] width 358 height 32
paste textarea "Faucet - 11402-1"
type textarea "Work order submitted by Residesk | Work order # Ceiling Leak - 11401-1 and Fauc…"
click at [338, 313] on textarea "Work order submitted by Residesk | Work order # Ceiling Leak - 11401-1 and Fauc…" at bounding box center [421, 325] width 358 height 32
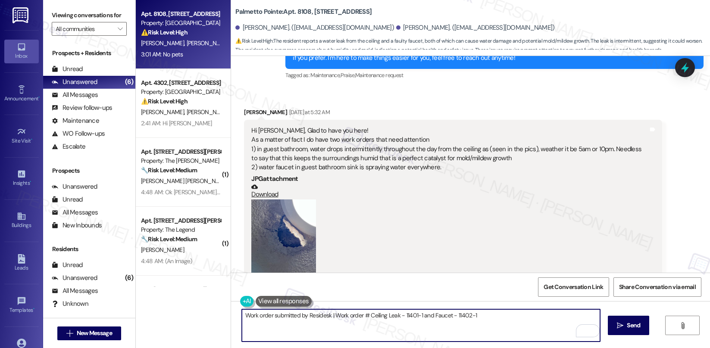
click at [338, 313] on textarea "Work order submitted by Residesk | Work order # Ceiling Leak - 11401-1 and Fauc…" at bounding box center [421, 325] width 358 height 32
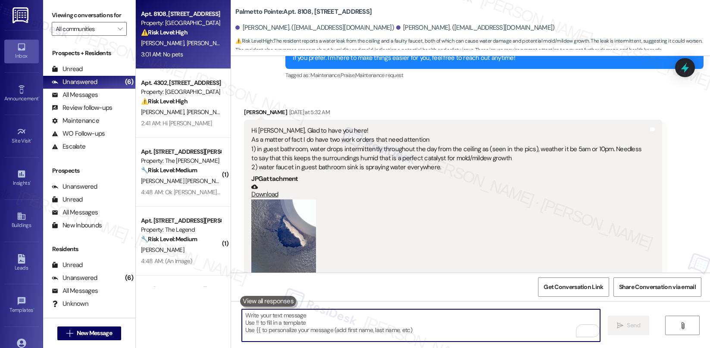
drag, startPoint x: 435, startPoint y: 332, endPoint x: 466, endPoint y: 332, distance: 31.5
click at [444, 332] on textarea "To enrich screen reader interactions, please activate Accessibility in Grammarl…" at bounding box center [421, 325] width 358 height 32
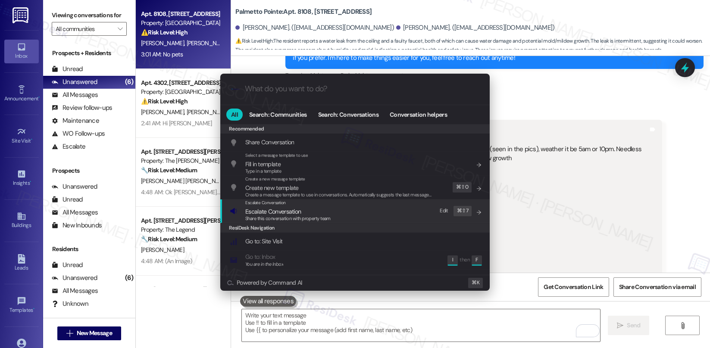
click at [347, 209] on div "Escalate Conversation Escalate Conversation Share this conversation with proper…" at bounding box center [356, 211] width 252 height 23
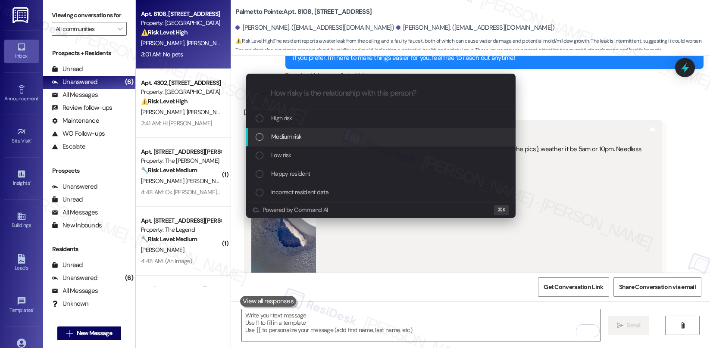
click at [331, 141] on div "Medium risk" at bounding box center [382, 136] width 252 height 9
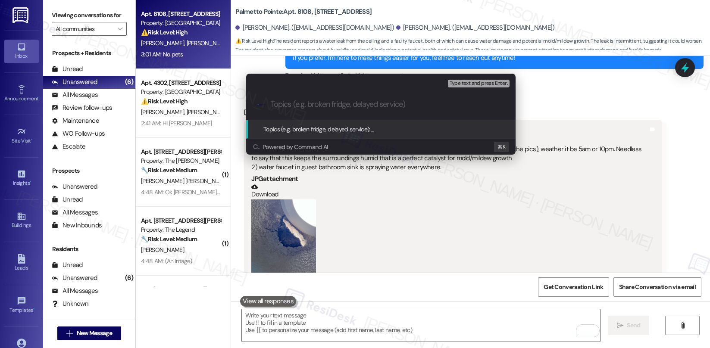
paste input "Work order submitted by Residesk | Work order # Ceiling Leak - 11401-1 and Fauc…"
type input "Work order submitted by Residesk | Work order # Ceiling Leak - 11401-1 and Fauc…"
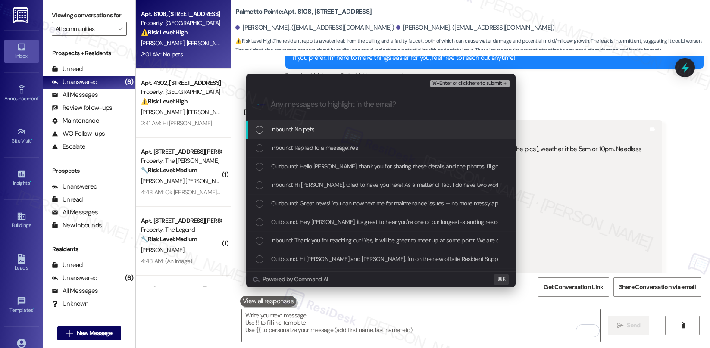
click at [332, 135] on div "Inbound: No pets" at bounding box center [380, 130] width 269 height 19
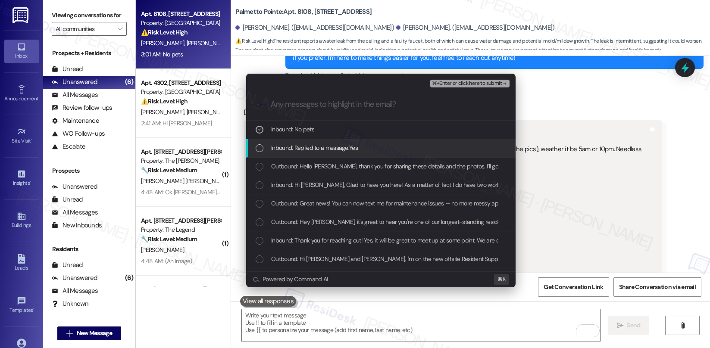
click at [331, 148] on span "Inbound: Replied to a message:Yes" at bounding box center [314, 147] width 87 height 9
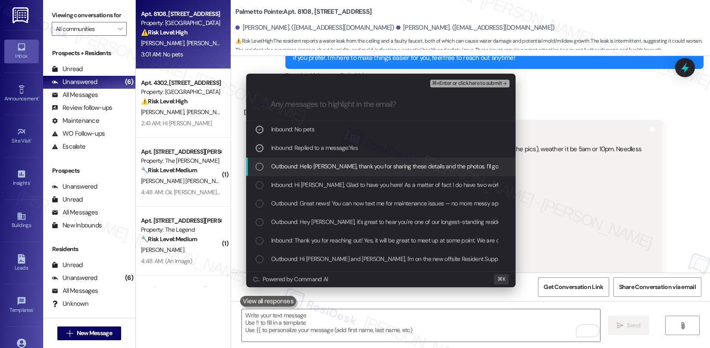
click at [326, 165] on span "Outbound: Hello Anuja, thank you for sharing these details and the photos. I’ll…" at bounding box center [576, 166] width 611 height 9
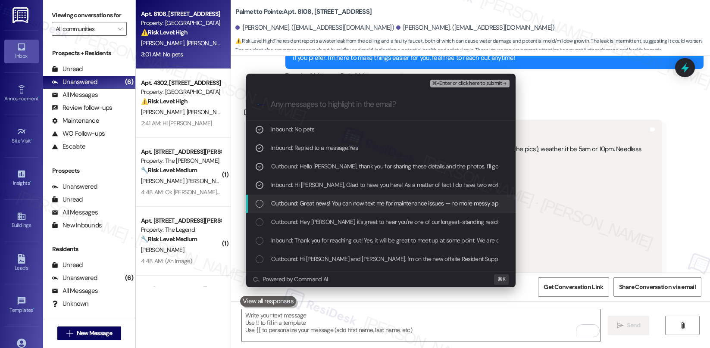
click at [317, 197] on div "Outbound: Great news! You can now text me for maintenance issues — no more mess…" at bounding box center [380, 204] width 269 height 19
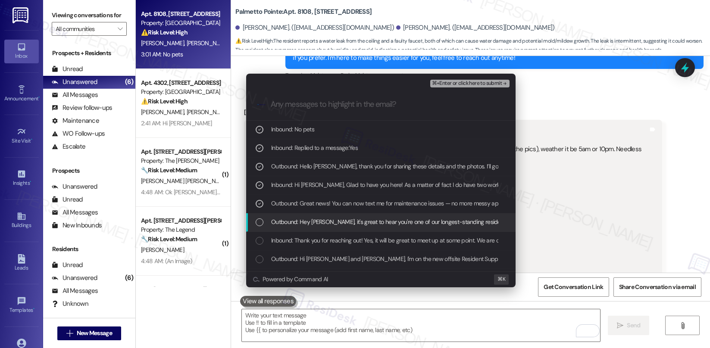
click at [318, 220] on span "Outbound: Hey Shailesh, it's great to hear you're one of our longest-standing r…" at bounding box center [468, 221] width 394 height 9
click at [318, 222] on span "Outbound: Hey Shailesh, it's great to hear you're one of our longest-standing r…" at bounding box center [468, 221] width 394 height 9
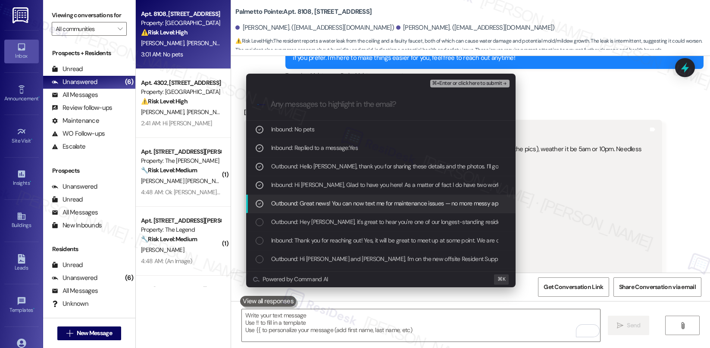
click at [258, 203] on icon "List of options" at bounding box center [259, 204] width 3 height 2
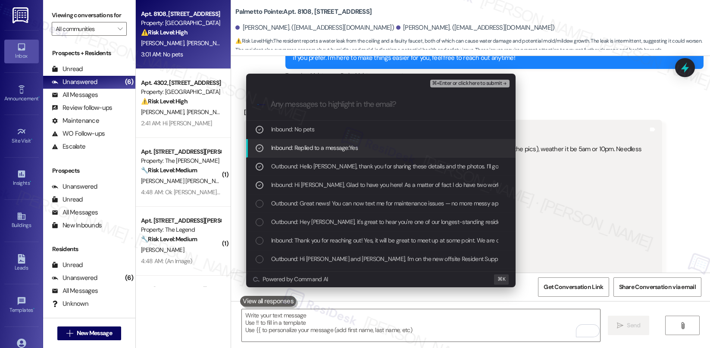
click at [485, 83] on span "⌘+Enter or click here to submit" at bounding box center [467, 84] width 70 height 6
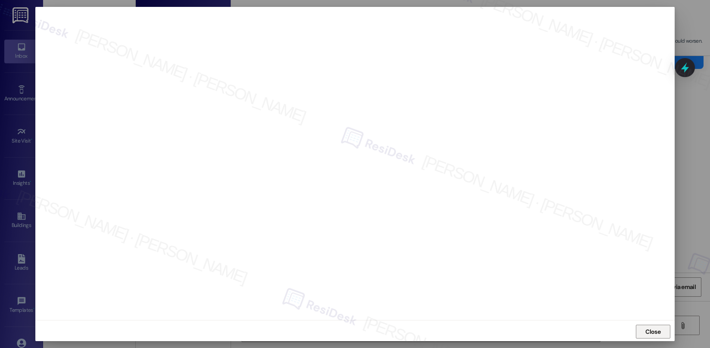
click at [652, 331] on span "Close" at bounding box center [652, 332] width 15 height 9
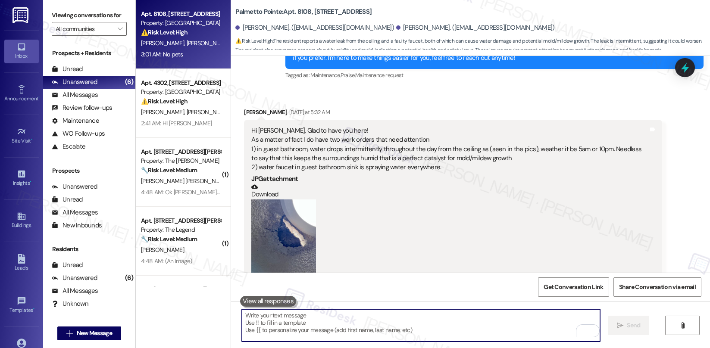
drag, startPoint x: 375, startPoint y: 319, endPoint x: 378, endPoint y: 315, distance: 5.2
click at [375, 319] on textarea "To enrich screen reader interactions, please activate Accessibility in Grammarl…" at bounding box center [421, 325] width 358 height 32
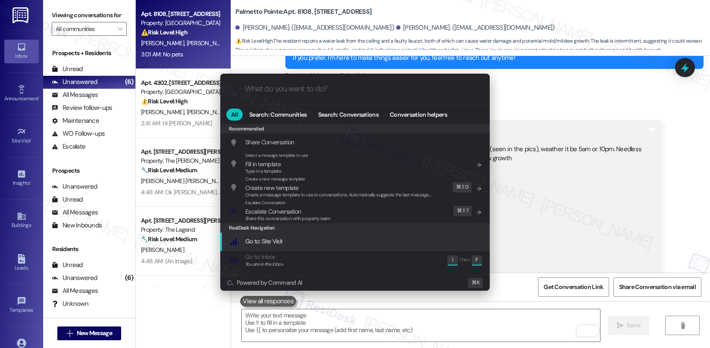
click at [345, 227] on div "ResiDesk Navigation" at bounding box center [354, 227] width 269 height 9
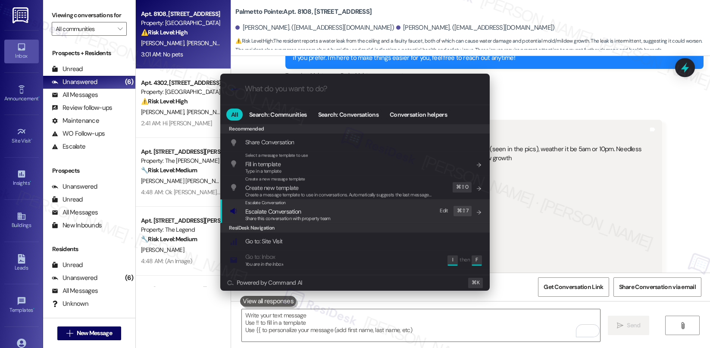
click at [348, 216] on div "Escalate Conversation Escalate Conversation Share this conversation with proper…" at bounding box center [356, 211] width 252 height 23
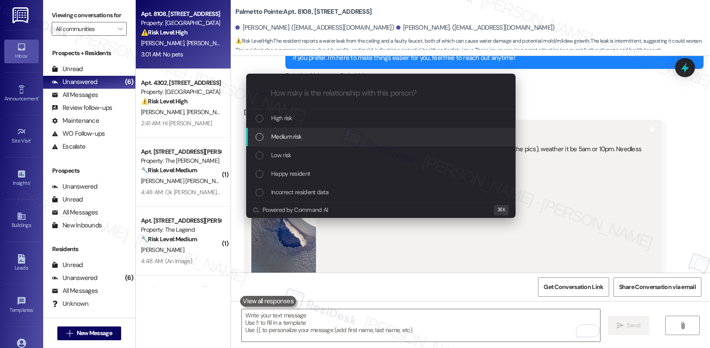
click at [368, 132] on div "Medium risk" at bounding box center [382, 136] width 252 height 9
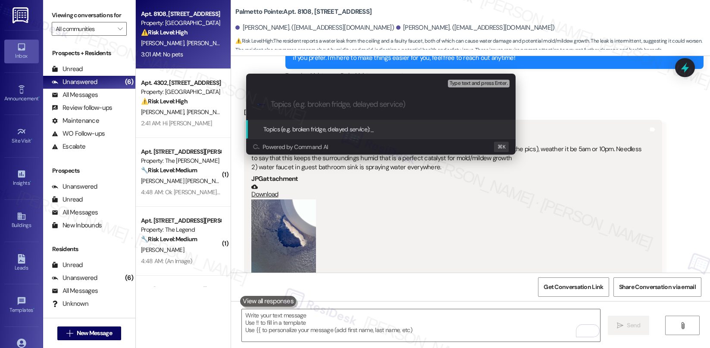
paste input "Work order submitted by Residesk | Work order # Ceiling Leak - 11401-1 and Fauc…"
type input "Work order submitted by Residesk | Work order # Ceiling Leak - 11401-1 and Fauc…"
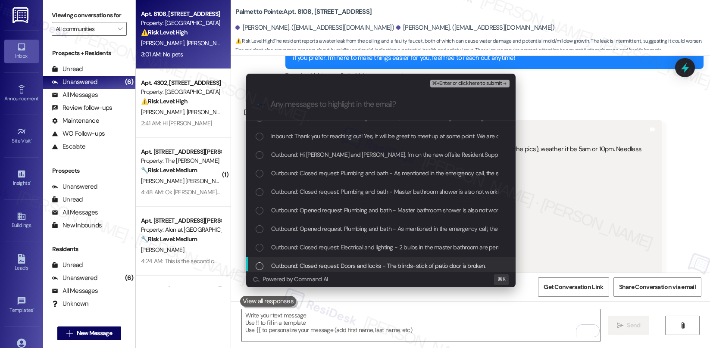
scroll to position [103, 0]
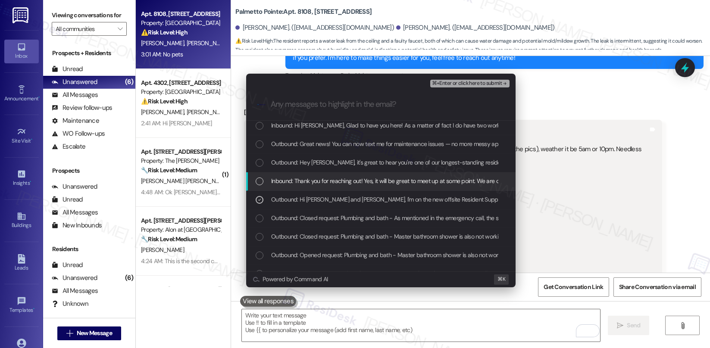
scroll to position [58, 0]
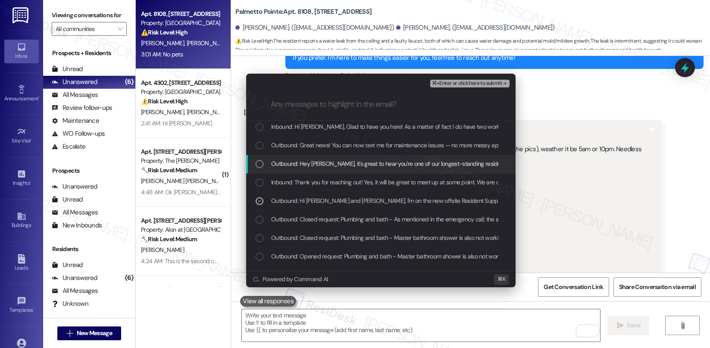
click at [311, 162] on span "Outbound: Hey Shailesh, it's great to hear you're one of our longest-standing r…" at bounding box center [468, 163] width 394 height 9
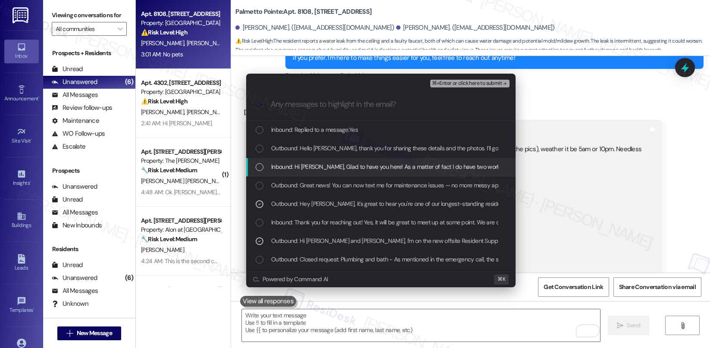
scroll to position [6, 0]
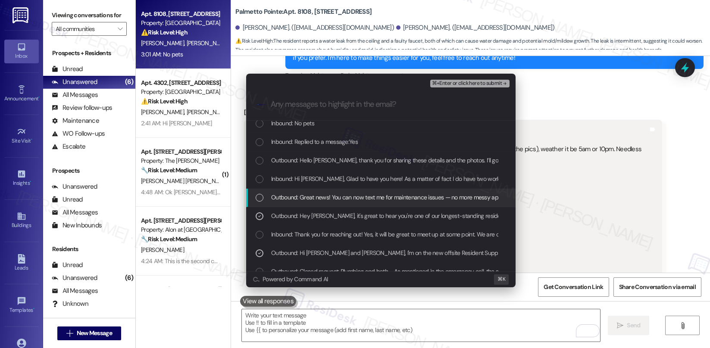
click at [304, 195] on span "Outbound: Great news! You can now text me for maintenance issues — no more mess…" at bounding box center [566, 197] width 591 height 9
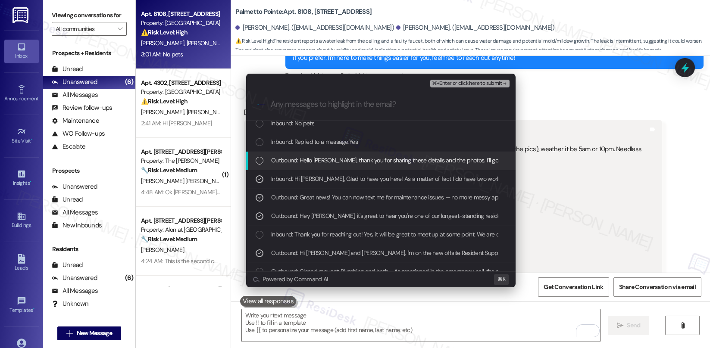
click at [303, 159] on span "Outbound: Hello Anuja, thank you for sharing these details and the photos. I’ll…" at bounding box center [576, 160] width 611 height 9
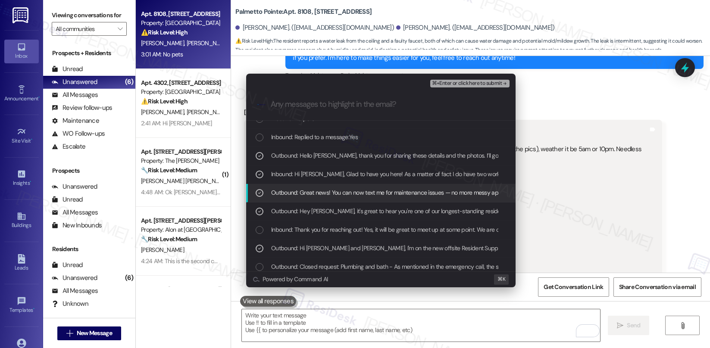
scroll to position [0, 0]
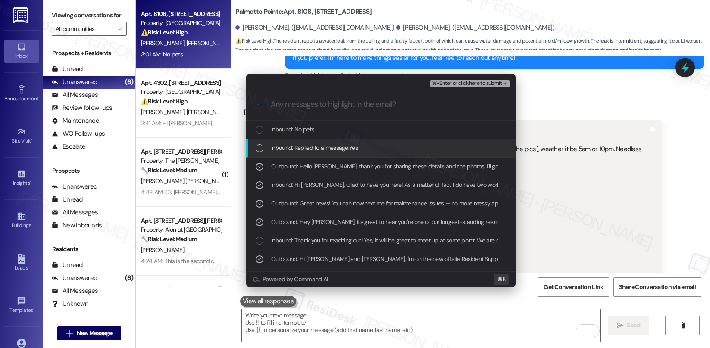
click at [260, 148] on div "List of options" at bounding box center [260, 148] width 8 height 8
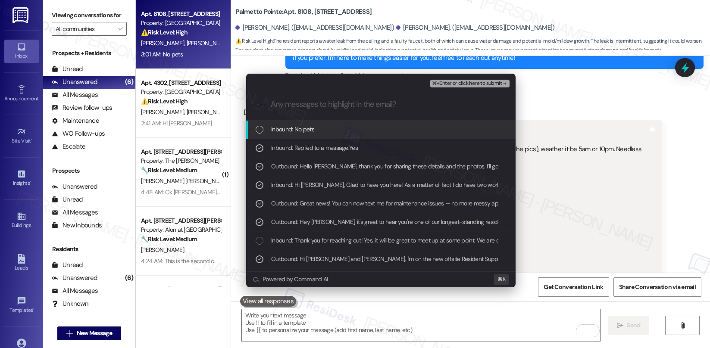
click at [262, 132] on div "List of options" at bounding box center [260, 130] width 8 height 8
click at [449, 84] on span "⌘+Enter or click here to submit" at bounding box center [467, 84] width 70 height 6
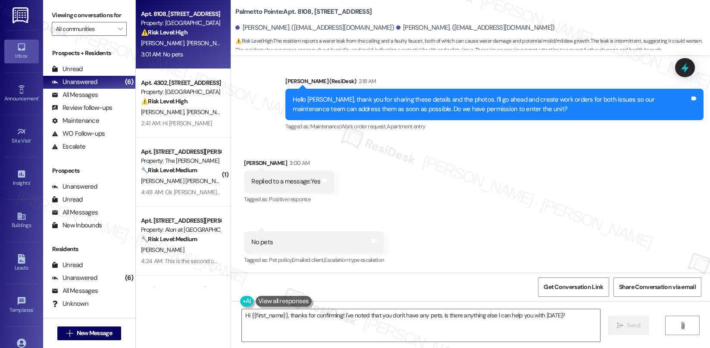
scroll to position [750, 0]
click at [254, 320] on textarea "Hi {{first_name}}, thanks for confirming! I've noted that you don't have any pe…" at bounding box center [421, 325] width 358 height 32
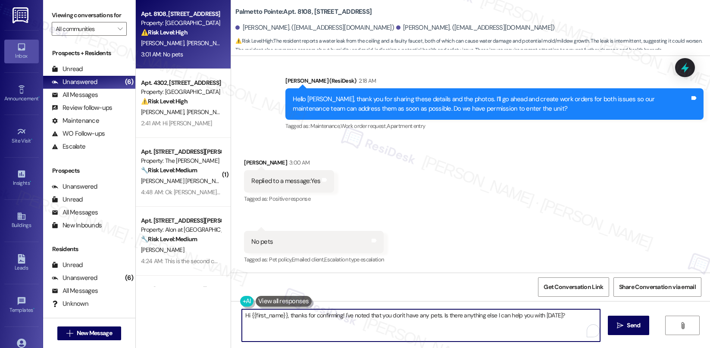
click at [255, 320] on textarea "Hi {{first_name}}, thanks for confirming! I've noted that you don't have any pe…" at bounding box center [421, 325] width 358 height 32
paste textarea "Thank you, {{first_name}}. The request has been submitted. Our maintenance team…"
click at [256, 311] on textarea "Thank you, {{first_name}}. The request has been submitted. Our maintenance team…" at bounding box center [421, 325] width 358 height 32
click at [256, 312] on textarea "Thank you, {{first_name}}. The request has been submitted. Our maintenance team…" at bounding box center [421, 325] width 358 height 32
click at [255, 312] on textarea "Thank you, {{first_name}}. The request has been submitted. Our maintenance team…" at bounding box center [421, 325] width 358 height 32
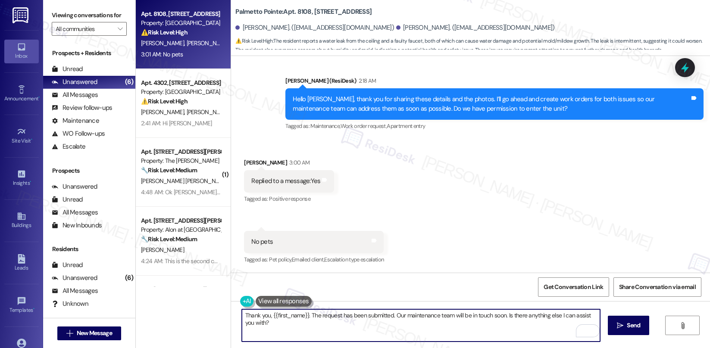
click at [255, 312] on textarea "Thank you, {{first_name}}. The request has been submitted. Our maintenance team…" at bounding box center [421, 325] width 358 height 32
click at [254, 313] on textarea "Thank you, {{first_name}}. The request has been submitted. Our maintenance team…" at bounding box center [421, 325] width 358 height 32
click at [242, 320] on textarea "Thank you, {{first_name}}. The request has been submitted. Our maintenance team…" at bounding box center [421, 325] width 358 height 32
type textarea "Thank you, {{first_name}}. The request has been submitted. Our maintenance team…"
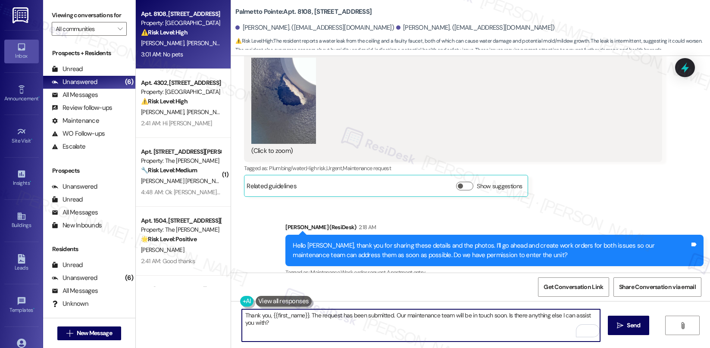
scroll to position [584, 0]
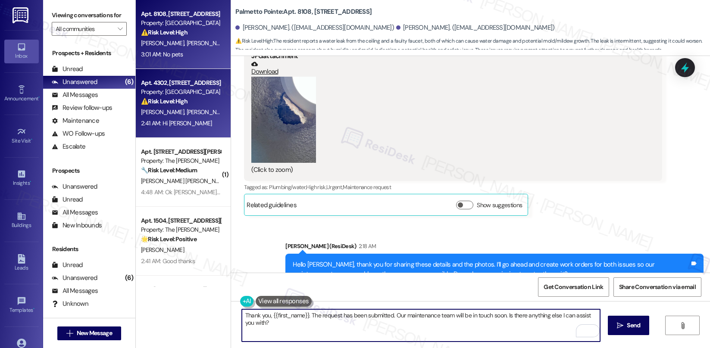
click at [189, 103] on div "⚠️ Risk Level: High The resident reports seeing pest activity (likely roaches o…" at bounding box center [181, 101] width 80 height 9
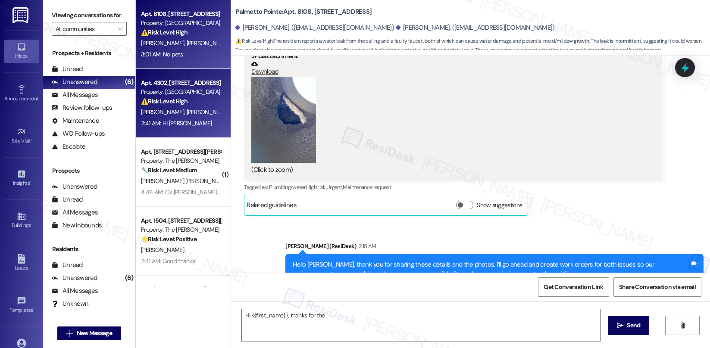
scroll to position [749, 0]
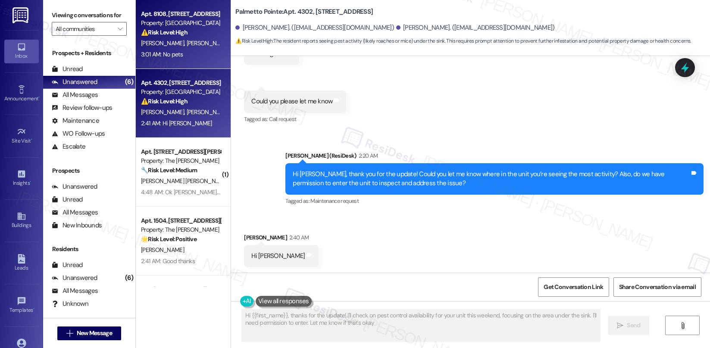
type textarea "Hi {{first_name}}, thanks for the update! I'll check on pest control availabili…"
click at [185, 44] on div "A. Mishra S. Mishra" at bounding box center [180, 43] width 81 height 11
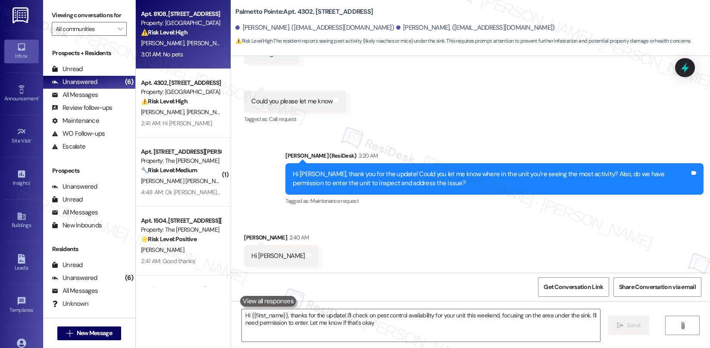
type textarea "Hi {{first_name}}, thanks for the update! I'll check on pest control availabili…"
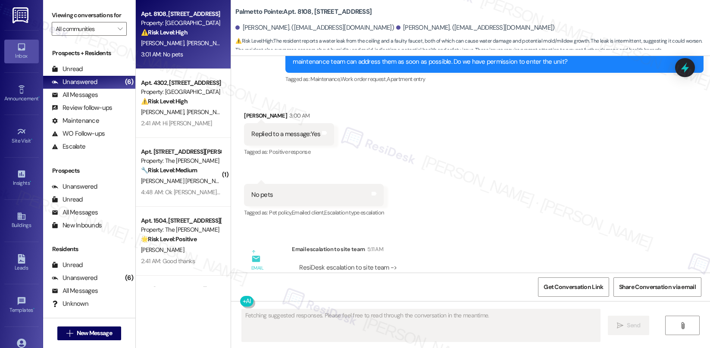
scroll to position [856, 0]
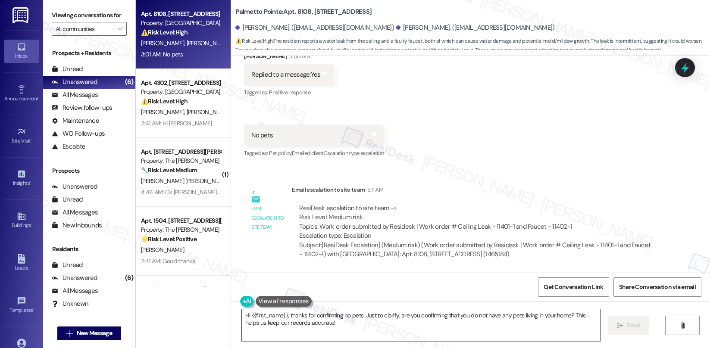
click at [275, 323] on textarea "Hi {{first_name}}, thanks for confirming no pets. Just to clarify, are you conf…" at bounding box center [421, 325] width 358 height 32
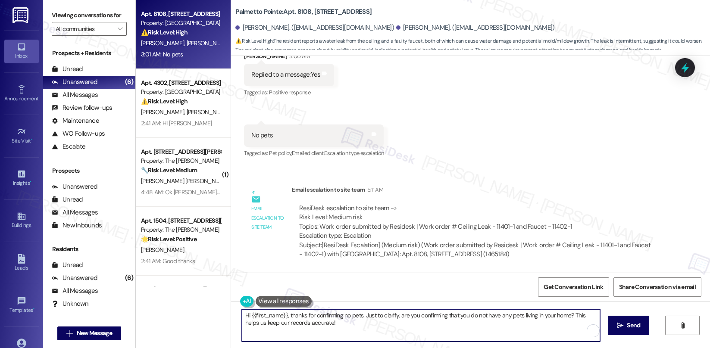
click at [275, 322] on textarea "Hi {{first_name}}, thanks for confirming no pets. Just to clarify, are you conf…" at bounding box center [421, 325] width 358 height 32
paste textarea "Thank you, {{first_name}}. The request has been submitted. Our maintenance team…"
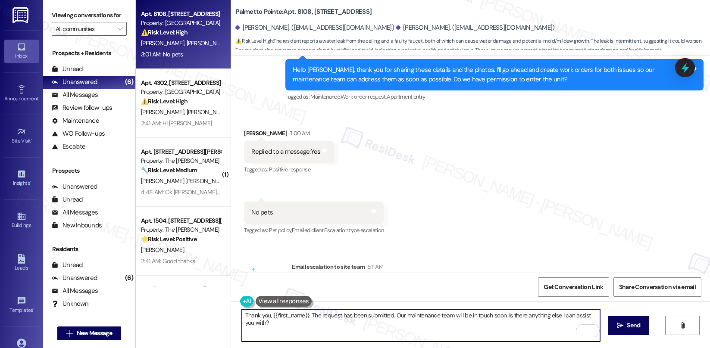
scroll to position [761, 0]
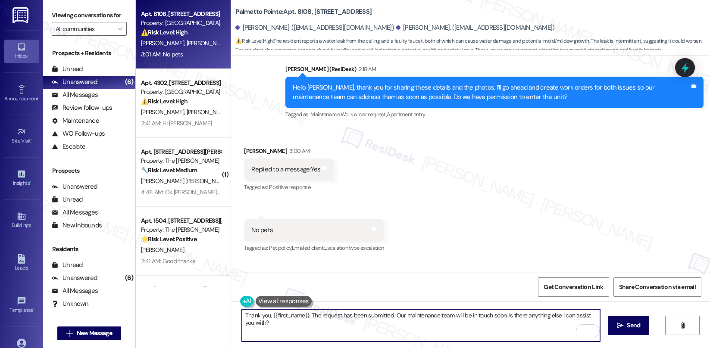
click at [247, 151] on div "Anuja Mishra 3:00 AM" at bounding box center [289, 153] width 90 height 12
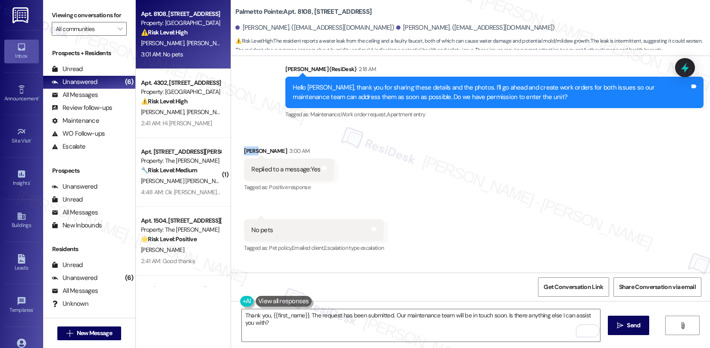
click at [247, 151] on div "Anuja Mishra 3:00 AM" at bounding box center [289, 153] width 90 height 12
copy div "Anuja"
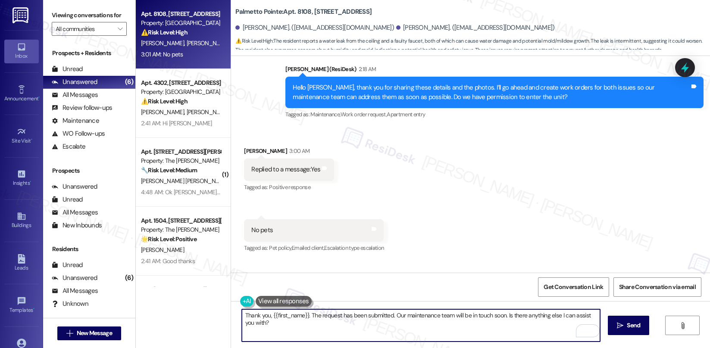
drag, startPoint x: 266, startPoint y: 315, endPoint x: 303, endPoint y: 315, distance: 36.6
click at [303, 315] on textarea "Thank you, {{first_name}}. The request has been submitted. Our maintenance team…" at bounding box center [421, 325] width 358 height 32
paste textarea "Anuja"
type textarea "Thank you, Anuja. The request has been submitted. Our maintenance team will be …"
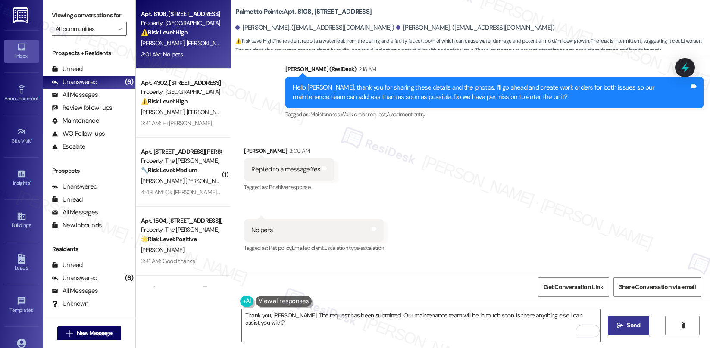
click at [634, 325] on span "Send" at bounding box center [633, 325] width 13 height 9
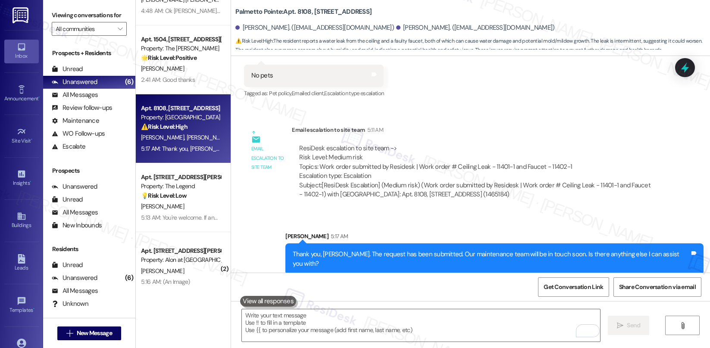
scroll to position [127, 0]
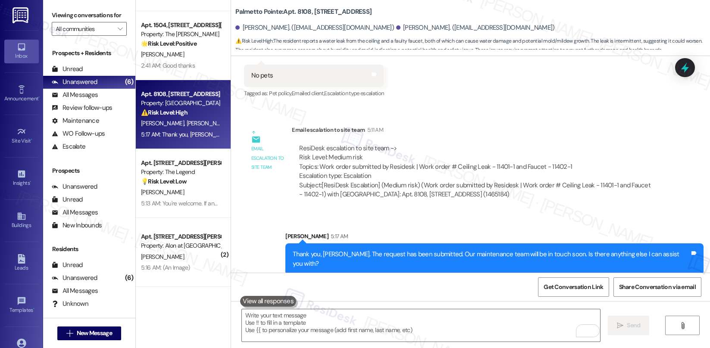
click at [120, 38] on div "Viewing conversations for All communities " at bounding box center [89, 22] width 92 height 44
click at [118, 32] on icon "" at bounding box center [120, 28] width 5 height 7
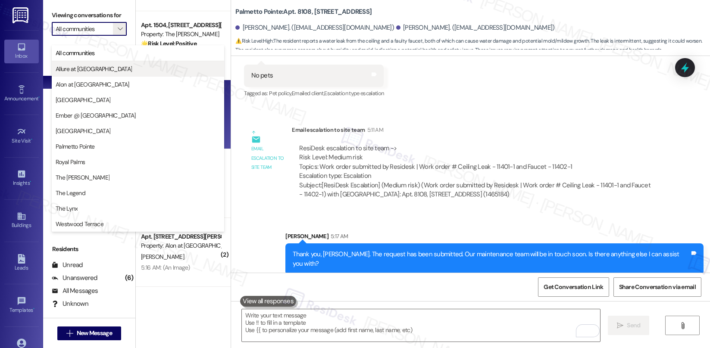
click at [115, 68] on span "Allure at [GEOGRAPHIC_DATA]" at bounding box center [138, 69] width 165 height 9
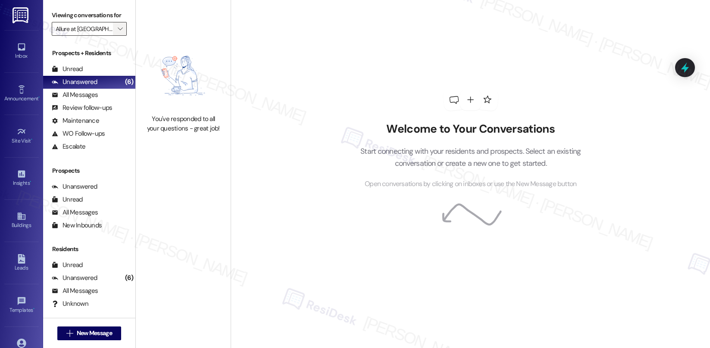
click at [118, 32] on icon "" at bounding box center [120, 28] width 5 height 7
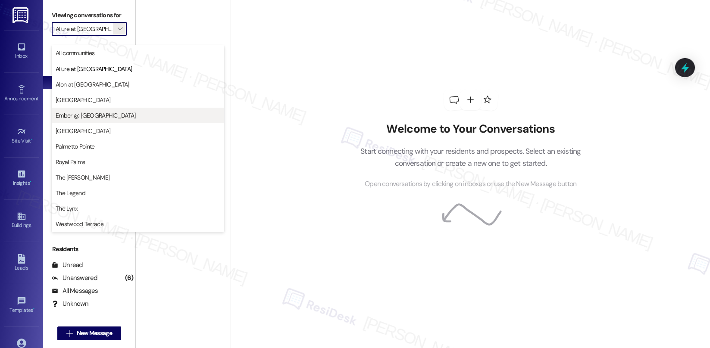
click at [92, 111] on span "Ember @ [GEOGRAPHIC_DATA]" at bounding box center [96, 115] width 80 height 9
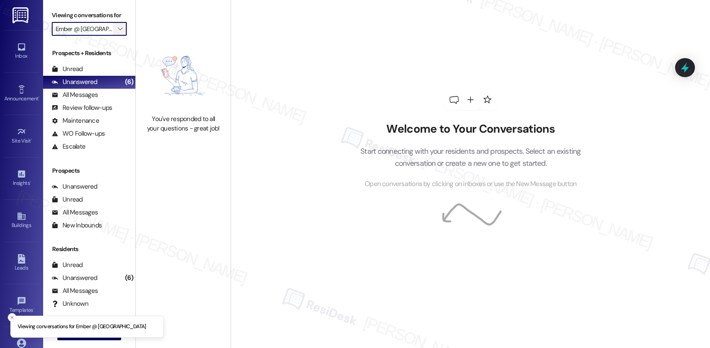
click at [118, 32] on icon "" at bounding box center [120, 28] width 5 height 7
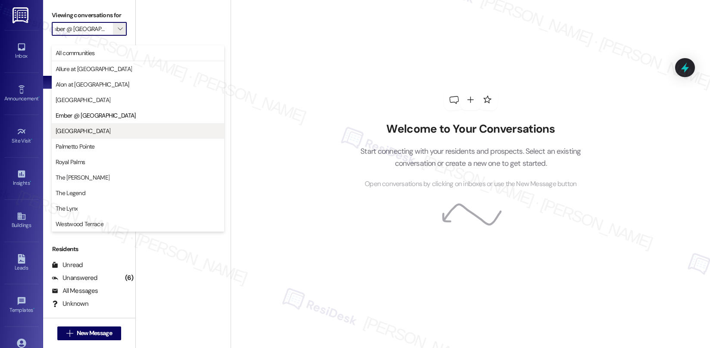
click at [79, 131] on span "[GEOGRAPHIC_DATA]" at bounding box center [83, 131] width 55 height 9
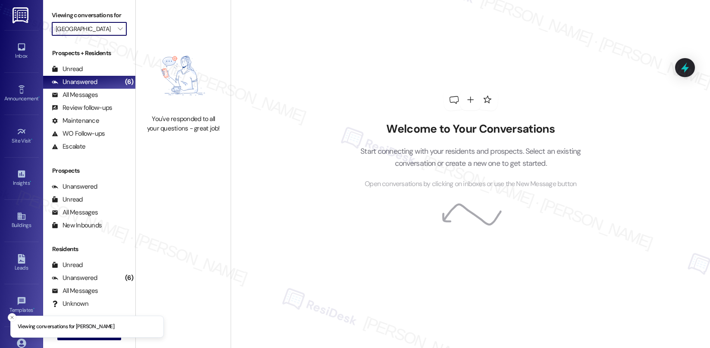
click at [161, 140] on div "You've responded to all your questions - great job!" at bounding box center [183, 87] width 95 height 174
click at [117, 36] on span "" at bounding box center [120, 29] width 8 height 14
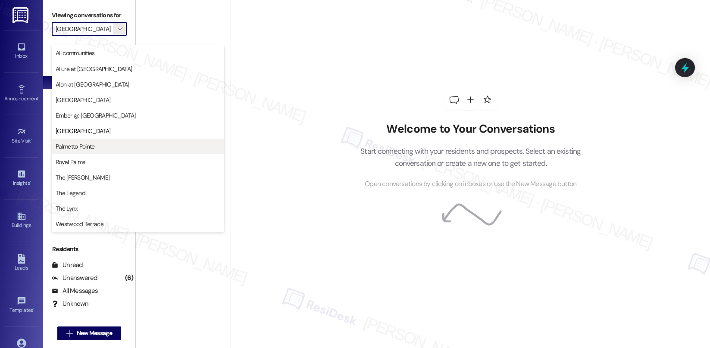
click at [93, 145] on span "Palmetto Pointe" at bounding box center [75, 146] width 39 height 9
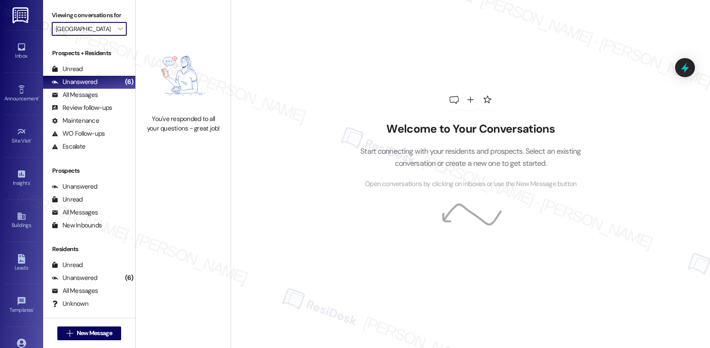
type input "Palmetto Pointe"
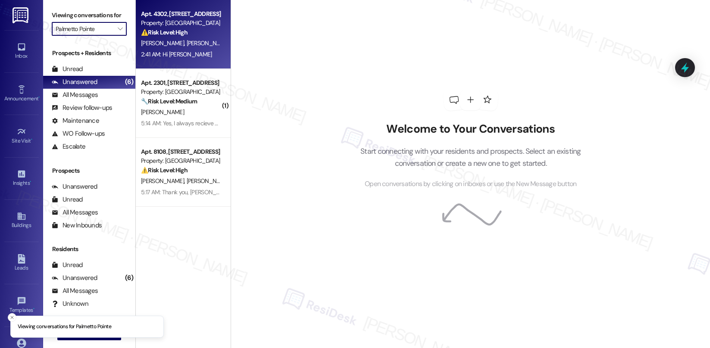
click at [182, 49] on div "2:41 AM: Hi Sarah 2:41 AM: Hi Sarah" at bounding box center [180, 54] width 81 height 11
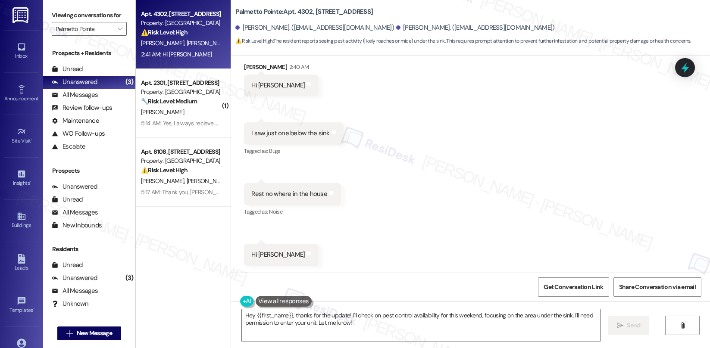
scroll to position [920, 0]
drag, startPoint x: 261, startPoint y: 135, endPoint x: 309, endPoint y: 139, distance: 48.8
click at [309, 139] on div "I saw just one below the sink Tags and notes" at bounding box center [293, 133] width 99 height 22
drag, startPoint x: 245, startPoint y: 194, endPoint x: 303, endPoint y: 192, distance: 57.8
click at [303, 192] on div "Rest no where in the house" at bounding box center [289, 193] width 76 height 9
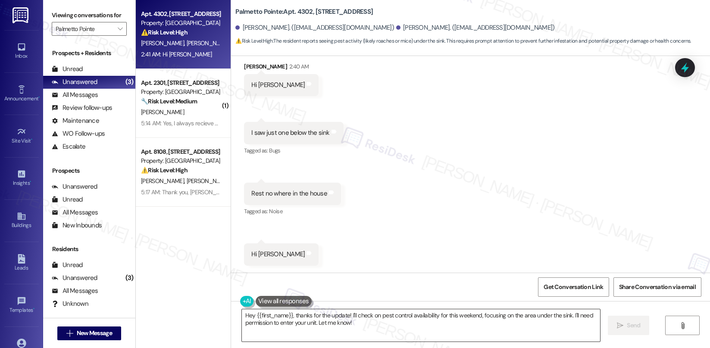
click at [353, 331] on textarea "Hey {{first_name}}, thanks for the update! I'll check on pest control availabil…" at bounding box center [421, 325] width 358 height 32
click at [342, 323] on textarea "Hey {{first_name}}, thanks for the update! I'll check on pest control availabil…" at bounding box center [421, 325] width 358 height 32
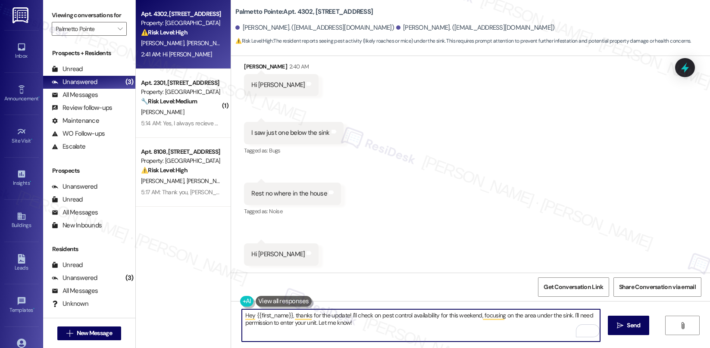
click at [342, 323] on textarea "Hey {{first_name}}, thanks for the update! I'll check on pest control availabil…" at bounding box center [421, 325] width 358 height 32
type textarea "Hi Sanu, I'm sorry to hear about the roaches in the unit. Let me submit a pest …"
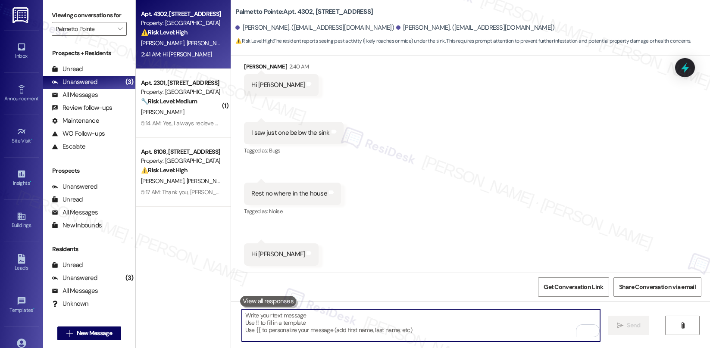
click at [339, 319] on textarea "To enrich screen reader interactions, please activate Accessibility in Grammarl…" at bounding box center [421, 325] width 358 height 32
paste textarea "Hi Sanu, I’m sorry to hear you’ve been experiencing roaches in the unit. I’ll g…"
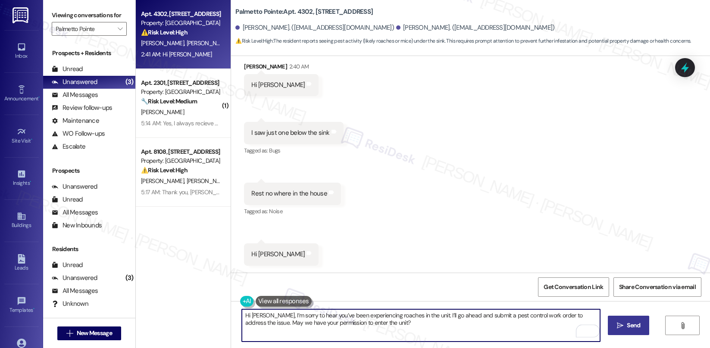
click at [617, 328] on icon "" at bounding box center [620, 325] width 6 height 7
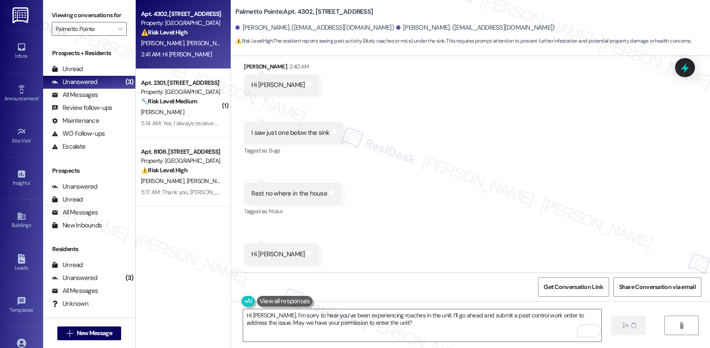
type textarea "Fetching suggested responses. Please feel free to read through the conversation…"
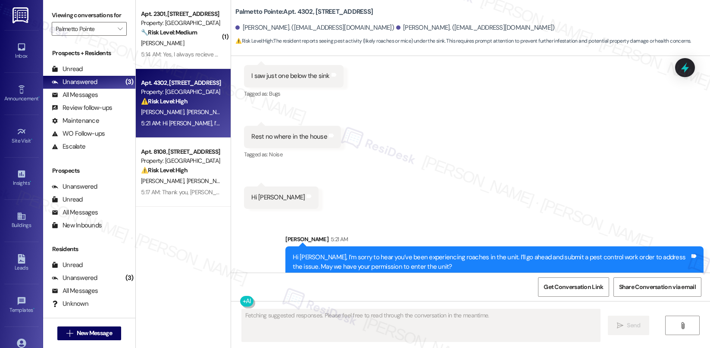
scroll to position [989, 0]
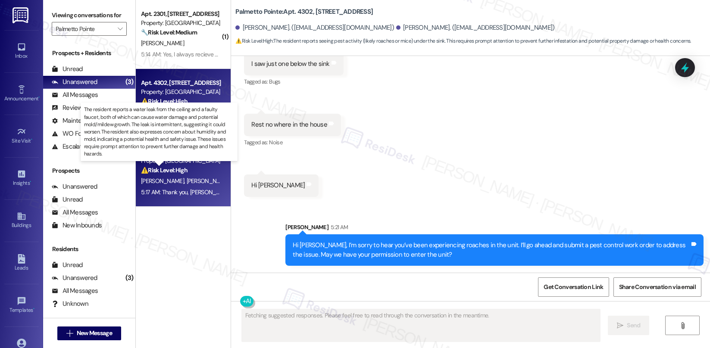
click at [164, 167] on strong "⚠️ Risk Level: High" at bounding box center [164, 170] width 47 height 8
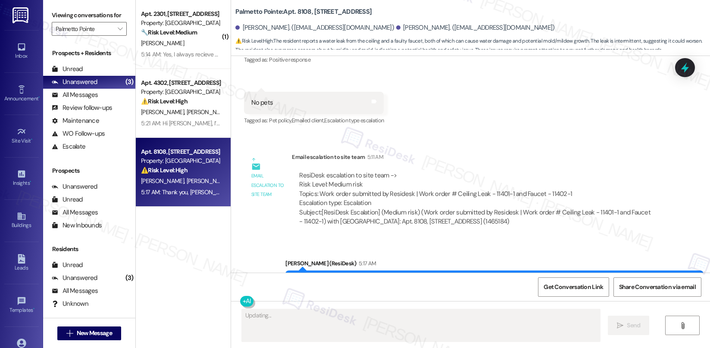
scroll to position [872, 0]
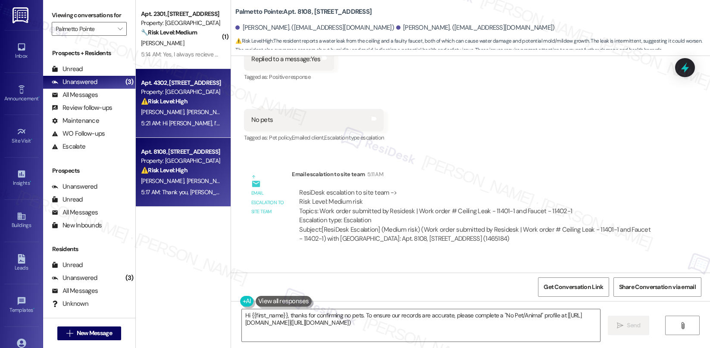
type textarea "Hi {{first_name}}, thanks for confirming no pets. To ensure our records are acc…"
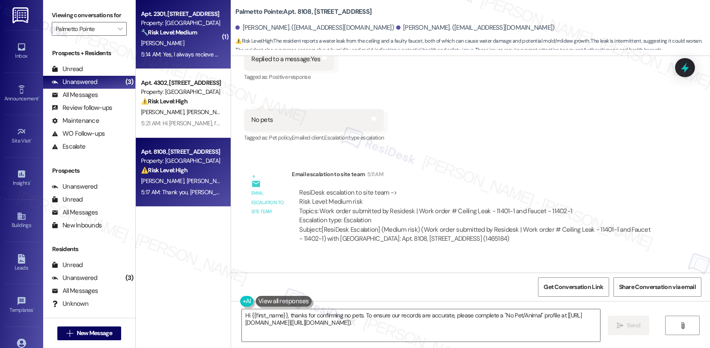
click at [171, 42] on div "I. Tompkins" at bounding box center [180, 43] width 81 height 11
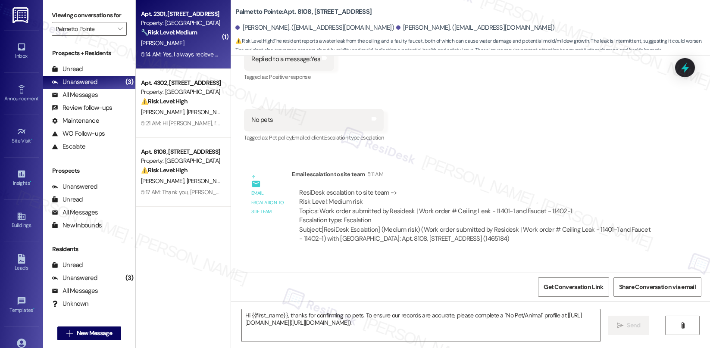
type textarea "Fetching suggested responses. Please feel free to read through the conversation…"
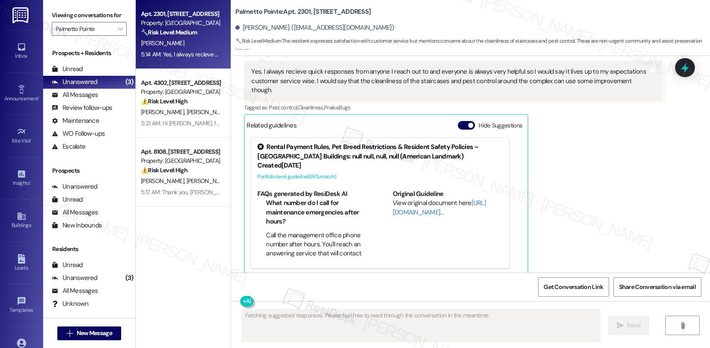
scroll to position [765, 0]
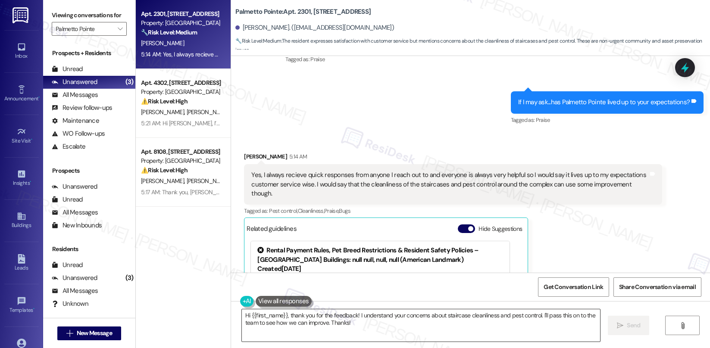
click at [375, 330] on textarea "Hi {{first_name}}, thank you for the feedback! I understand your concerns about…" at bounding box center [421, 325] width 358 height 32
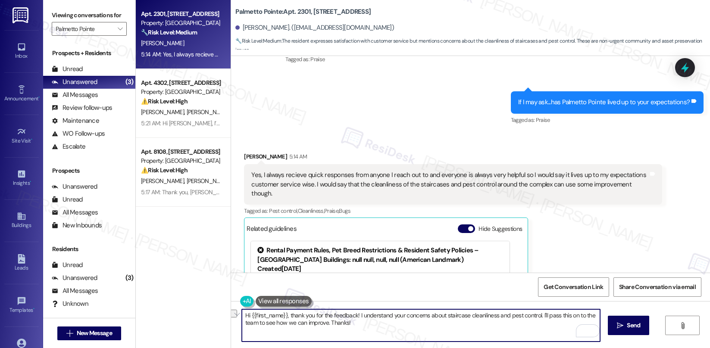
drag, startPoint x: 405, startPoint y: 320, endPoint x: 260, endPoint y: 323, distance: 145.3
click at [260, 323] on textarea "Hi {{first_name}}, thank you for the feedback! I understand your concerns about…" at bounding box center [421, 325] width 358 height 32
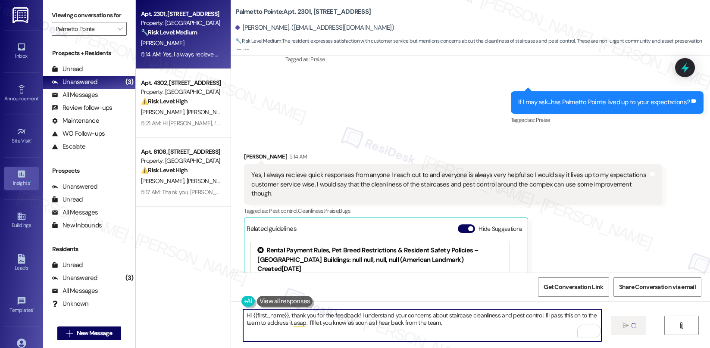
type textarea "Hi {{first_name}}, thank you for the feedback! I understand your concerns about…"
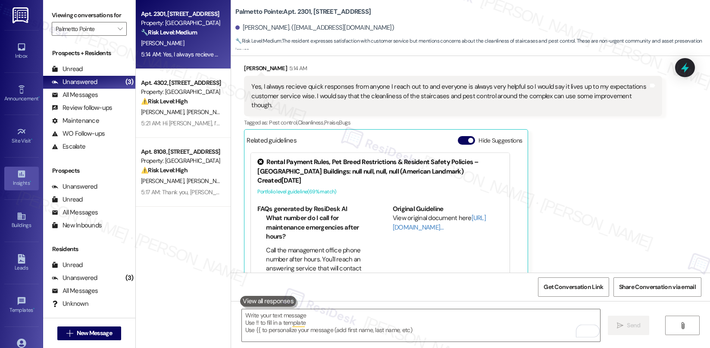
scroll to position [868, 0]
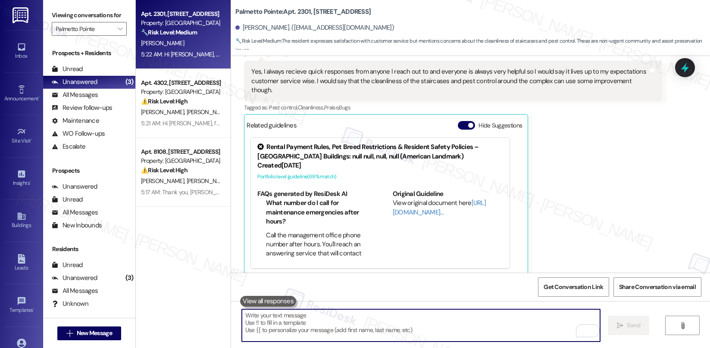
click at [291, 316] on textarea "To enrich screen reader interactions, please activate Accessibility in Grammarl…" at bounding box center [421, 325] width 358 height 32
paste textarea "Can I ask a quick favor? If you have a moment, would you mind leaving us a Goog…"
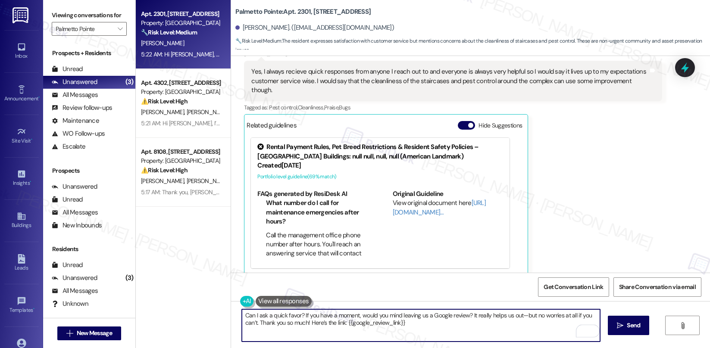
click at [242, 30] on div "Ivianne Tompkins. (iviannetompkins@outlook.com)" at bounding box center [314, 27] width 159 height 9
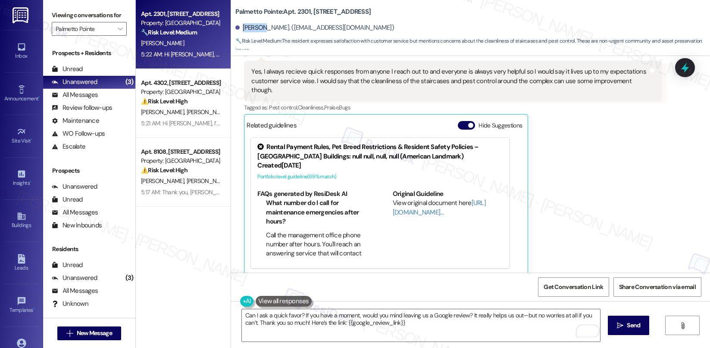
copy div "Ivianne"
click at [295, 316] on textarea "Can I ask a quick favor? If you have a moment, would you mind leaving us a Goog…" at bounding box center [421, 325] width 358 height 32
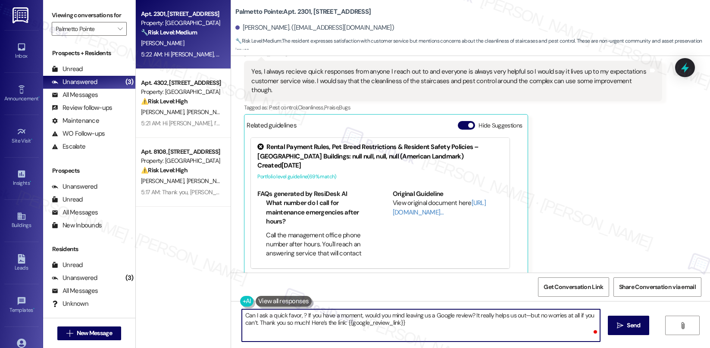
paste textarea "Ivianne"
click at [437, 324] on textarea "Can I ask a quick favor, Ivianne? If you have a moment, would you mind leaving …" at bounding box center [421, 325] width 358 height 32
type textarea "Can I ask a quick favor, Ivianne? If you have a moment, would you mind leaving …"
click at [618, 326] on icon "" at bounding box center [620, 325] width 6 height 7
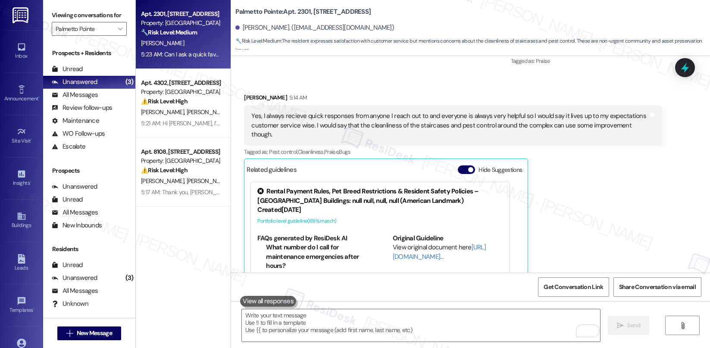
scroll to position [823, 0]
drag, startPoint x: 409, startPoint y: 126, endPoint x: 616, endPoint y: 127, distance: 206.0
click at [616, 127] on div "Yes, I always recieve quick responses from anyone I reach out to and everyone i…" at bounding box center [449, 126] width 397 height 28
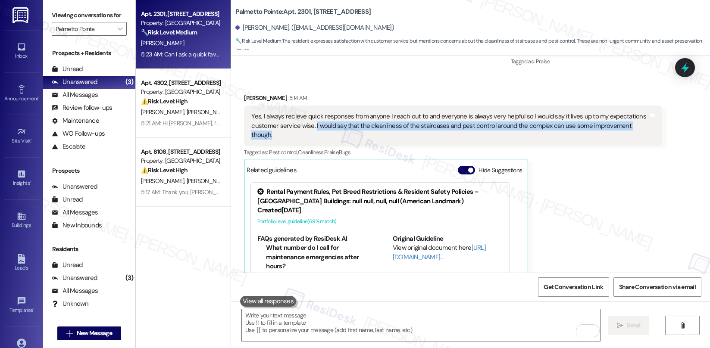
drag, startPoint x: 307, startPoint y: 127, endPoint x: 640, endPoint y: 122, distance: 332.4
click at [640, 122] on div "Yes, I always recieve quick responses from anyone I reach out to and everyone i…" at bounding box center [449, 126] width 397 height 28
copy div "I would say that the cleanliness of the staircases and pest control around the …"
click at [464, 320] on textarea "To enrich screen reader interactions, please activate Accessibility in Grammarl…" at bounding box center [421, 325] width 358 height 32
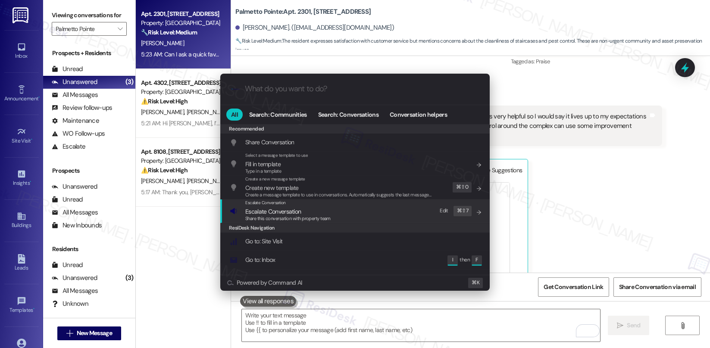
click at [346, 218] on div "Escalate Conversation Escalate Conversation Share this conversation with proper…" at bounding box center [356, 211] width 252 height 23
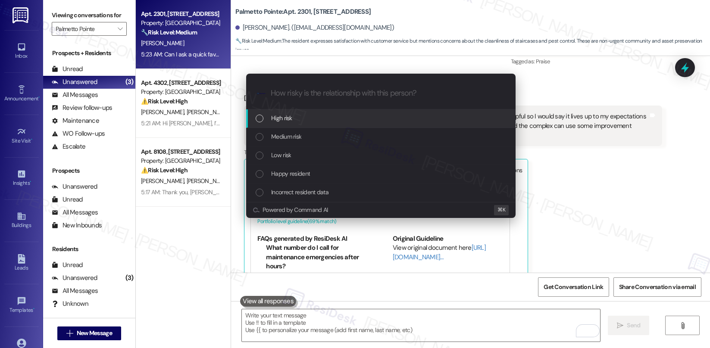
click at [301, 119] on div "High risk" at bounding box center [382, 117] width 252 height 9
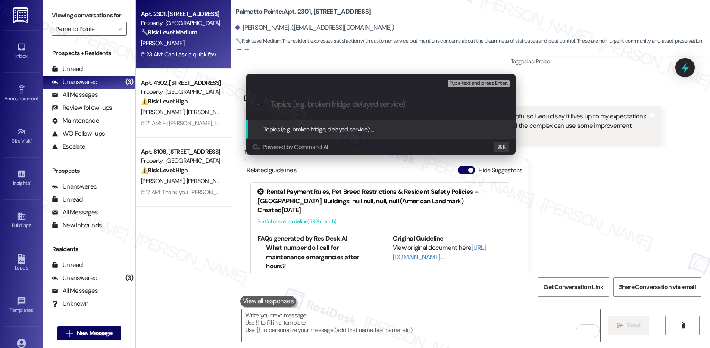
click at [325, 97] on div ".cls-1{fill:#0a055f;}.cls-2{fill:#0cc4c4;} resideskLogoBlueOrange" at bounding box center [380, 104] width 269 height 31
click at [388, 103] on input "Topics (e.g. broken fridge, delayed service)" at bounding box center [388, 104] width 234 height 9
click at [377, 103] on input "Topics (e.g. broken fridge, delayed service)" at bounding box center [388, 104] width 234 height 9
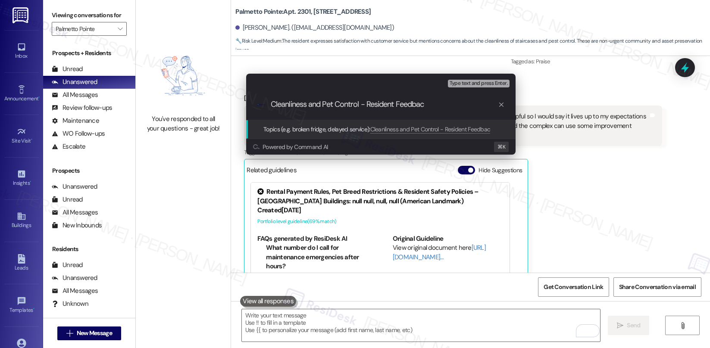
type input "Cleanliness and Pet Control - Resident Feedback"
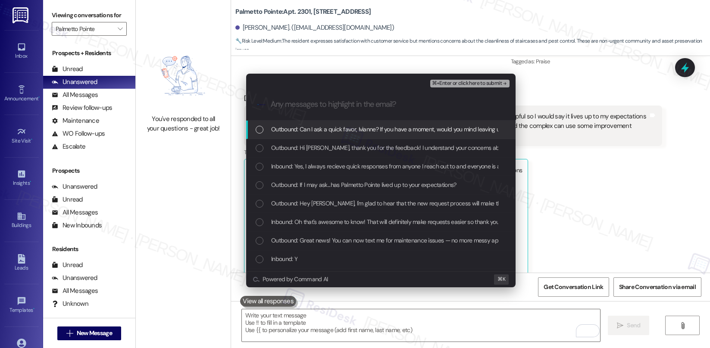
click at [374, 132] on span "Outbound: Can I ask a quick favor, Ivianne? If you have a moment, would you min…" at bounding box center [549, 129] width 556 height 9
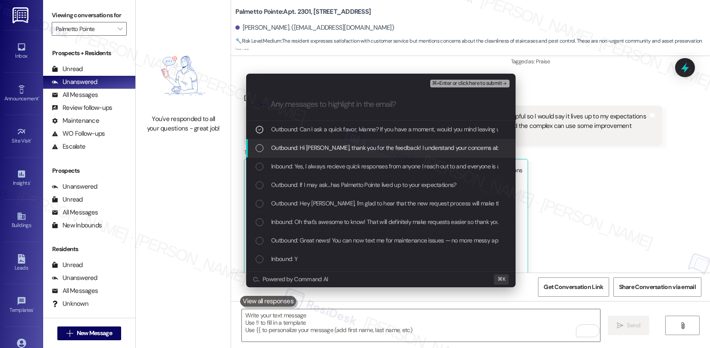
click at [369, 154] on div "Outbound: Hi Ivianne, thank you for the feedback! I understand your concerns ab…" at bounding box center [380, 148] width 269 height 19
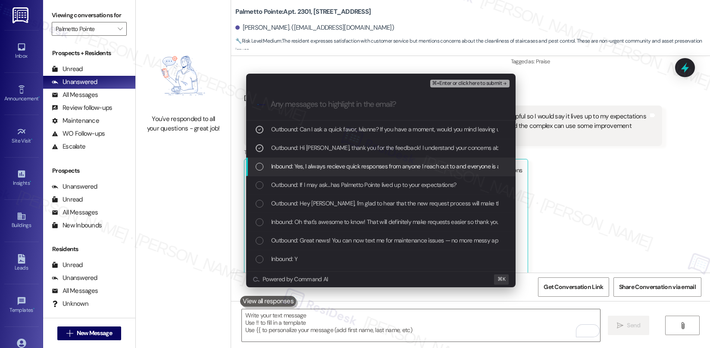
click at [367, 171] on span "Inbound: Yes, I always recieve quick responses from anyone I reach out to and e…" at bounding box center [646, 166] width 751 height 9
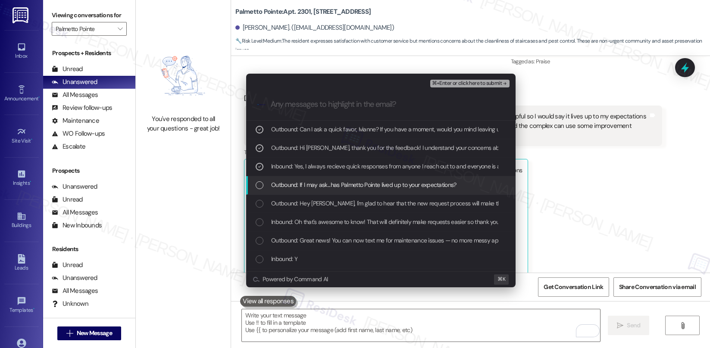
click at [366, 184] on span "Outbound: If I may ask...has Palmetto Pointe lived up to your expectations?" at bounding box center [363, 184] width 185 height 9
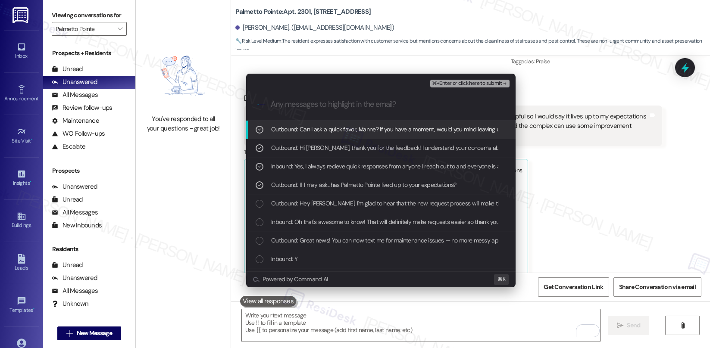
click at [445, 86] on span "⌘+Enter or click here to submit" at bounding box center [467, 84] width 70 height 6
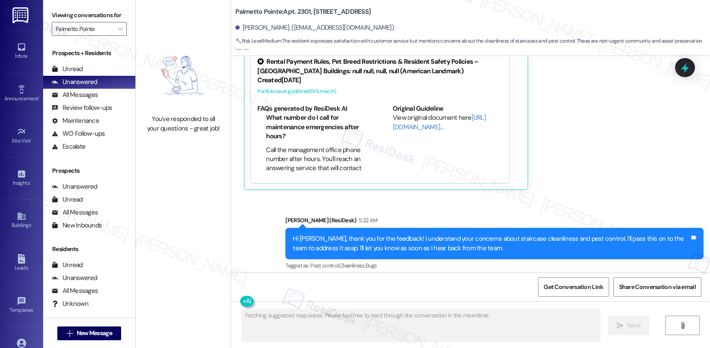
scroll to position [1039, 0]
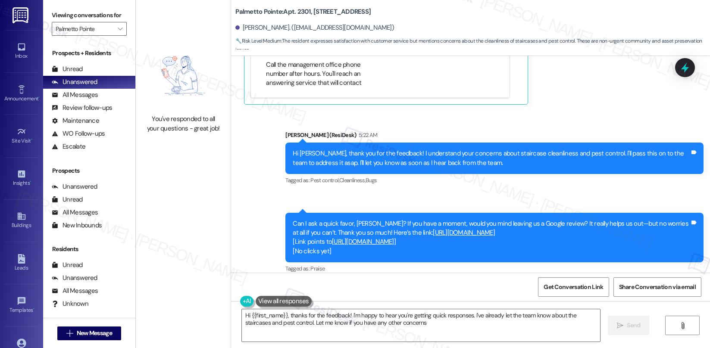
type textarea "Hi {{first_name}}, thanks for the feedback! I'm happy to hear you're getting qu…"
click at [117, 35] on span "" at bounding box center [120, 29] width 8 height 14
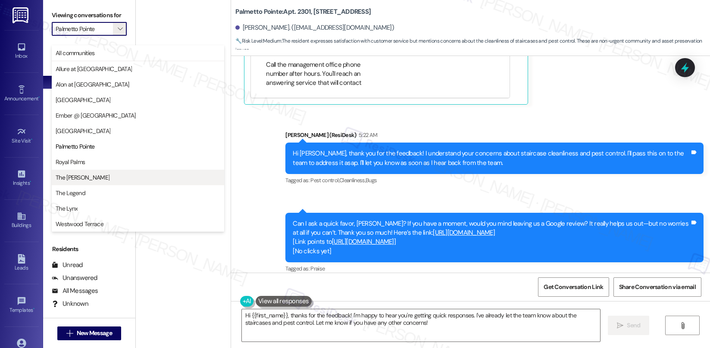
click at [98, 176] on span "The [PERSON_NAME]" at bounding box center [138, 177] width 165 height 9
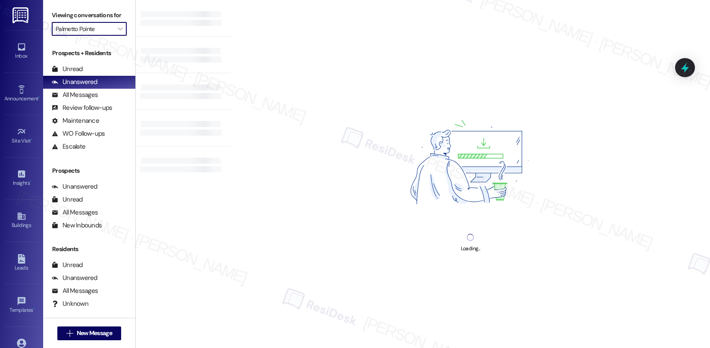
type input "The [PERSON_NAME]"
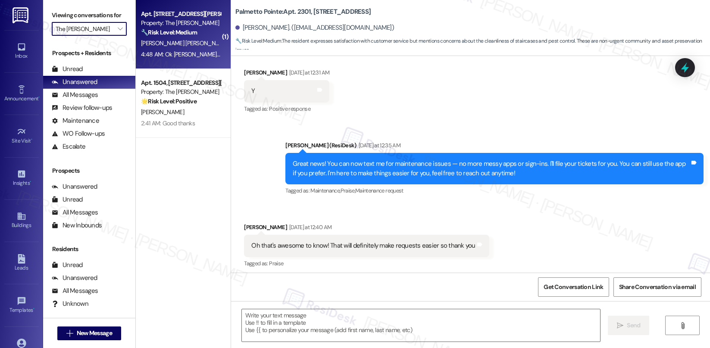
type textarea "Fetching suggested responses. Please feel free to read through the conversation…"
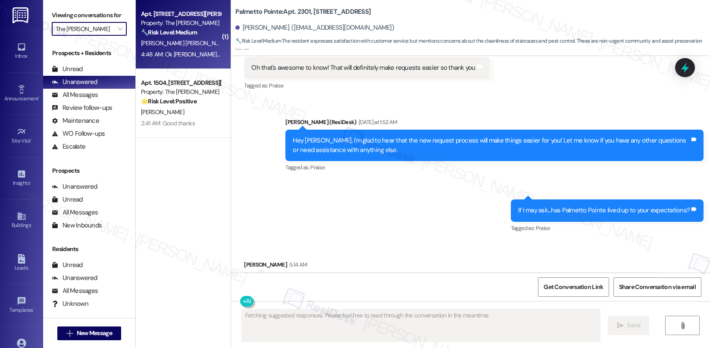
click at [192, 57] on div "4:48 AM: Ok Sarah thank you 4:48 AM: Ok Sarah thank you" at bounding box center [192, 54] width 102 height 8
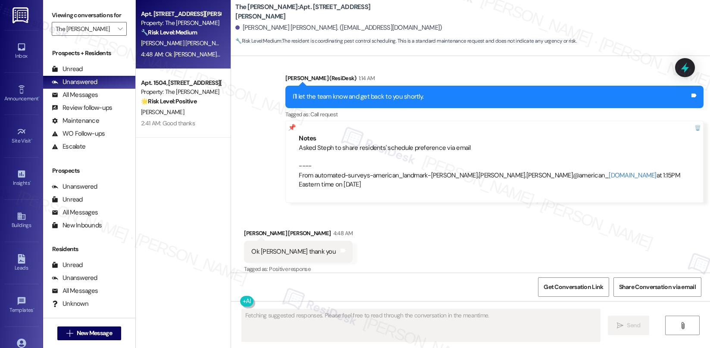
scroll to position [2016, 0]
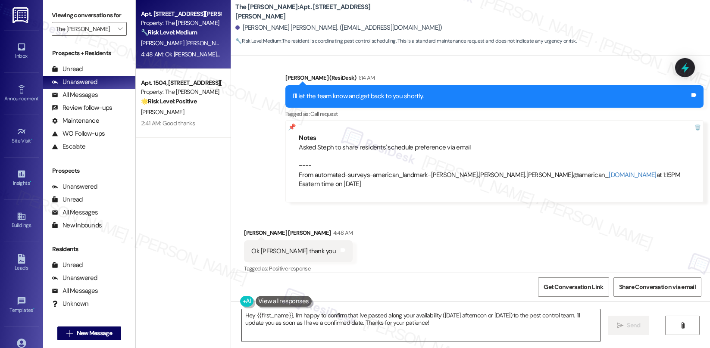
click at [317, 315] on textarea "Hey {{first_name}}, I'm happy to confirm that I've passed along your availabili…" at bounding box center [421, 325] width 358 height 32
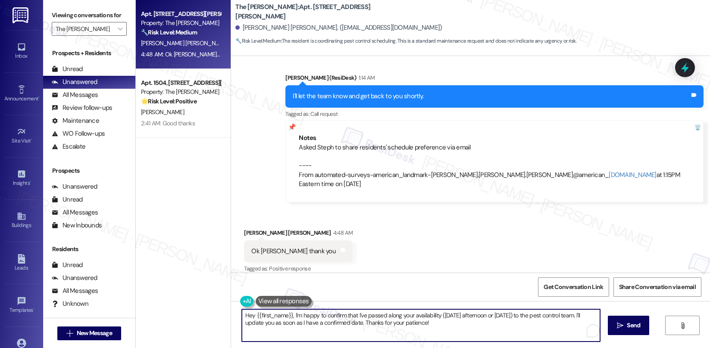
click at [317, 315] on textarea "Hey {{first_name}}, I'm happy to confirm that I've passed along your availabili…" at bounding box center [421, 325] width 358 height 32
drag, startPoint x: 358, startPoint y: 325, endPoint x: 225, endPoint y: 310, distance: 134.0
click at [231, 310] on div "Hey {{first_name}}, I'm happy to confirm that I've passed along your availabili…" at bounding box center [470, 333] width 479 height 65
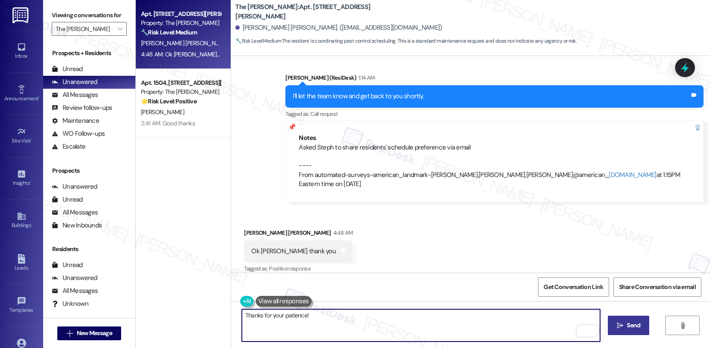
type textarea "Thanks for your patience!"
click at [637, 318] on button " Send" at bounding box center [629, 325] width 42 height 19
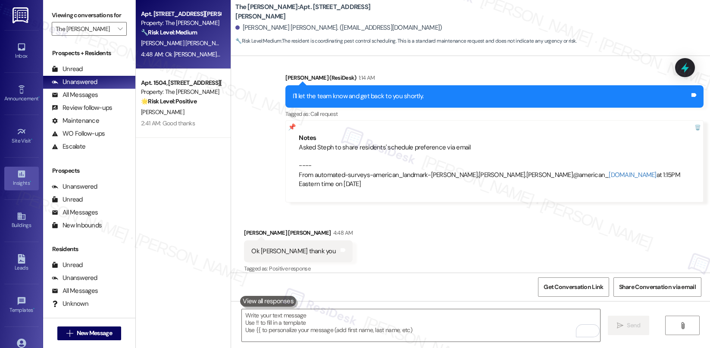
scroll to position [2016, 0]
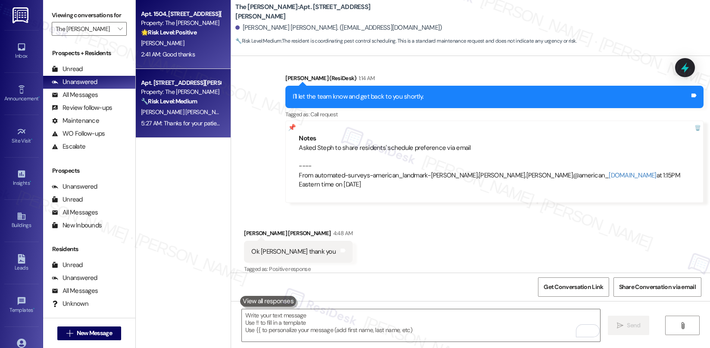
click at [186, 58] on div "2:41 AM: Good thanks 2:41 AM: Good thanks" at bounding box center [180, 54] width 81 height 11
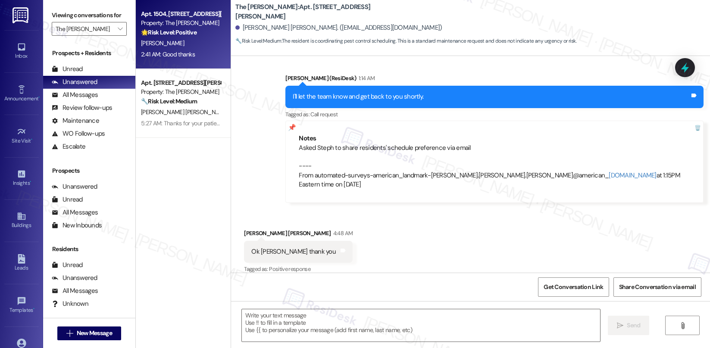
type textarea "Fetching suggested responses. Please feel free to read through the conversation…"
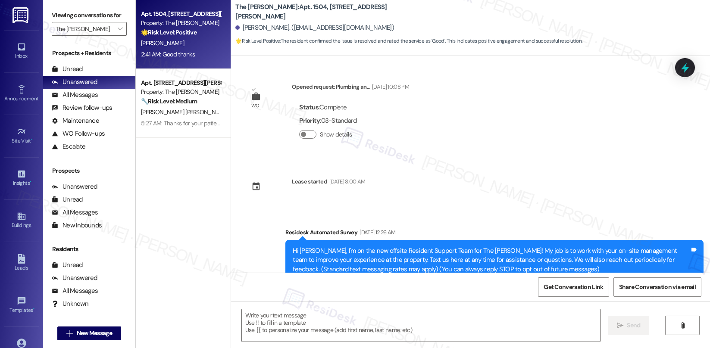
scroll to position [2301, 0]
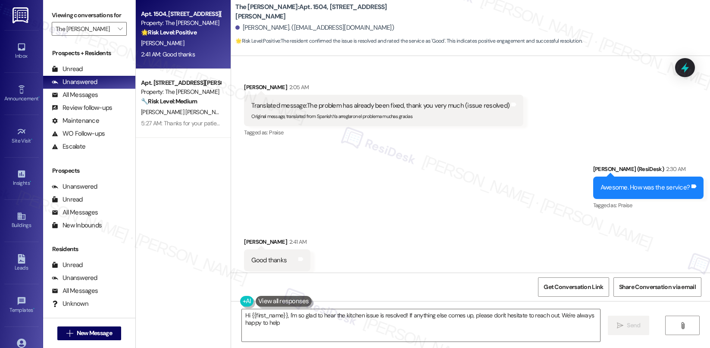
type textarea "Hi {{first_name}}, I'm so glad to hear the kitchen issue is resolved! If anythi…"
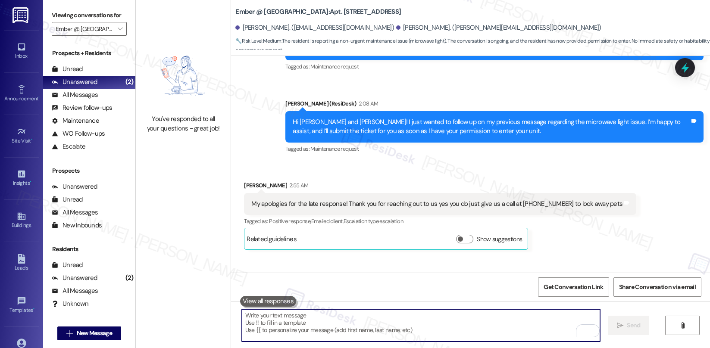
scroll to position [692, 0]
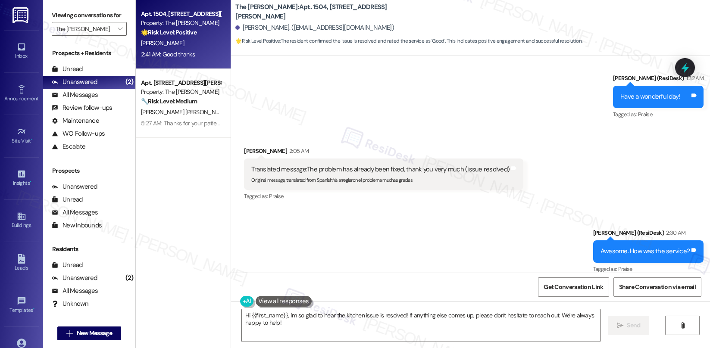
scroll to position [2301, 0]
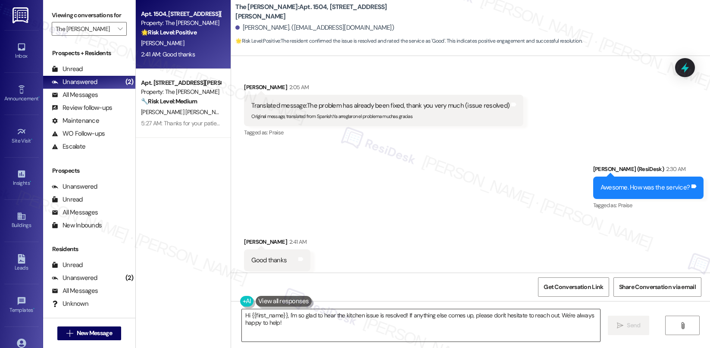
click at [349, 322] on textarea "Hi {{first_name}}, I'm so glad to hear the kitchen issue is resolved! If anythi…" at bounding box center [421, 325] width 358 height 32
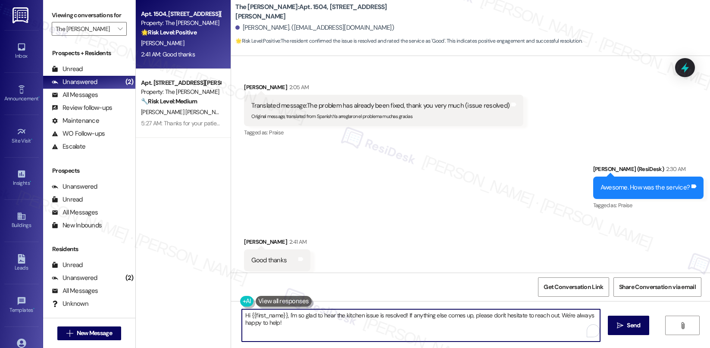
click at [450, 337] on textarea "Hi {{first_name}}, I'm so glad to hear the kitchen issue is resolved! If anythi…" at bounding box center [421, 325] width 358 height 32
drag, startPoint x: 555, startPoint y: 315, endPoint x: 555, endPoint y: 328, distance: 12.5
click at [555, 328] on textarea "Hi {{first_name}}, I'm so glad to hear the kitchen issue is resolved! If anythi…" at bounding box center [421, 325] width 358 height 32
type textarea "Hi {{first_name}}, I'm so glad to hear the kitchen issue is resolved! If anythi…"
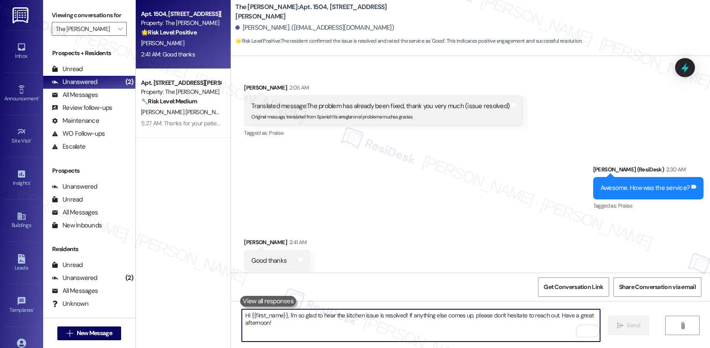
click at [557, 320] on textarea "Hi {{first_name}}, I'm so glad to hear the kitchen issue is resolved! If anythi…" at bounding box center [421, 325] width 358 height 32
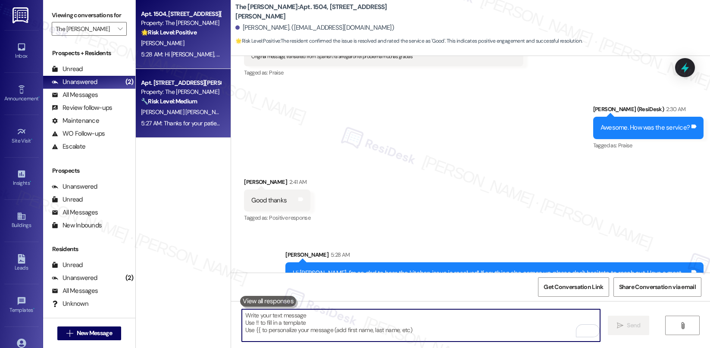
click at [171, 110] on span "[PERSON_NAME] [PERSON_NAME]" at bounding box center [184, 112] width 87 height 8
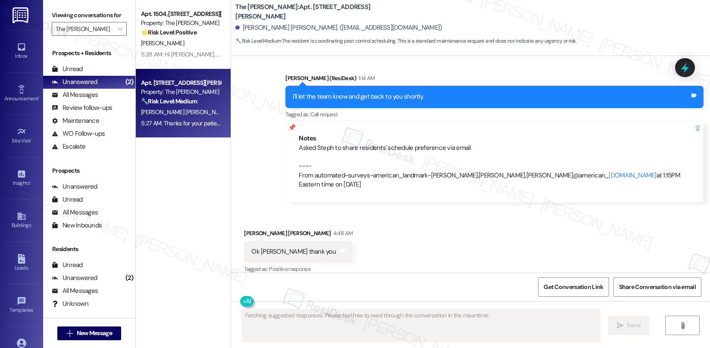
scroll to position [2089, 0]
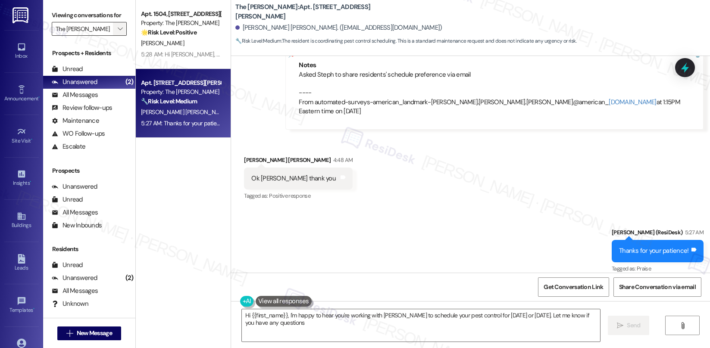
type textarea "Hi {{first_name}}, I'm happy to hear you're working with [PERSON_NAME] to sched…"
click at [116, 34] on span "" at bounding box center [120, 29] width 8 height 14
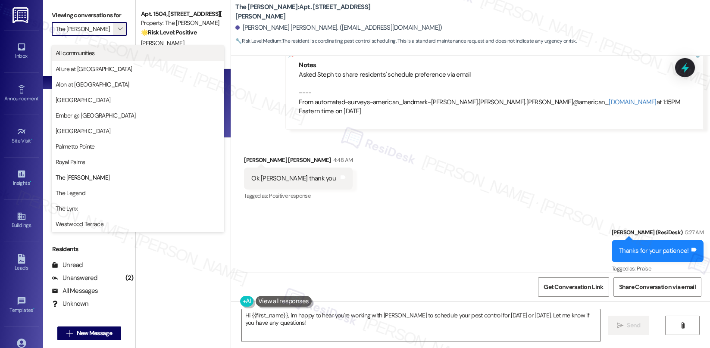
click at [88, 56] on span "All communities" at bounding box center [75, 53] width 39 height 9
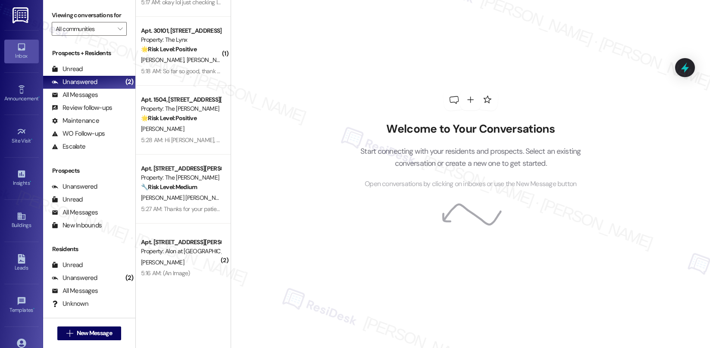
scroll to position [127, 0]
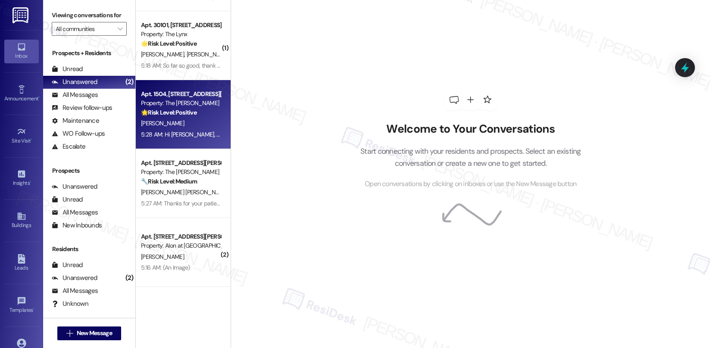
click at [198, 144] on div "Apt. 1504, [STREET_ADDRESS][PERSON_NAME] Property: The [PERSON_NAME] 🌟 Risk Lev…" at bounding box center [183, 114] width 95 height 69
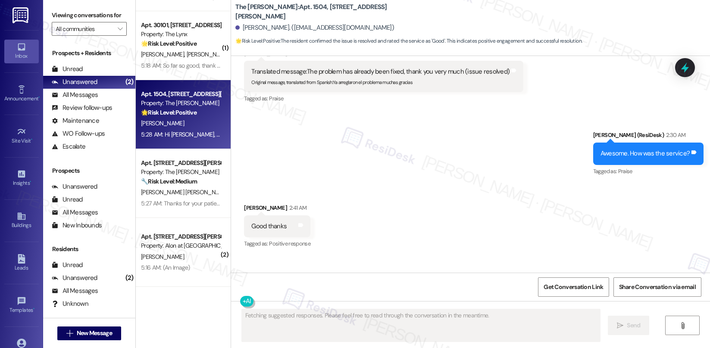
scroll to position [2374, 0]
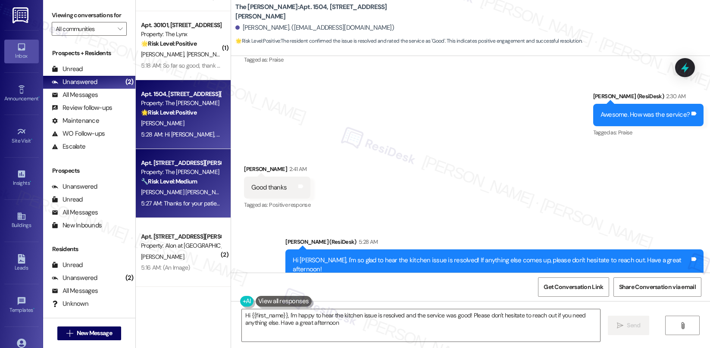
type textarea "Hi {{first_name}}, I'm happy to hear the kitchen issue is resolved and the serv…"
click at [197, 191] on div "[PERSON_NAME] [PERSON_NAME]" at bounding box center [180, 192] width 81 height 11
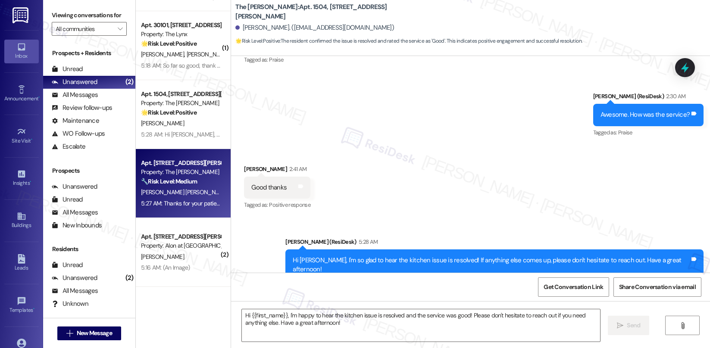
type textarea "Fetching suggested responses. Please feel free to read through the conversation…"
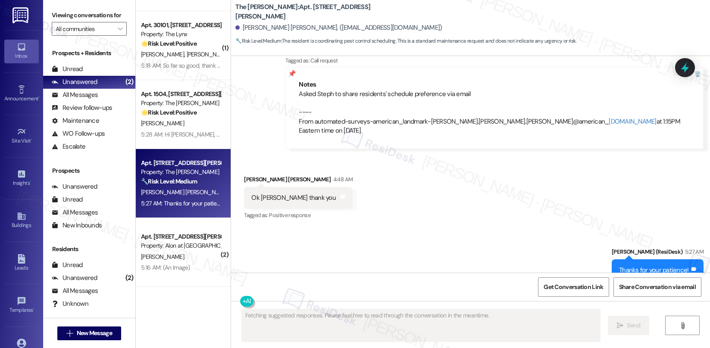
scroll to position [2089, 0]
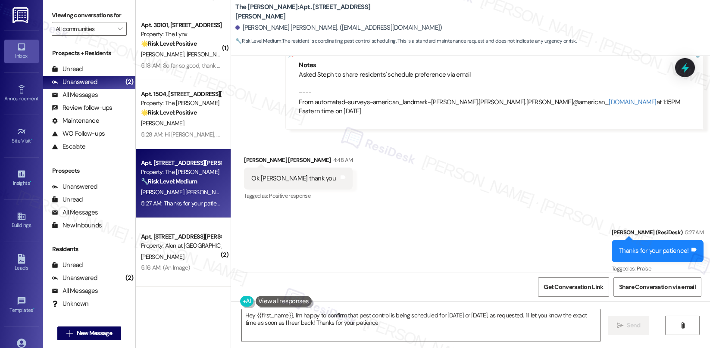
type textarea "Hey {{first_name}}, I'm happy to confirm that pest control is being scheduled f…"
